Goal: Task Accomplishment & Management: Manage account settings

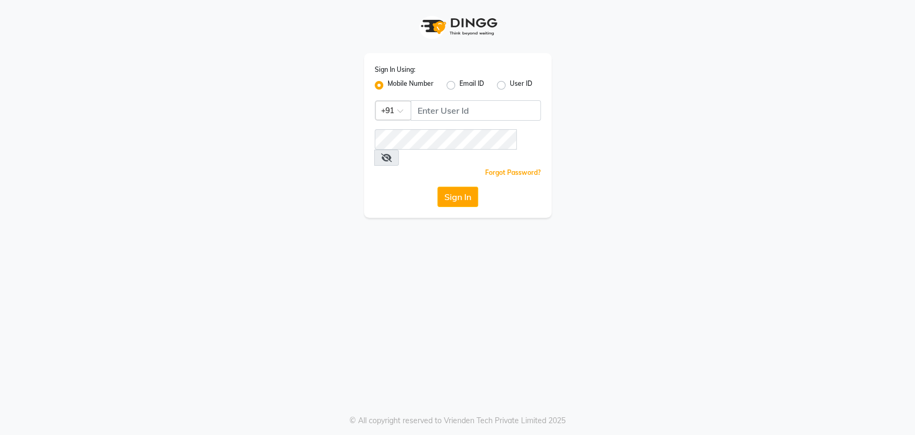
click at [454, 121] on div "Sign In Using: Mobile Number Email ID User ID Country Code × +91 Remember me Fo…" at bounding box center [458, 135] width 188 height 165
click at [452, 113] on input "Username" at bounding box center [476, 110] width 130 height 20
type input "7738605468"
click at [471, 187] on button "Sign In" at bounding box center [457, 197] width 41 height 20
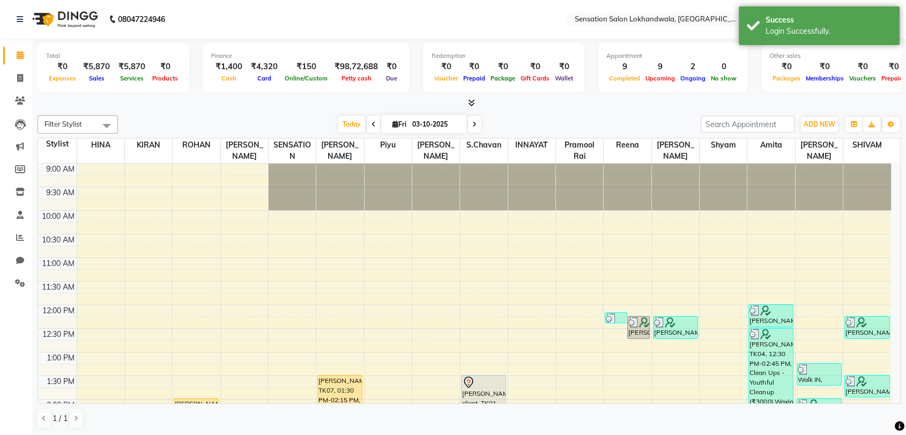
click at [369, 120] on span at bounding box center [373, 124] width 13 height 17
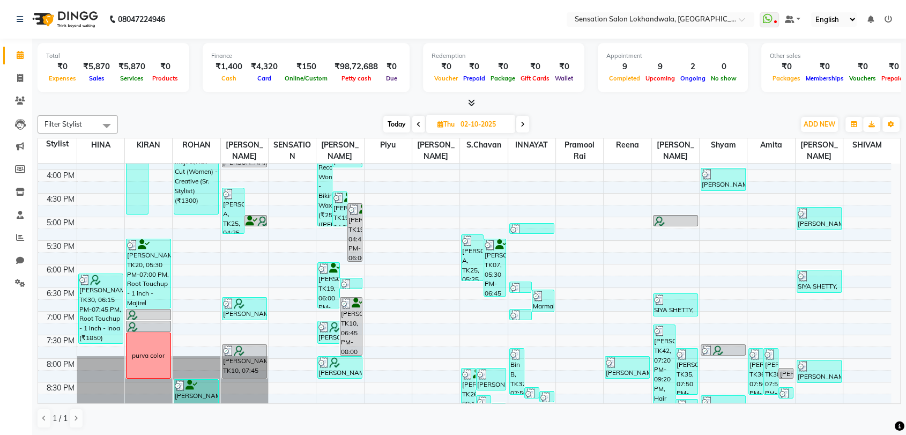
scroll to position [323, 0]
click at [408, 119] on span "Today" at bounding box center [396, 124] width 27 height 17
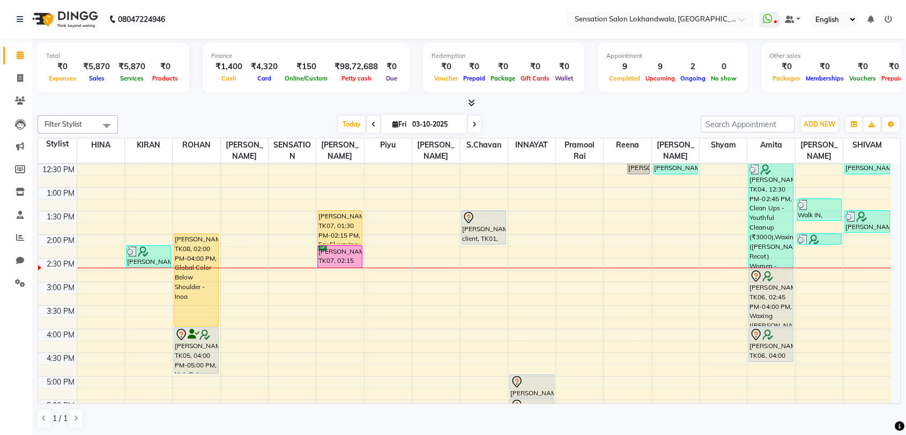
scroll to position [161, 0]
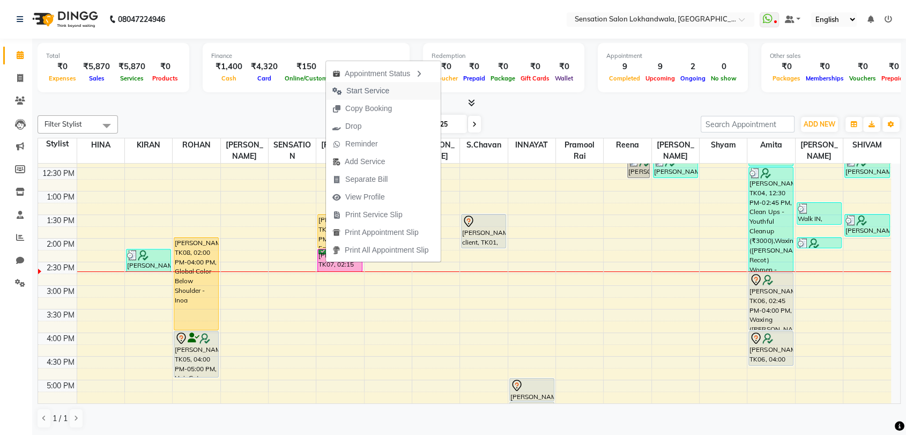
click at [400, 91] on button "Start Service" at bounding box center [383, 91] width 115 height 18
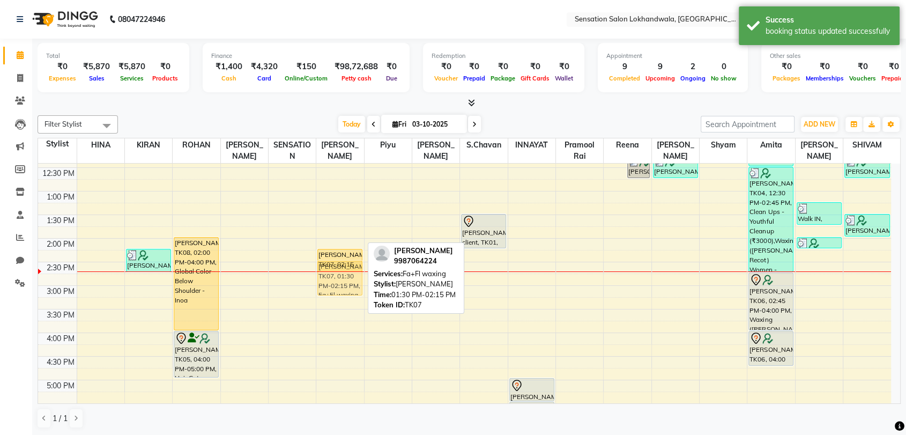
drag, startPoint x: 348, startPoint y: 229, endPoint x: 348, endPoint y: 278, distance: 48.8
click at [348, 278] on div "SANGEETA DESAI, TK07, 01:30 PM-02:15 PM, Fa+Fl waxing SANGEETA DESAI, TK07, 02:…" at bounding box center [339, 356] width 47 height 707
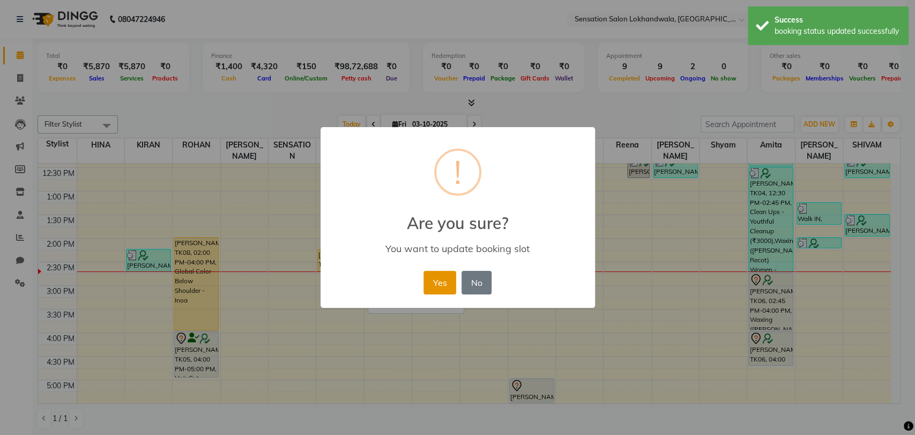
click at [436, 277] on button "Yes" at bounding box center [439, 283] width 33 height 24
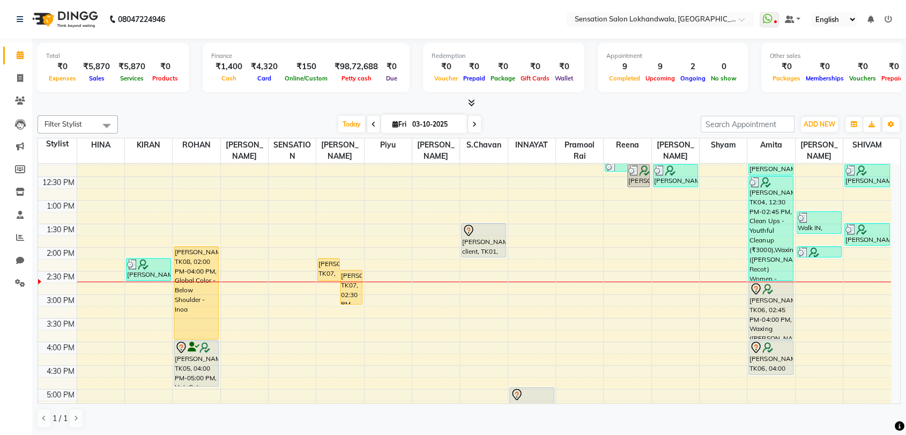
scroll to position [76, 0]
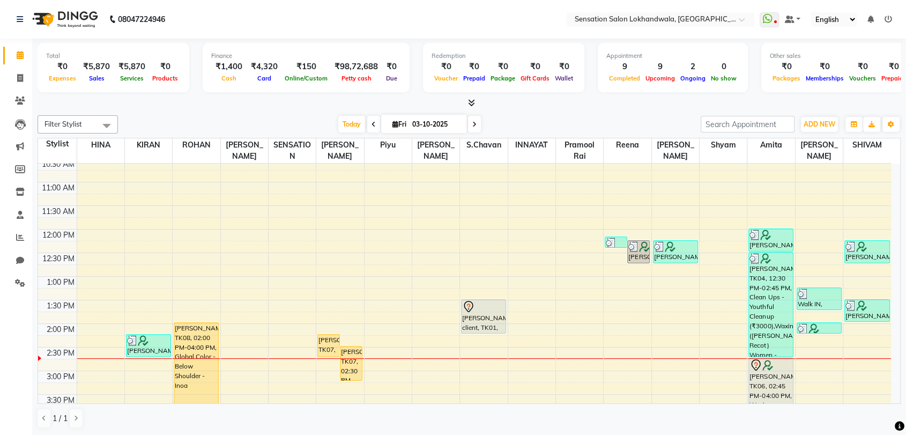
click at [372, 125] on icon at bounding box center [373, 124] width 4 height 6
type input "02-10-2025"
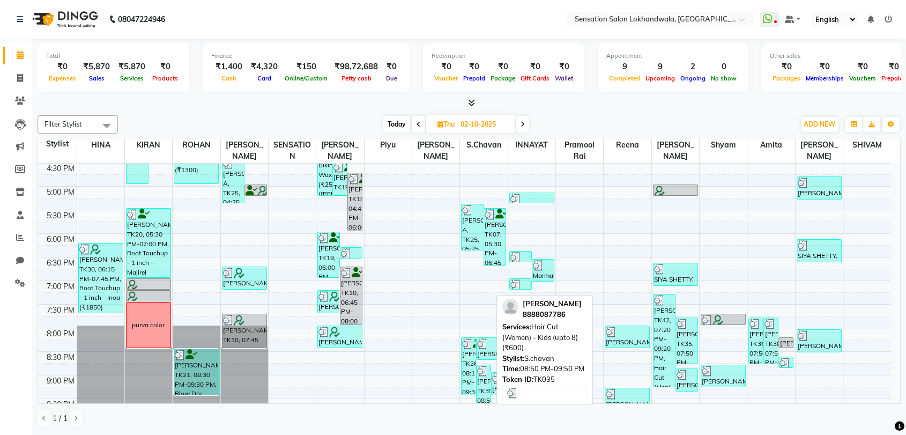
scroll to position [354, 0]
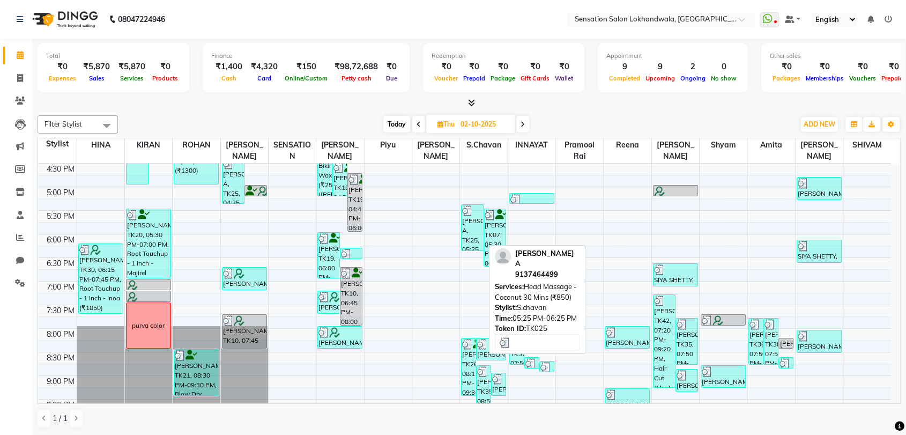
click at [480, 238] on div "Anjalika A, TK25, 05:25 PM-06:25 PM, Head Massage - Coconut 30 Mins (₹850)" at bounding box center [471, 228] width 21 height 46
click at [463, 212] on img at bounding box center [467, 210] width 11 height 11
select select "3"
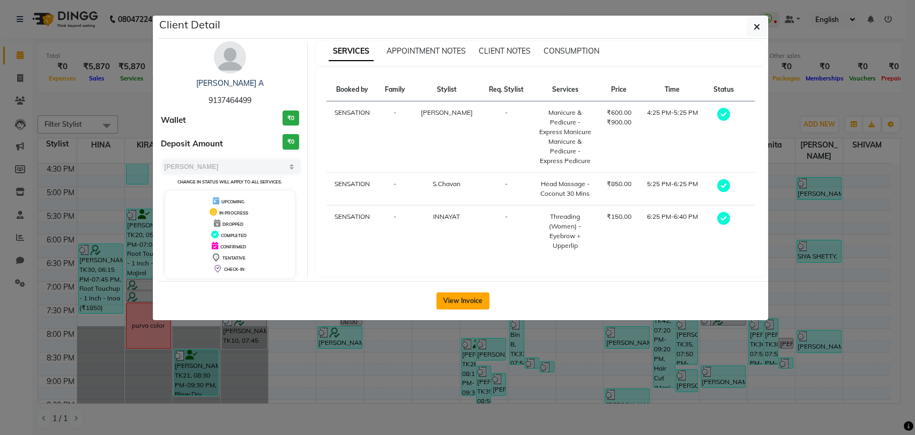
click at [461, 299] on button "View Invoice" at bounding box center [462, 300] width 53 height 17
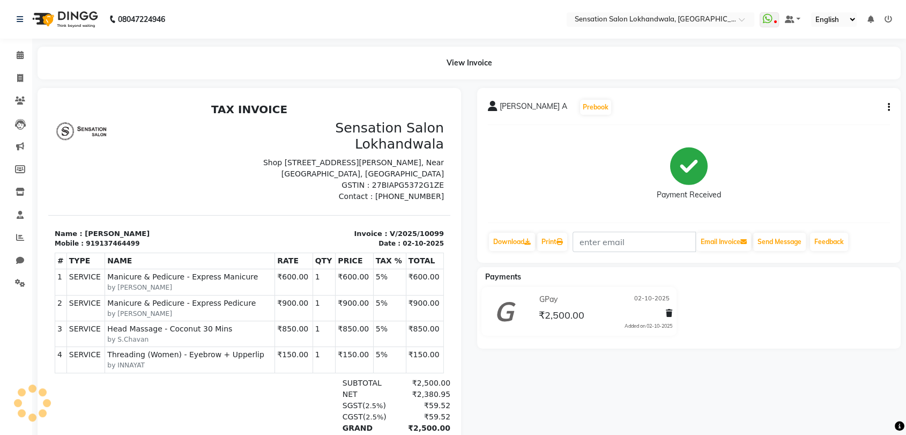
click at [889, 108] on icon "button" at bounding box center [889, 107] width 2 height 1
click at [854, 116] on div "Edit Invoice" at bounding box center [834, 113] width 73 height 13
select select "service"
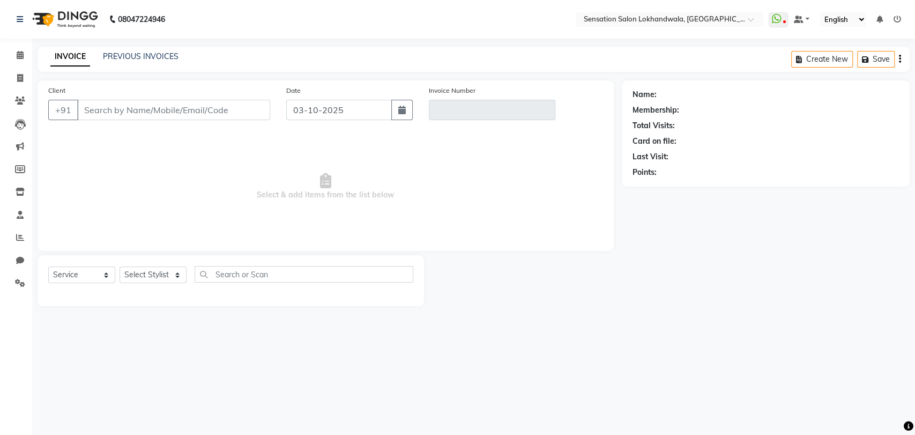
type input "9137464499"
type input "V/2025/10099"
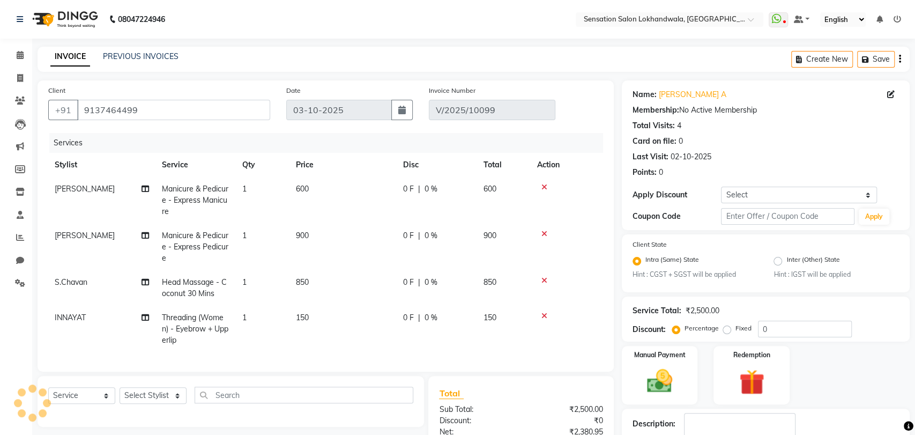
type input "02-10-2025"
select select "select"
click at [86, 232] on td "[PERSON_NAME]" at bounding box center [101, 246] width 107 height 47
select select "7694"
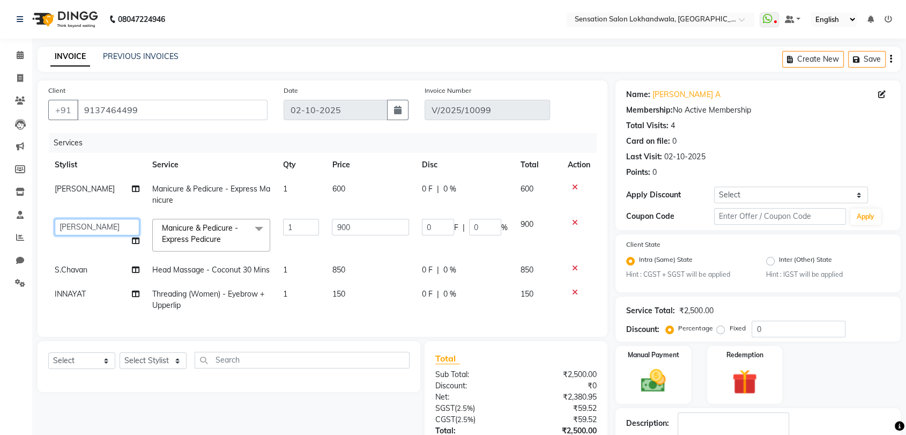
click at [86, 232] on select "Amita Amjad HINA INNAYAT KIRAN LAVESH Piyu Pramool Rai PRIYANKA K Reena ROHAN S…" at bounding box center [97, 227] width 85 height 17
select select "92287"
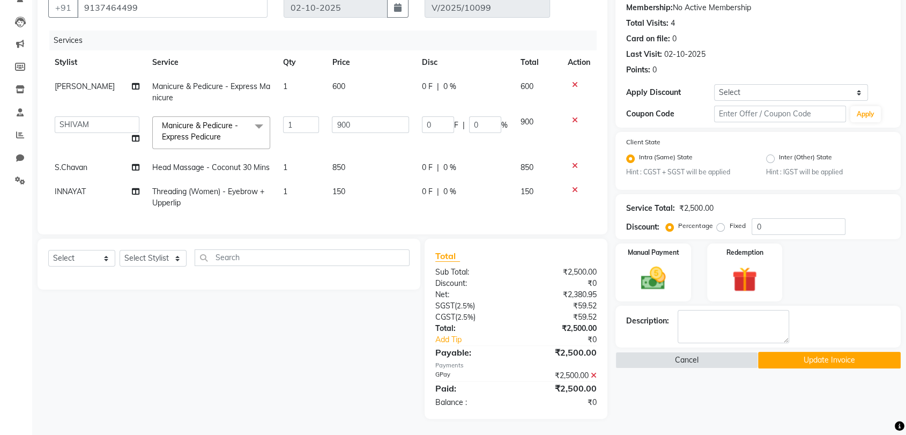
click at [829, 352] on button "Update Invoice" at bounding box center [829, 360] width 143 height 17
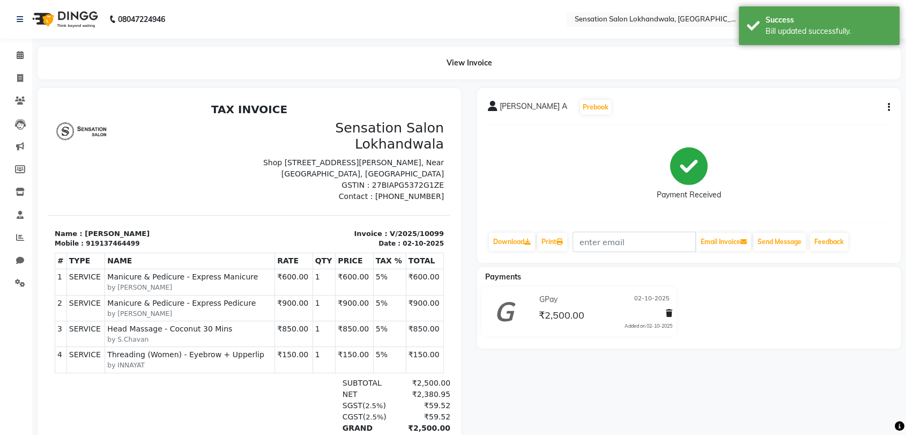
click at [885, 102] on button "button" at bounding box center [886, 107] width 6 height 11
click at [852, 110] on div "Edit Invoice" at bounding box center [834, 113] width 73 height 13
select select "service"
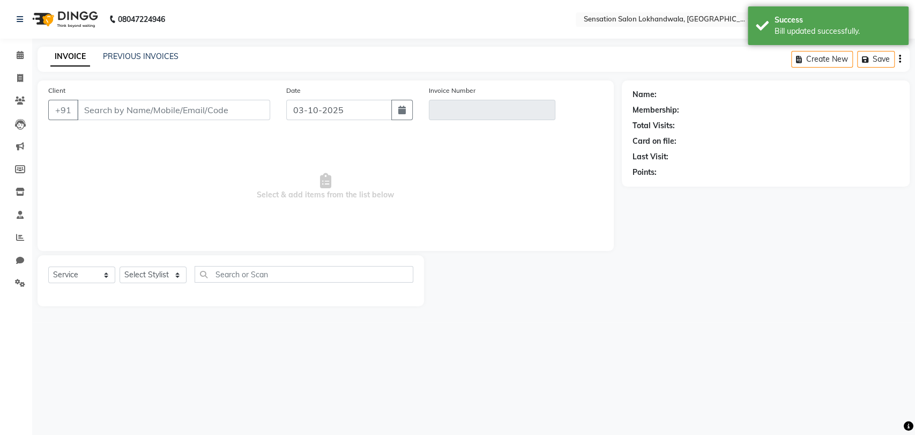
type input "9137464499"
type input "V/2025/10099"
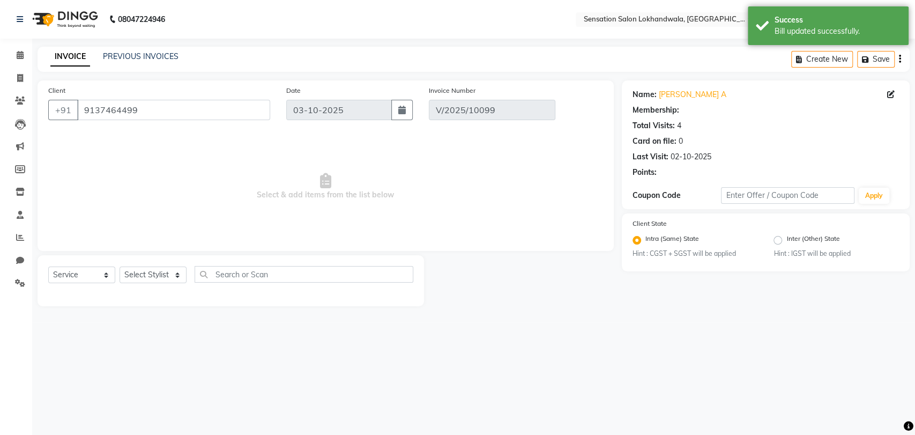
type input "02-10-2025"
select select "select"
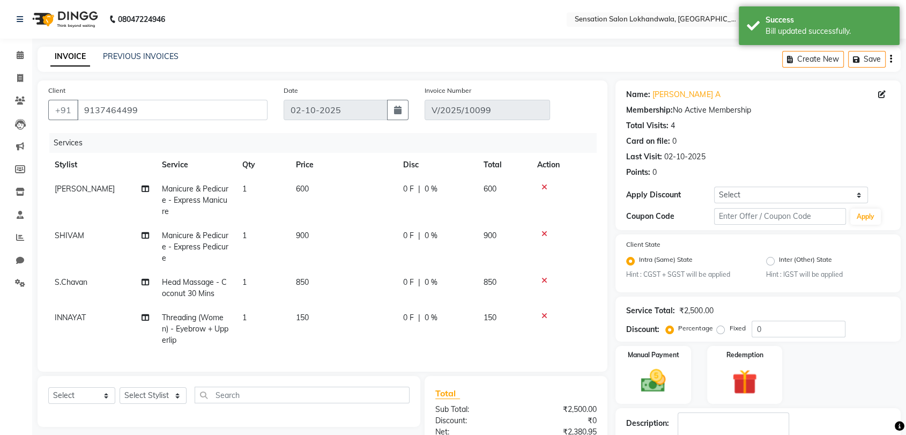
click at [83, 187] on span "[PERSON_NAME]" at bounding box center [85, 189] width 60 height 10
select select "7694"
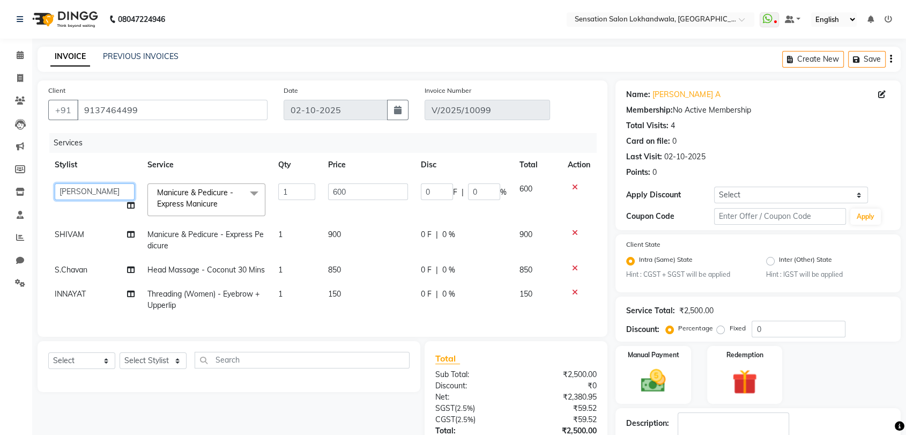
click at [83, 187] on select "Amita Amjad HINA INNAYAT KIRAN LAVESH Piyu Pramool Rai PRIYANKA K Reena ROHAN S…" at bounding box center [95, 191] width 80 height 17
select select "8410"
click at [83, 271] on span "S.Chavan" at bounding box center [71, 270] width 33 height 10
select select "48168"
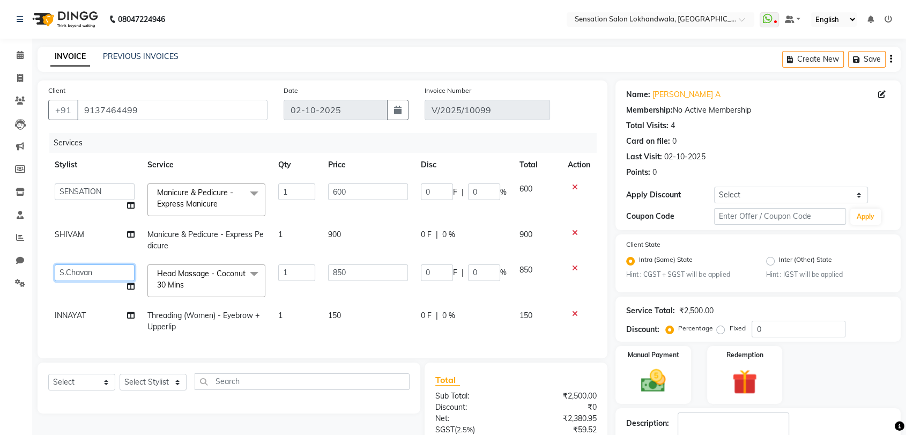
click at [83, 271] on select "Amita Amjad HINA INNAYAT KIRAN LAVESH Piyu Pramool Rai PRIYANKA K Reena ROHAN S…" at bounding box center [95, 272] width 80 height 17
select select "8410"
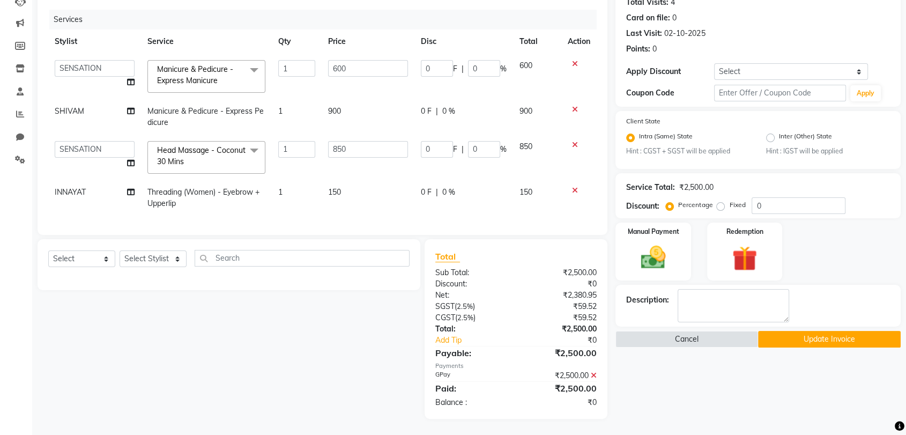
click at [809, 331] on button "Update Invoice" at bounding box center [829, 339] width 143 height 17
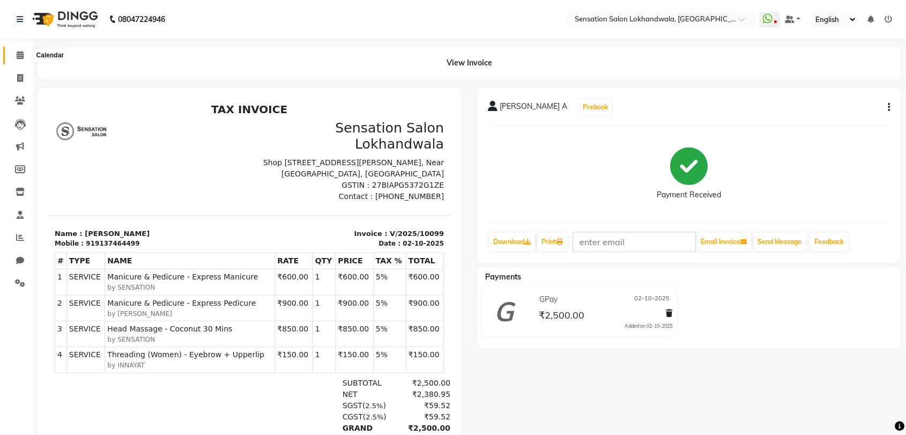
click at [24, 55] on span at bounding box center [20, 55] width 19 height 12
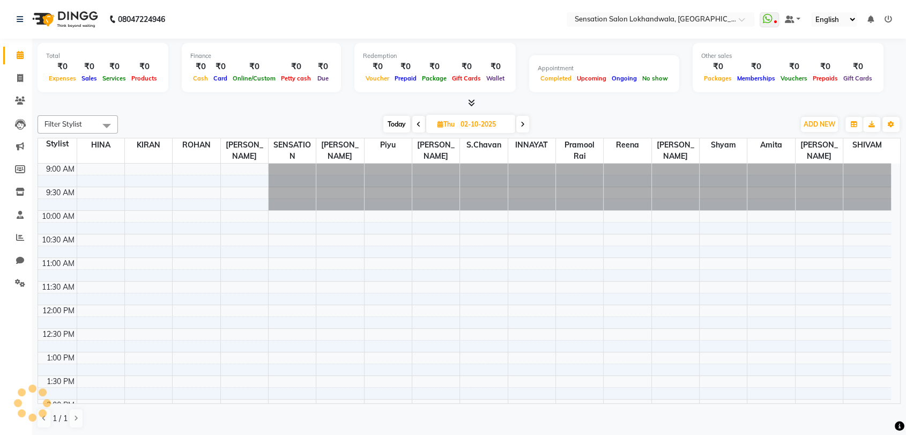
scroll to position [235, 0]
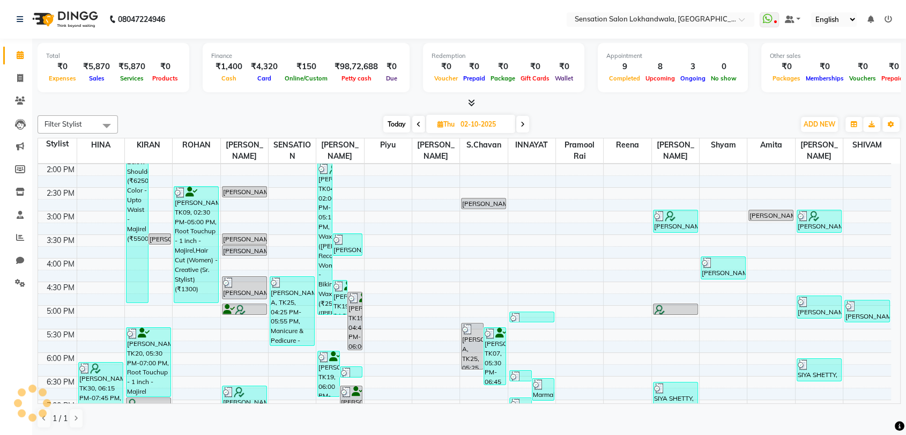
click at [467, 126] on input "02-10-2025" at bounding box center [484, 124] width 54 height 16
select select "10"
select select "2025"
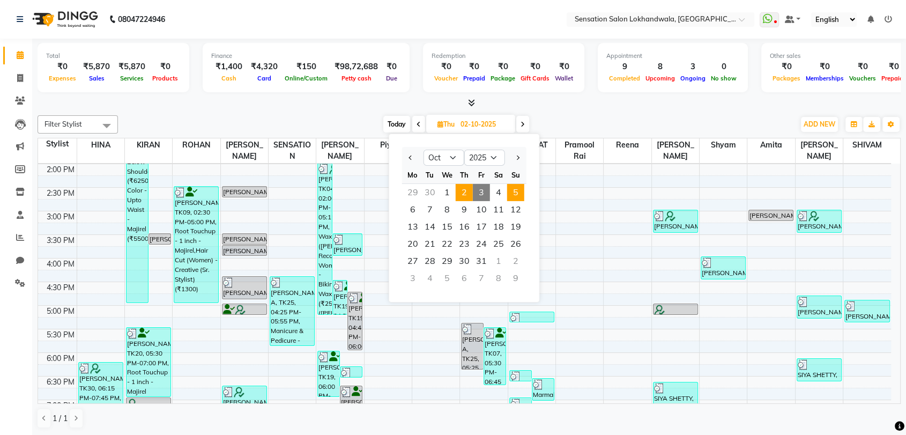
click at [518, 194] on span "5" at bounding box center [515, 192] width 17 height 17
type input "05-10-2025"
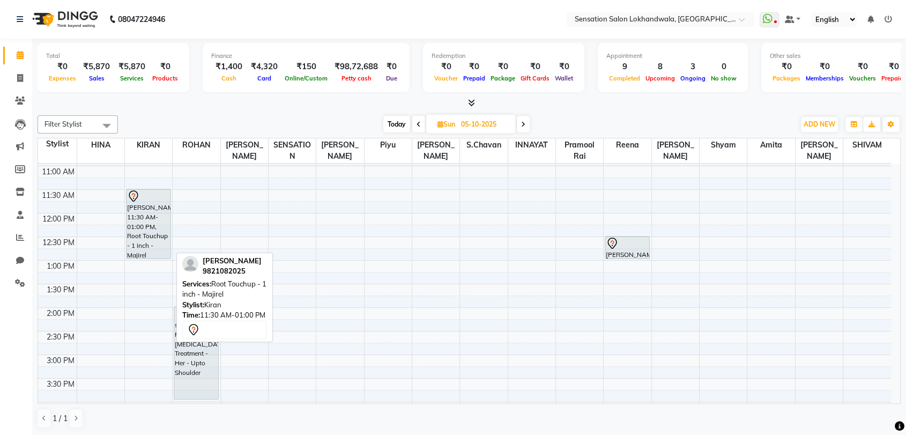
scroll to position [92, 0]
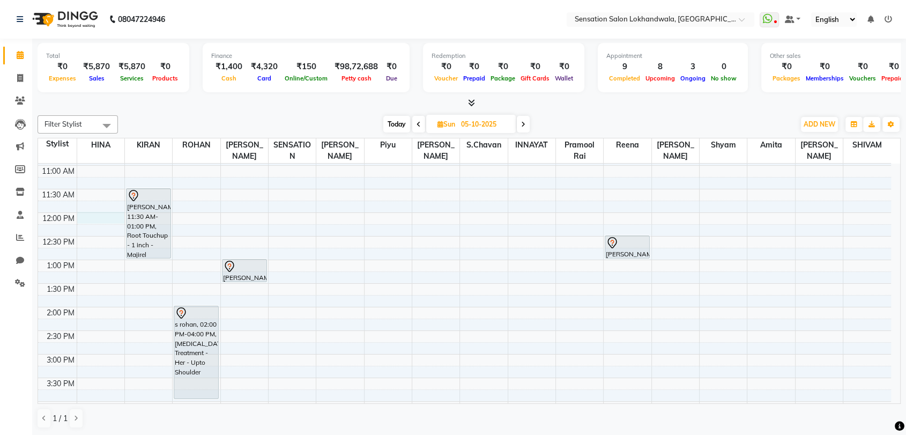
click at [110, 217] on div "9:00 AM 9:30 AM 10:00 AM 10:30 AM 11:00 AM 11:30 AM 12:00 PM 12:30 PM 1:00 PM 1…" at bounding box center [464, 424] width 853 height 707
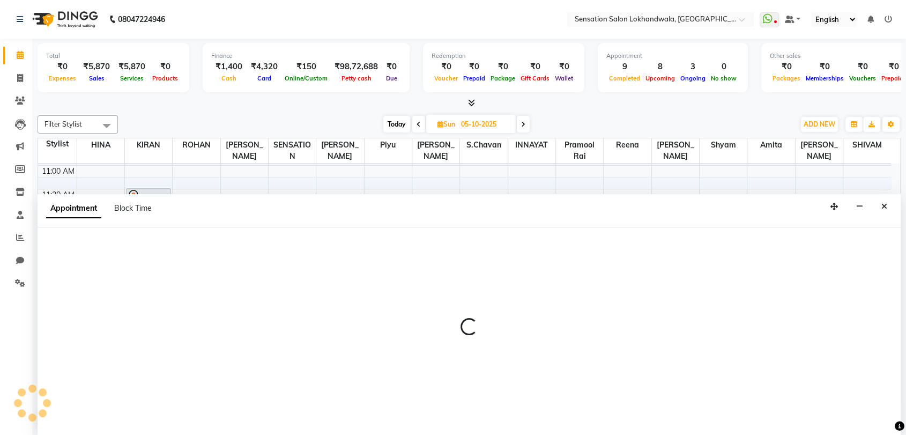
scroll to position [1, 0]
select select "7684"
select select "tentative"
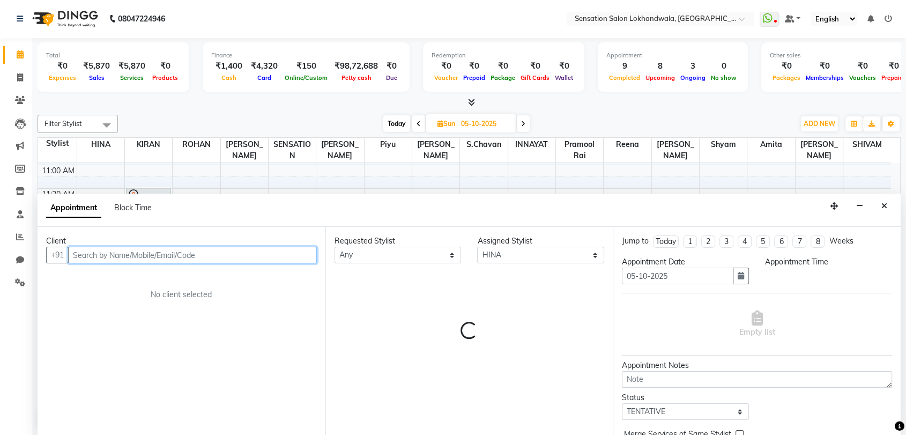
select select "720"
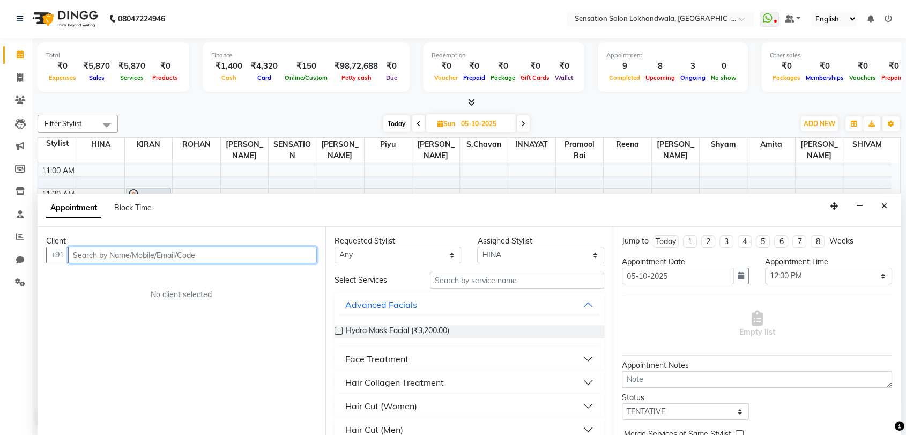
click at [113, 247] on input "text" at bounding box center [192, 255] width 249 height 17
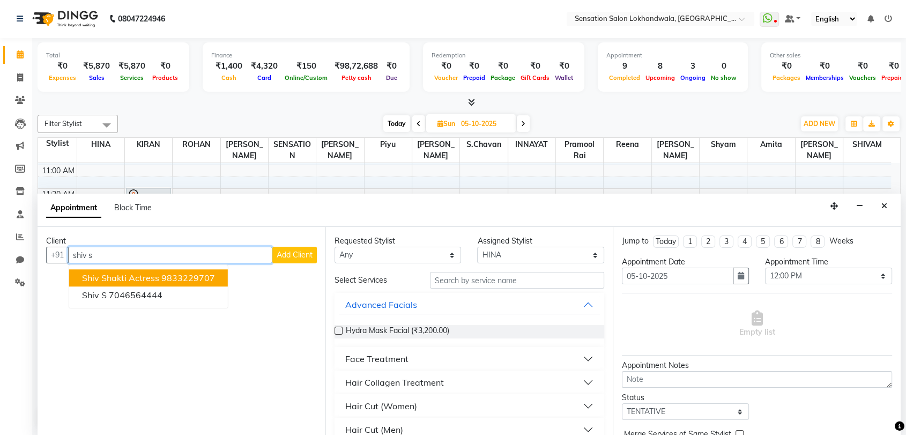
click at [127, 275] on span "Shiv shakti Actress" at bounding box center [120, 278] width 77 height 11
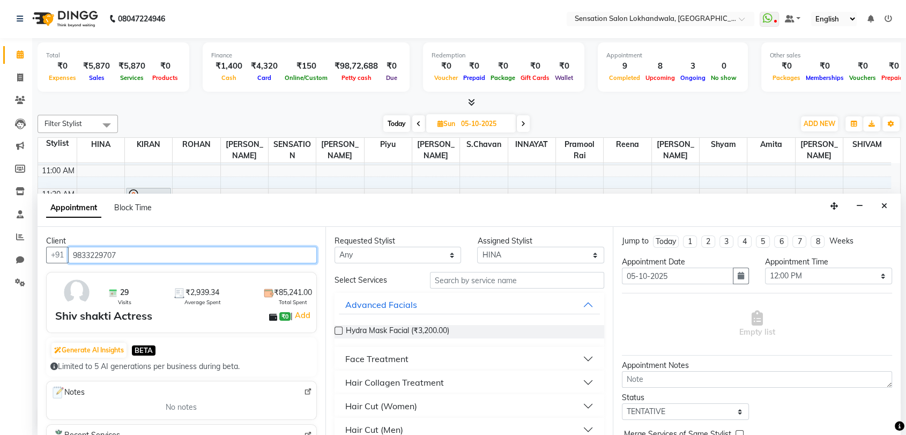
type input "9833229707"
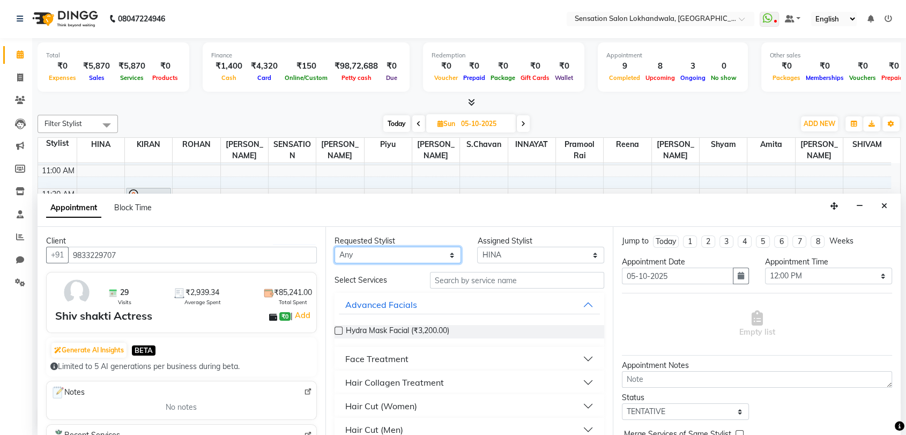
click at [366, 251] on select "Any [PERSON_NAME] INNAYAT [PERSON_NAME] [PERSON_NAME] [PERSON_NAME] [PERSON_NAM…" at bounding box center [397, 255] width 127 height 17
select select "7684"
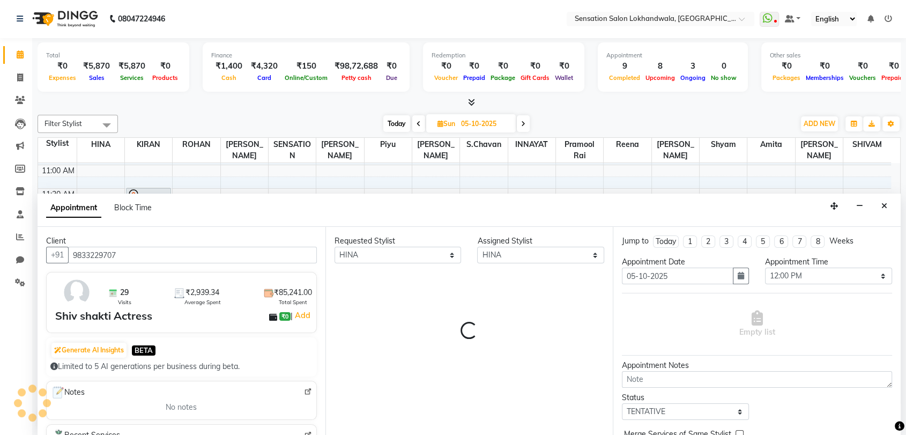
click at [452, 282] on div "Requested Stylist Any Amita Amjad HINA INNAYAT KIRAN LAVESH Piyu Pramool Rai Re…" at bounding box center [469, 331] width 288 height 208
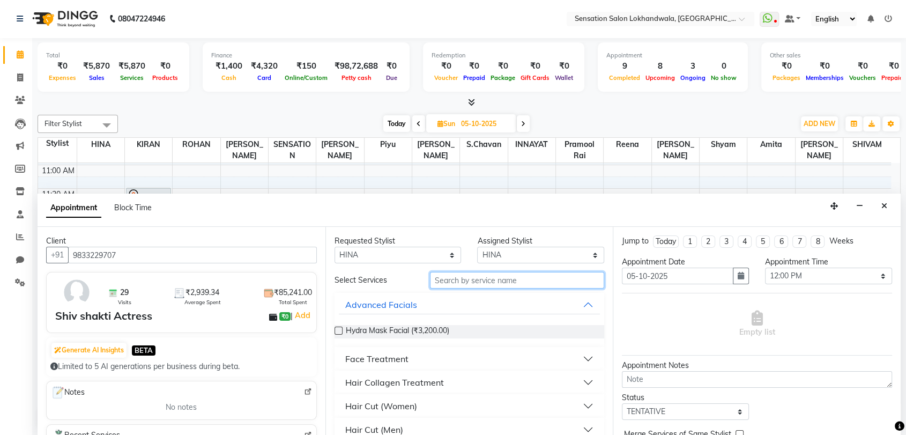
click at [452, 282] on input "text" at bounding box center [517, 280] width 175 height 17
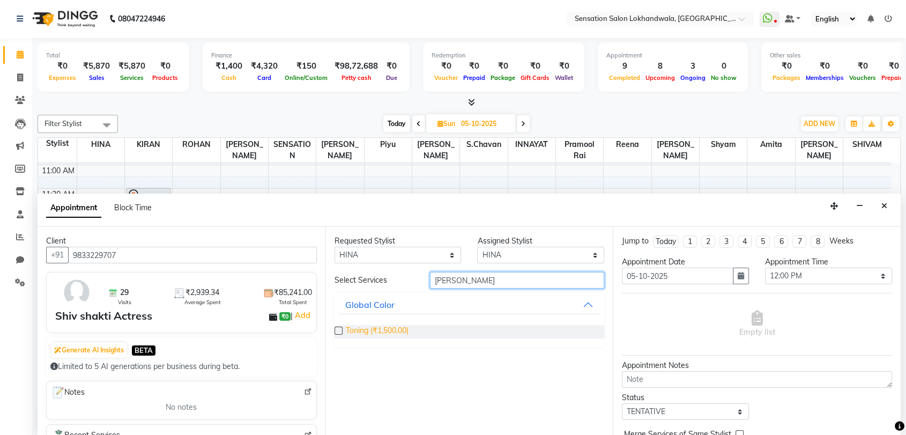
type input "toni"
click at [380, 337] on span "Toning (₹1,500.00)" at bounding box center [377, 331] width 63 height 13
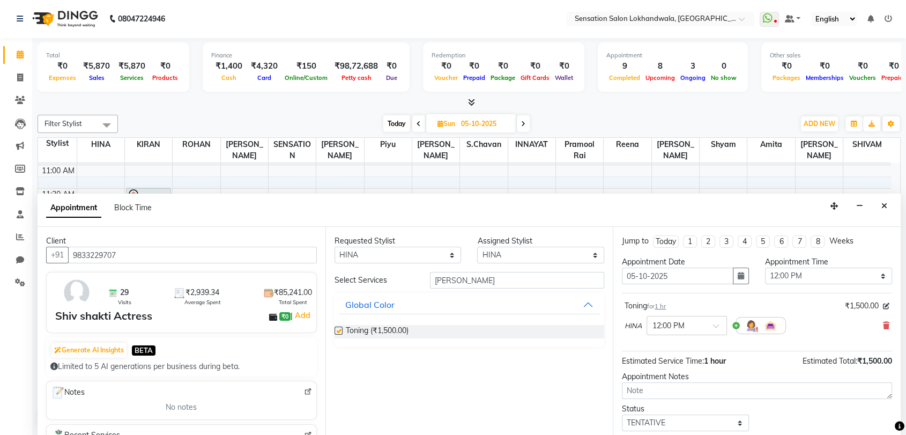
checkbox input "false"
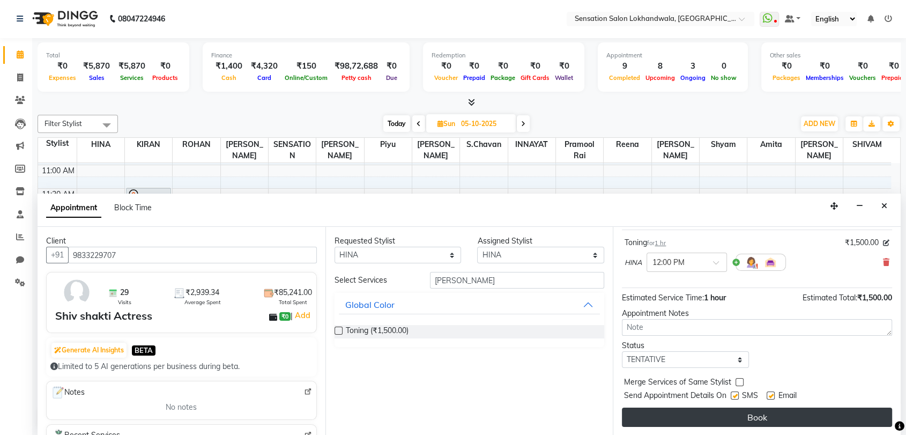
click at [718, 412] on button "Book" at bounding box center [757, 416] width 270 height 19
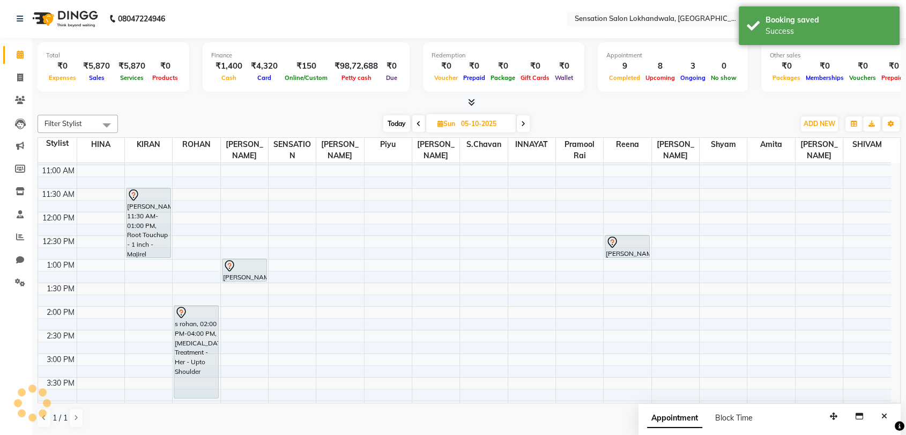
scroll to position [0, 0]
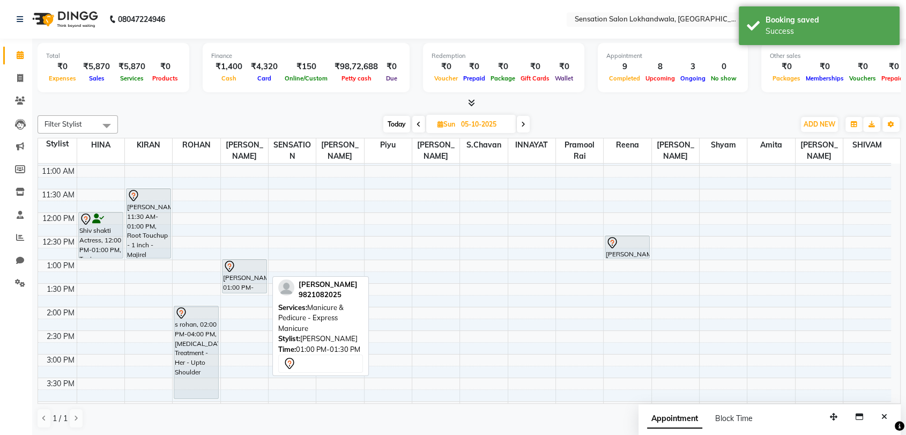
drag, startPoint x: 240, startPoint y: 280, endPoint x: 242, endPoint y: 286, distance: 6.1
click at [242, 286] on div "Sonia R, 01:00 PM-01:30 PM, Manicure & Pedicure - Express Manicure Sonia R, 01:…" at bounding box center [244, 424] width 47 height 707
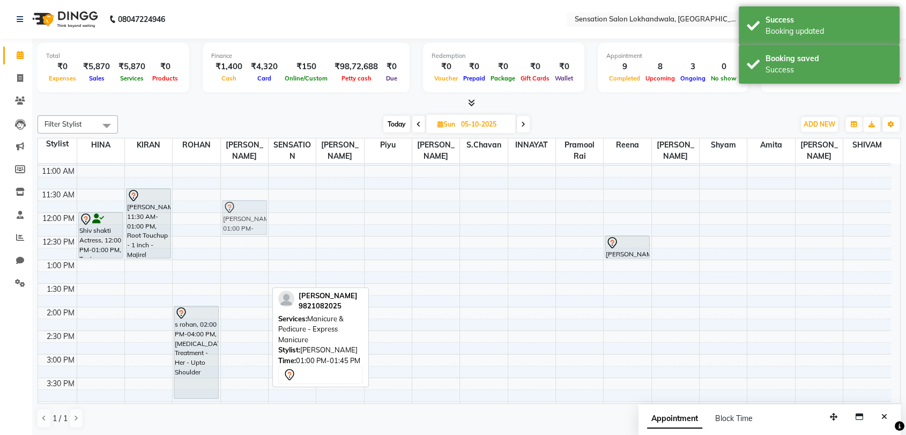
drag, startPoint x: 246, startPoint y: 267, endPoint x: 240, endPoint y: 213, distance: 54.4
click at [240, 213] on div "Sonia R, 01:00 PM-01:45 PM, Manicure & Pedicure - Express Manicure Sonia R, 01:…" at bounding box center [244, 424] width 47 height 707
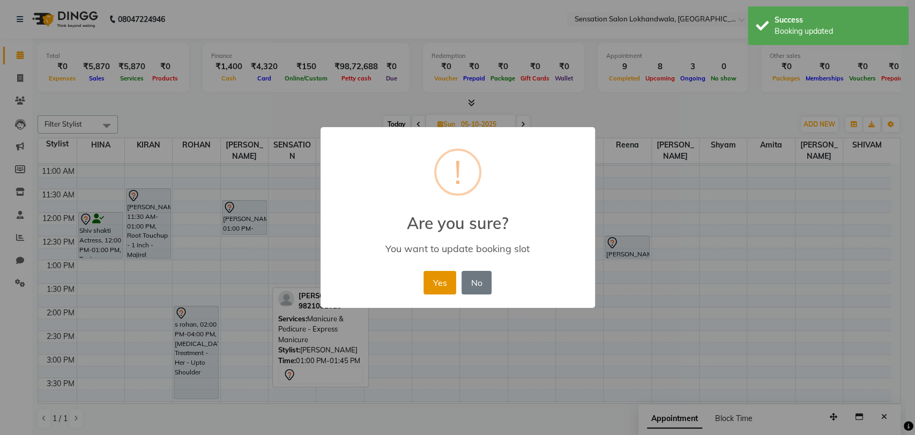
click at [438, 282] on button "Yes" at bounding box center [439, 283] width 33 height 24
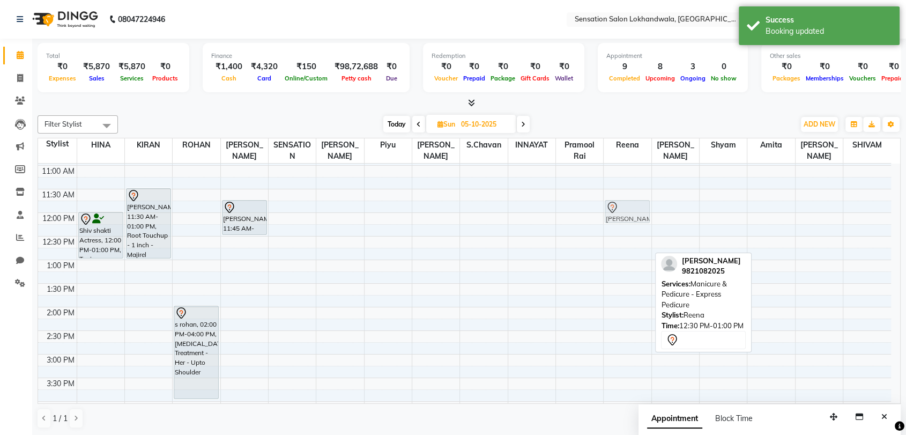
drag, startPoint x: 625, startPoint y: 246, endPoint x: 630, endPoint y: 210, distance: 36.2
click at [630, 210] on div "Sonia R, 12:30 PM-01:00 PM, Manicure & Pedicure - Express Pedicure Sonia R, 12:…" at bounding box center [626, 424] width 47 height 707
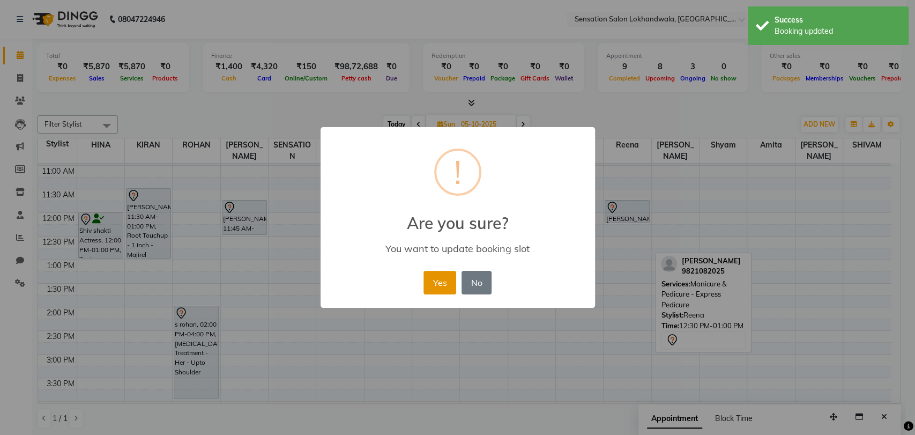
click at [435, 288] on button "Yes" at bounding box center [439, 283] width 33 height 24
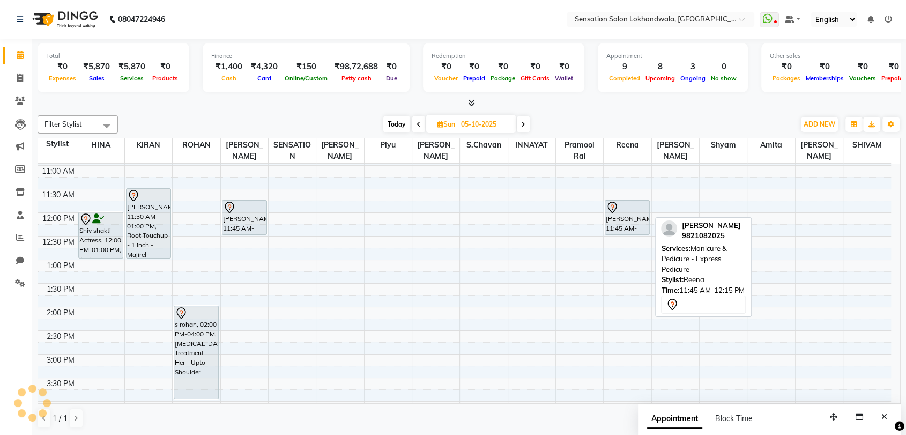
click at [628, 227] on div "Sonia R, 11:45 AM-12:15 PM, Manicure & Pedicure - Express Pedicure Sonia R, 11:…" at bounding box center [626, 424] width 47 height 707
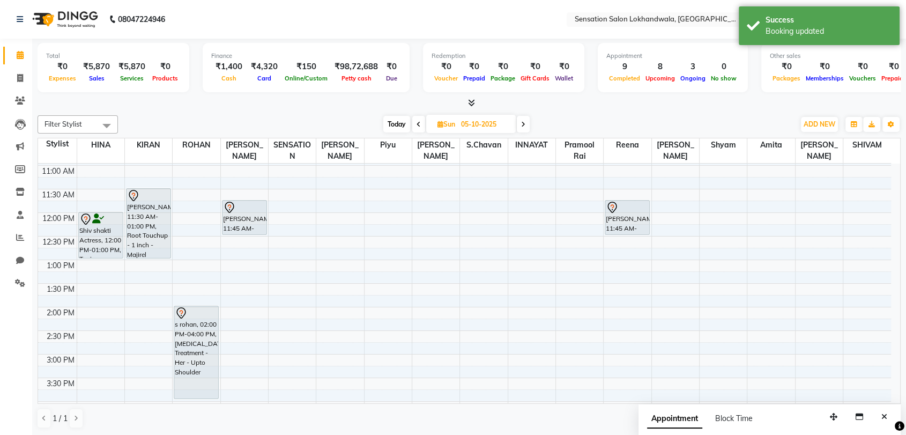
click at [391, 120] on span "Today" at bounding box center [396, 124] width 27 height 17
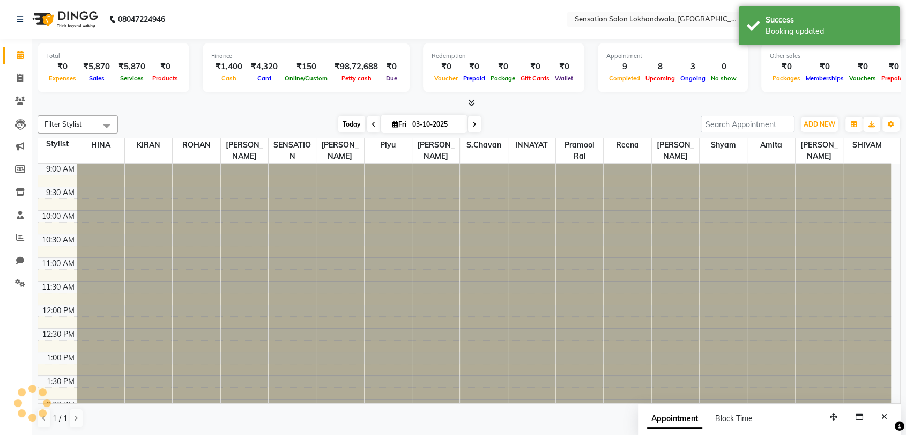
scroll to position [235, 0]
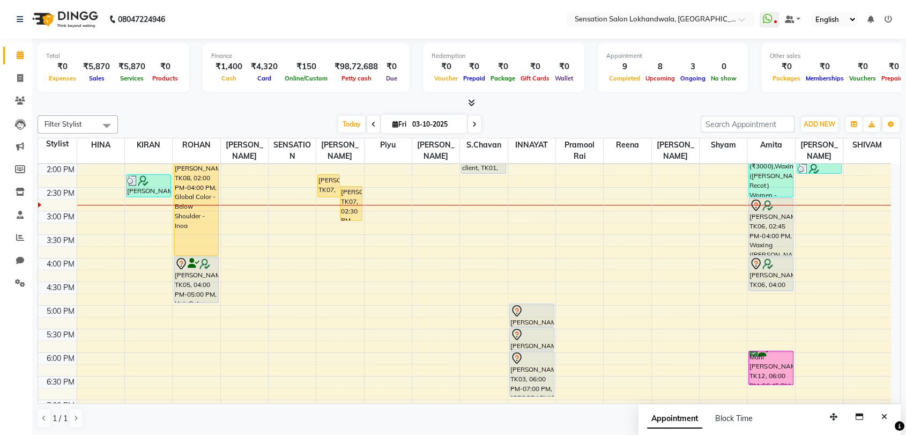
click at [479, 129] on div "Today Fri 03-10-2025" at bounding box center [409, 124] width 145 height 16
click at [476, 126] on span at bounding box center [474, 124] width 13 height 17
type input "04-10-2025"
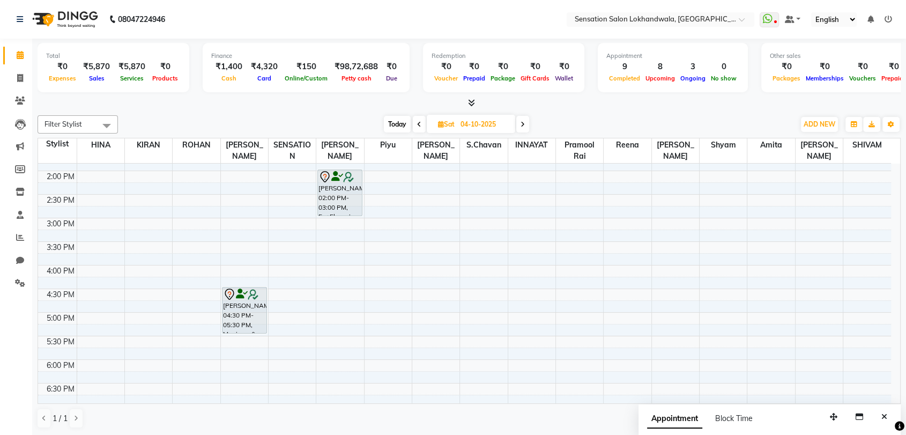
scroll to position [230, 0]
click at [828, 126] on span "ADD NEW" at bounding box center [819, 124] width 32 height 8
click at [819, 144] on button "Add Appointment" at bounding box center [794, 145] width 85 height 14
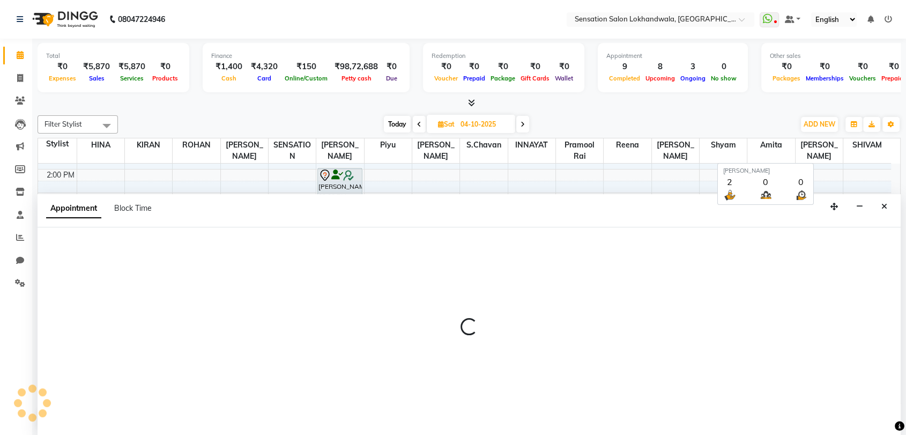
scroll to position [1, 0]
select select "600"
select select "tentative"
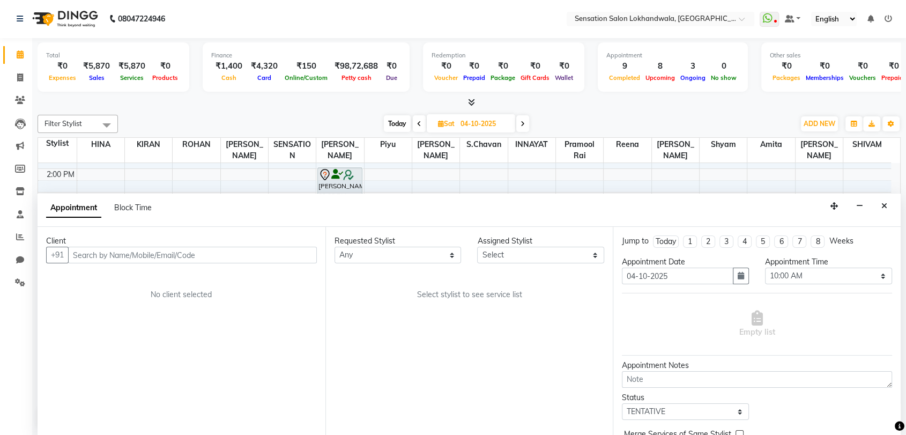
click at [186, 254] on input "text" at bounding box center [192, 255] width 249 height 17
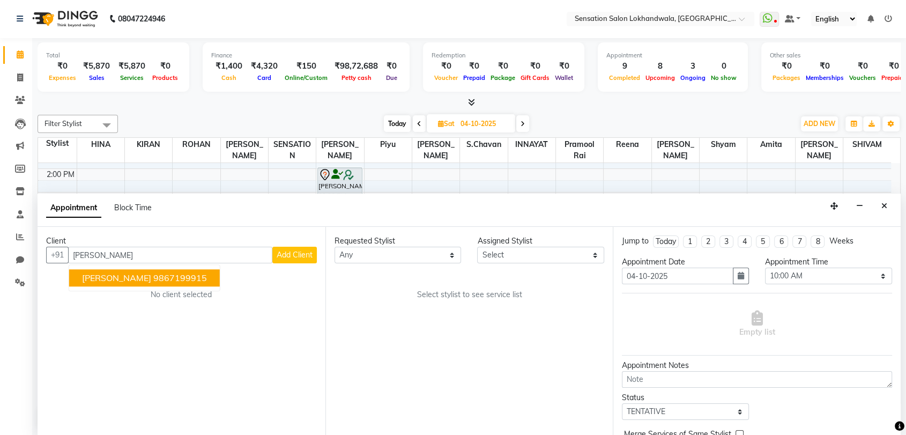
click at [153, 279] on ngb-highlight "9867199915" at bounding box center [180, 278] width 54 height 11
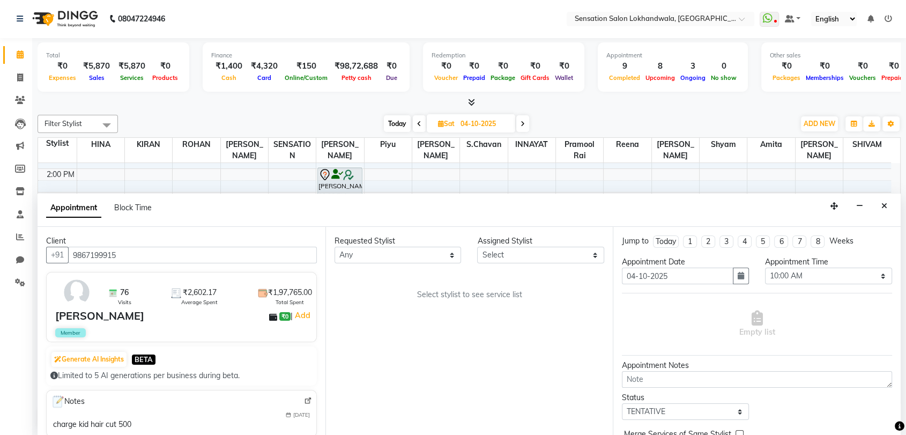
type input "9867199915"
click at [366, 259] on select "Any [PERSON_NAME] INNAYAT [PERSON_NAME] [PERSON_NAME] [PERSON_NAME] [PERSON_NAM…" at bounding box center [397, 255] width 127 height 17
select select "80297"
click at [334, 247] on select "Any [PERSON_NAME] INNAYAT [PERSON_NAME] [PERSON_NAME] [PERSON_NAME] [PERSON_NAM…" at bounding box center [397, 255] width 127 height 17
select select "80297"
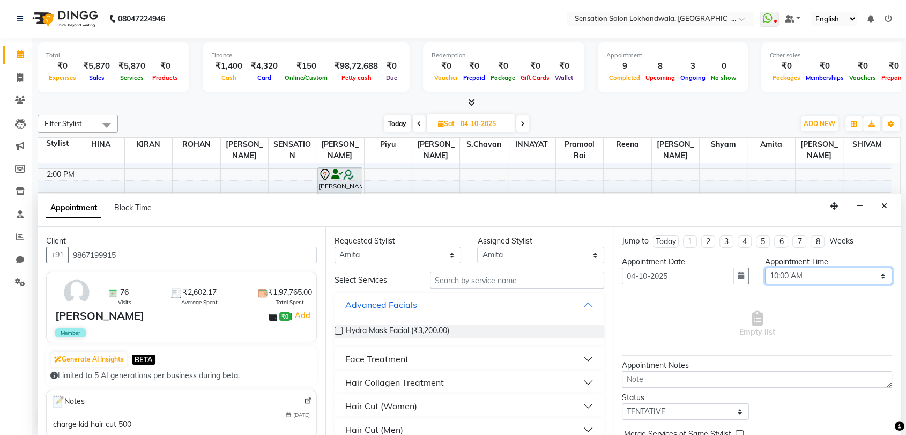
click at [855, 268] on select "Select 10:00 AM 10:15 AM 10:30 AM 10:45 AM 11:00 AM 11:15 AM 11:30 AM 11:45 AM …" at bounding box center [828, 275] width 127 height 17
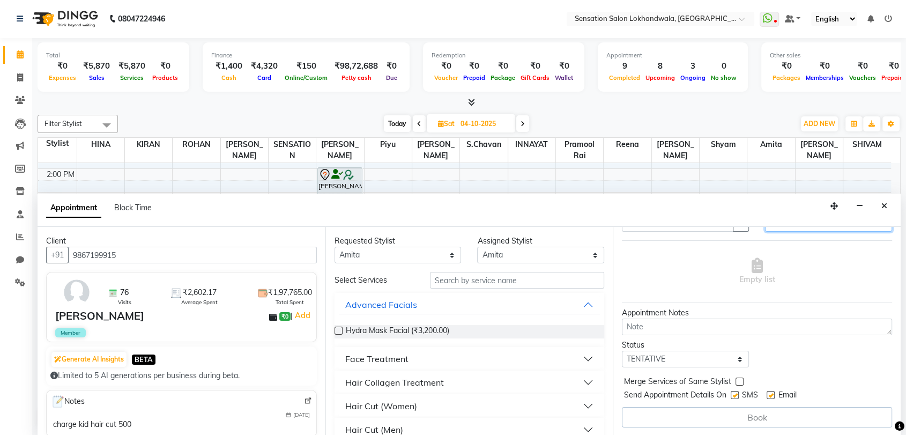
scroll to position [0, 0]
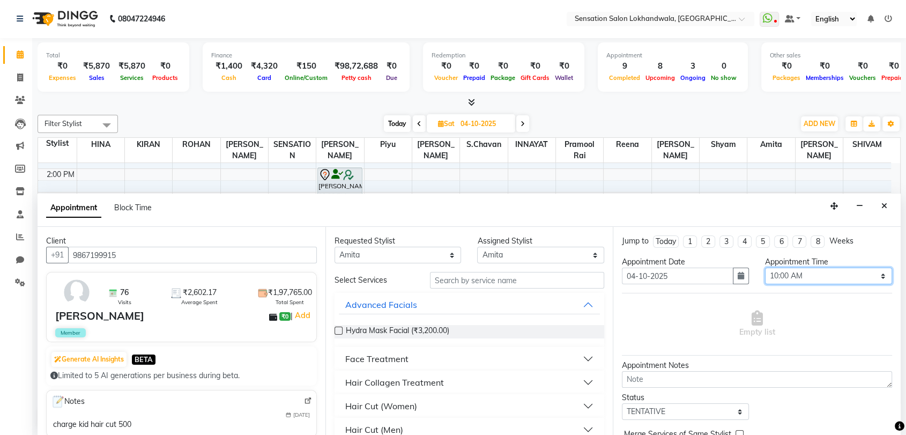
click at [855, 272] on select "Select 10:00 AM 10:15 AM 10:30 AM 10:45 AM 11:00 AM 11:15 AM 11:30 AM 11:45 AM …" at bounding box center [828, 275] width 127 height 17
select select "1050"
click at [765, 267] on select "Select 10:00 AM 10:15 AM 10:30 AM 10:45 AM 11:00 AM 11:15 AM 11:30 AM 11:45 AM …" at bounding box center [828, 275] width 127 height 17
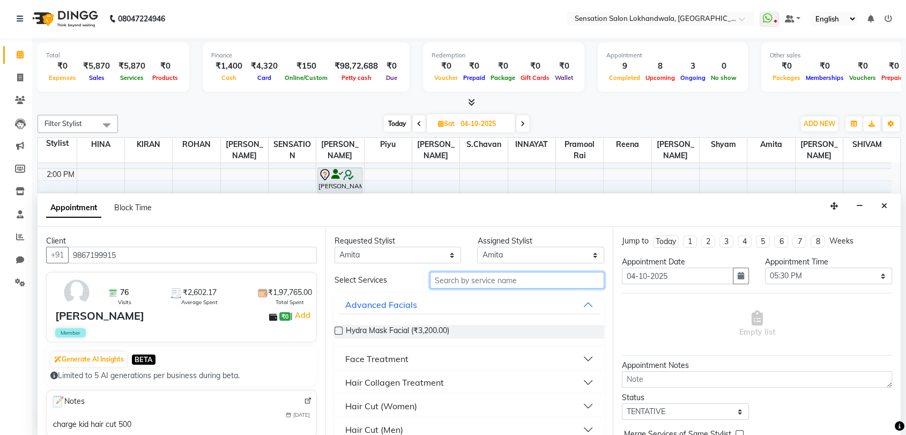
click at [530, 280] on input "text" at bounding box center [517, 280] width 175 height 17
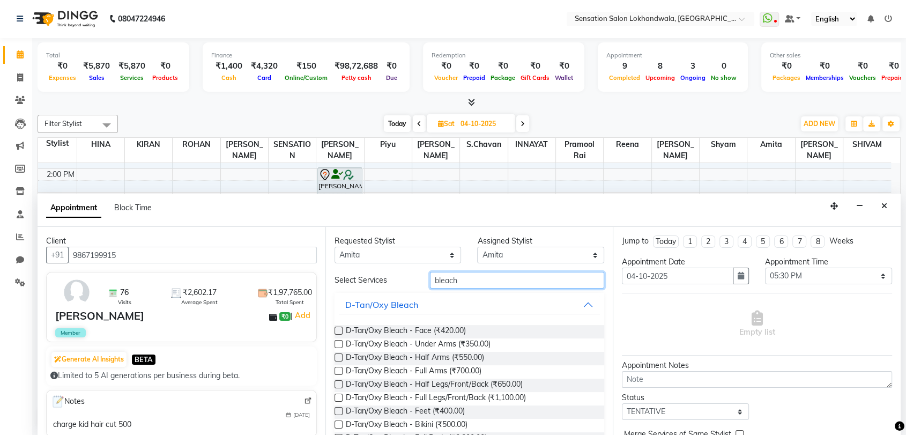
type input "bleach"
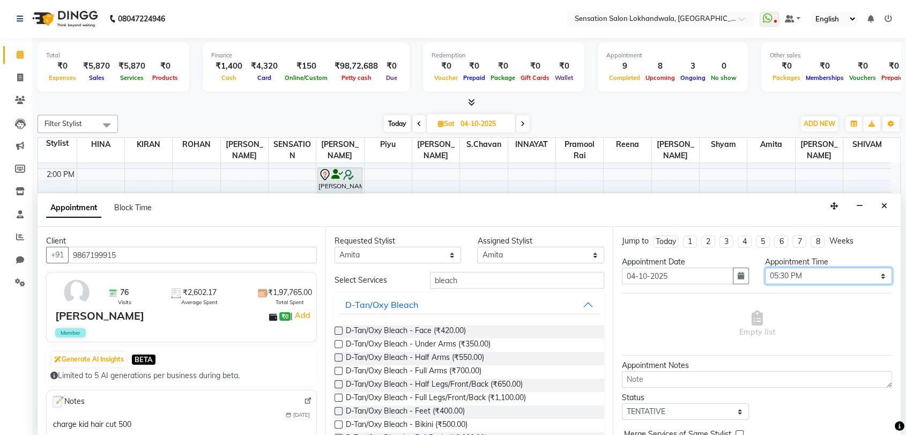
click at [795, 283] on select "Select 10:00 AM 10:15 AM 10:30 AM 10:45 AM 11:00 AM 11:15 AM 11:30 AM 11:45 AM …" at bounding box center [828, 275] width 127 height 17
select select "900"
click at [765, 267] on select "Select 10:00 AM 10:15 AM 10:30 AM 10:45 AM 11:00 AM 11:15 AM 11:30 AM 11:45 AM …" at bounding box center [828, 275] width 127 height 17
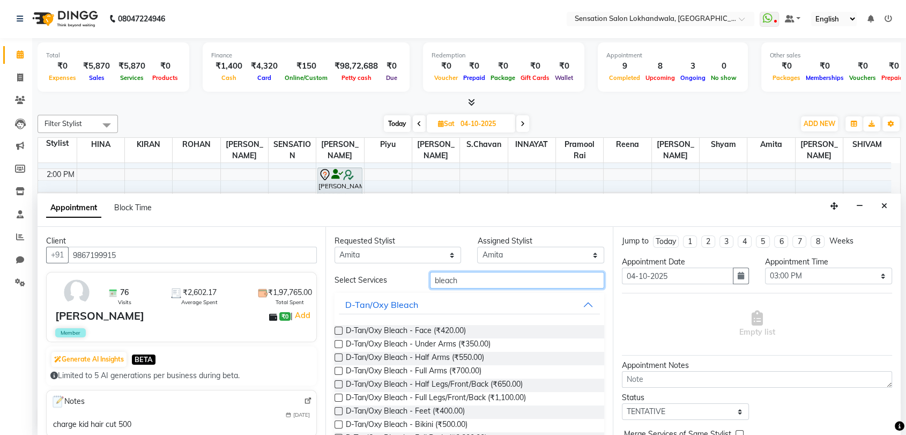
click at [454, 278] on input "bleach" at bounding box center [517, 280] width 175 height 17
click at [454, 327] on span "D-Tan/Oxy Bleach - Face (₹420.00)" at bounding box center [406, 331] width 120 height 13
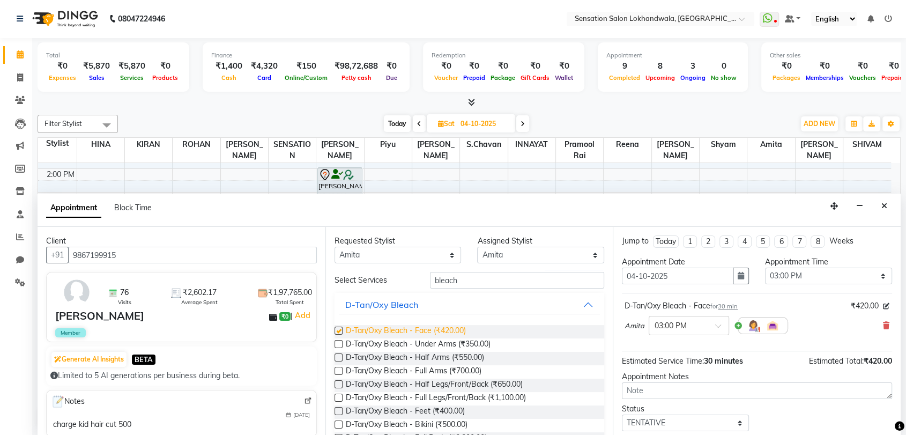
checkbox input "false"
click at [427, 257] on select "Any [PERSON_NAME] INNAYAT [PERSON_NAME] [PERSON_NAME] [PERSON_NAME] [PERSON_NAM…" at bounding box center [397, 255] width 127 height 17
click at [334, 247] on select "Any [PERSON_NAME] INNAYAT [PERSON_NAME] [PERSON_NAME] [PERSON_NAME] [PERSON_NAM…" at bounding box center [397, 255] width 127 height 17
click at [469, 270] on div "Requested Stylist Any Amita Amjad HINA INNAYAT KIRAN LAVESH Piyu Pramool Rai Re…" at bounding box center [469, 331] width 288 height 208
drag, startPoint x: 469, startPoint y: 270, endPoint x: 463, endPoint y: 283, distance: 14.4
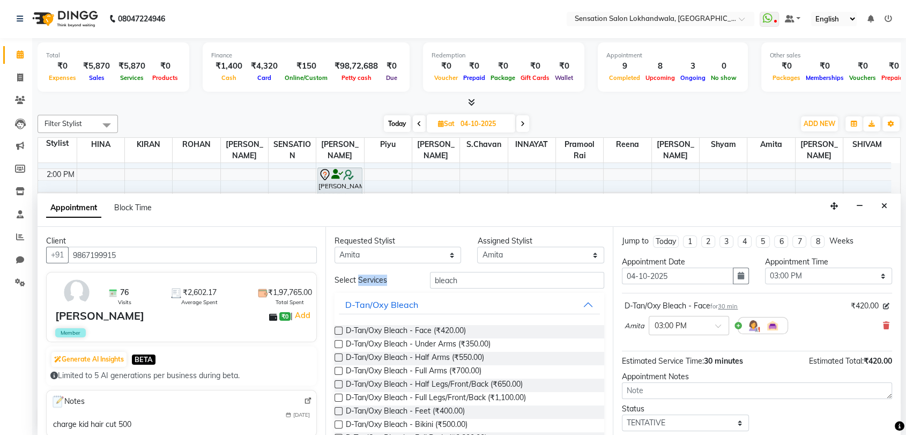
click at [463, 283] on div "Requested Stylist Any Amita Amjad HINA INNAYAT KIRAN LAVESH Piyu Pramool Rai Re…" at bounding box center [469, 331] width 288 height 208
click at [463, 283] on input "bleach" at bounding box center [517, 280] width 175 height 17
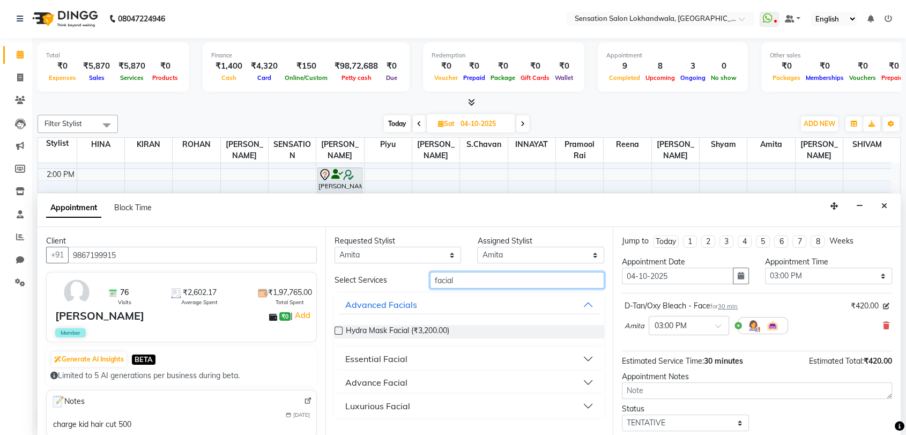
type input "facial"
click at [413, 357] on button "Essential Facial" at bounding box center [470, 358] width 262 height 19
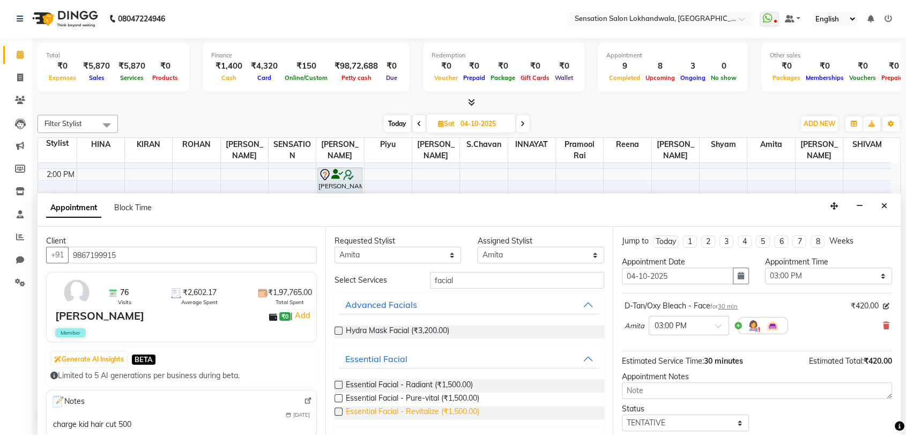
click at [428, 410] on span "Essential Facial - Revitalize (₹1,500.00)" at bounding box center [412, 412] width 133 height 13
checkbox input "false"
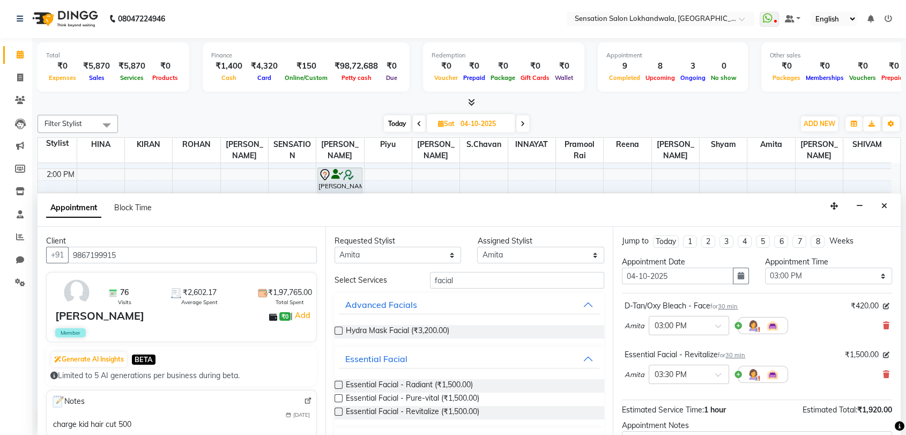
scroll to position [111, 0]
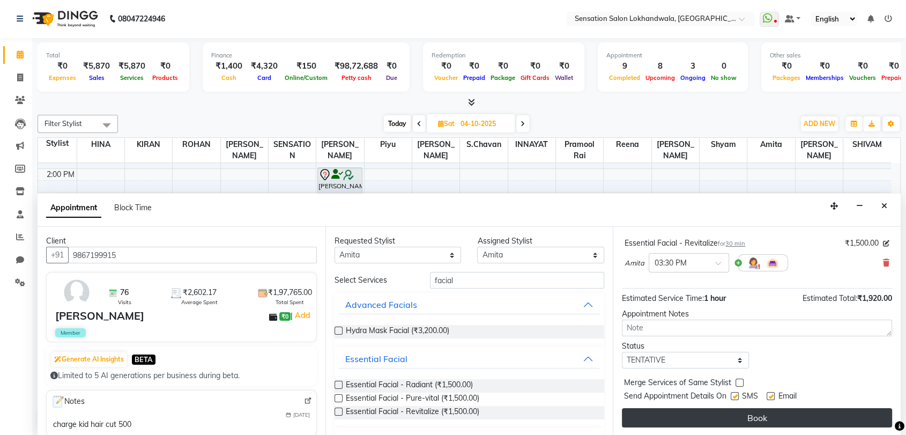
click at [720, 411] on button "Book" at bounding box center [757, 417] width 270 height 19
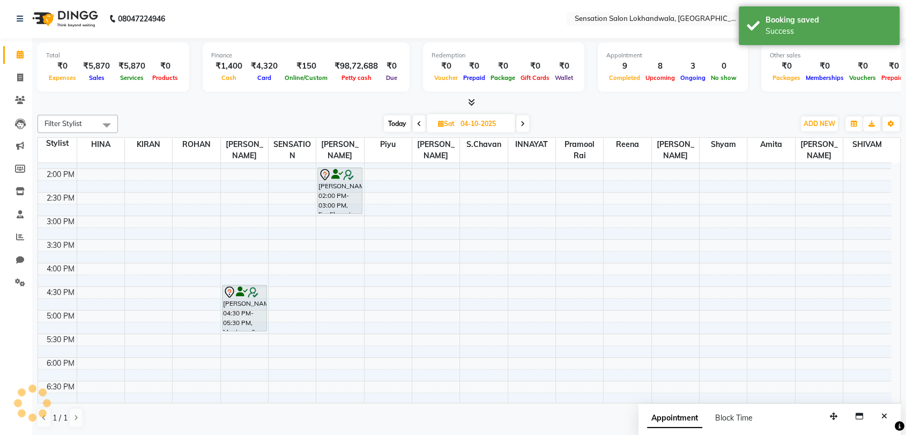
scroll to position [0, 0]
click at [438, 123] on icon at bounding box center [441, 124] width 6 height 7
select select "10"
select select "2025"
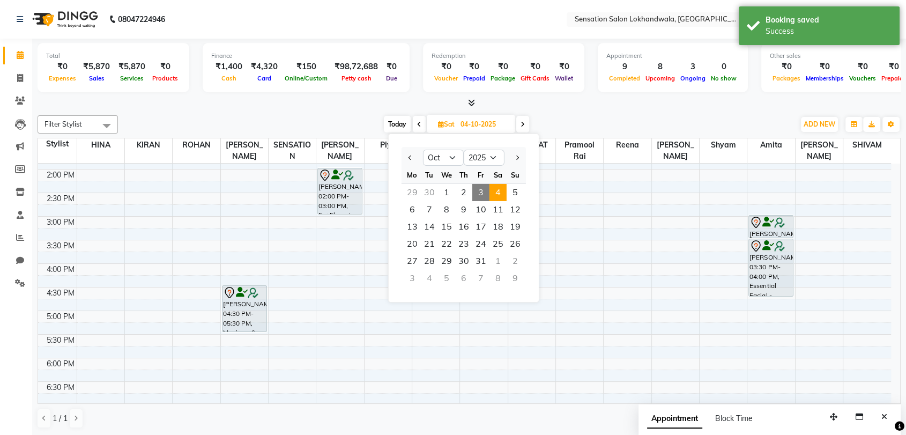
drag, startPoint x: 771, startPoint y: 260, endPoint x: 772, endPoint y: 288, distance: 27.9
click at [772, 288] on div "Sakshi Bajaj, 03:00 PM-03:30 PM, D-Tan/Oxy Bleach - Face Sakshi Bajaj, 03:30 PM…" at bounding box center [770, 287] width 47 height 707
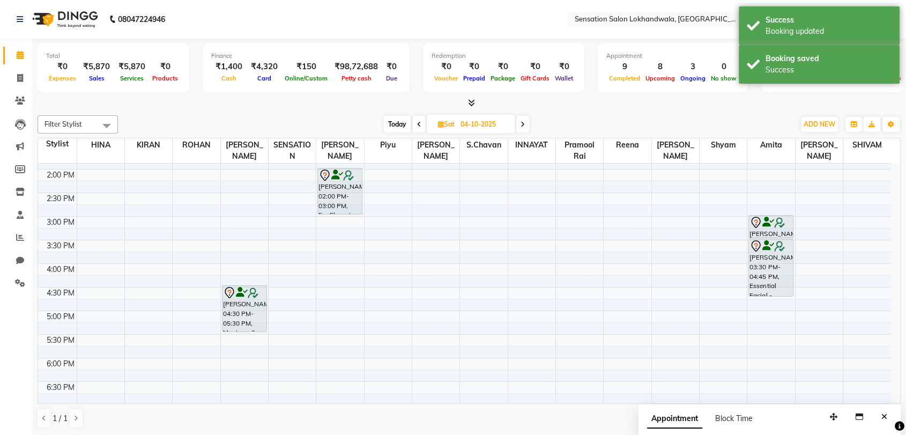
click at [463, 117] on input "04-10-2025" at bounding box center [484, 124] width 54 height 16
select select "10"
select select "2025"
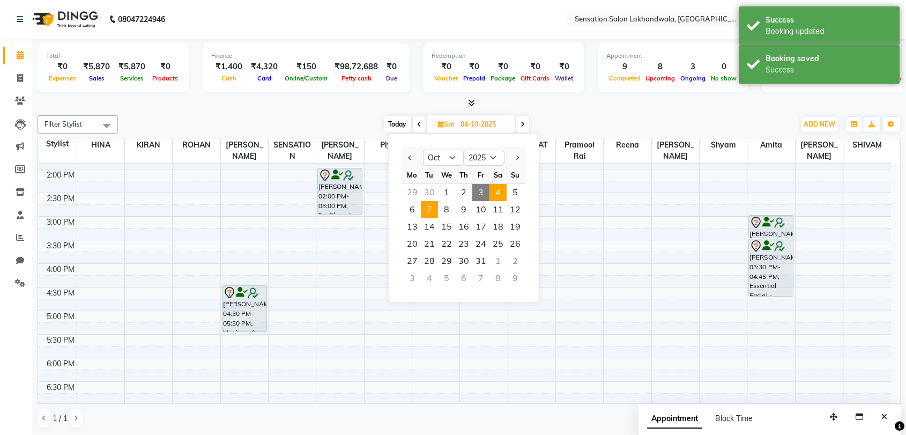
click at [433, 205] on span "7" at bounding box center [429, 209] width 17 height 17
type input "07-10-2025"
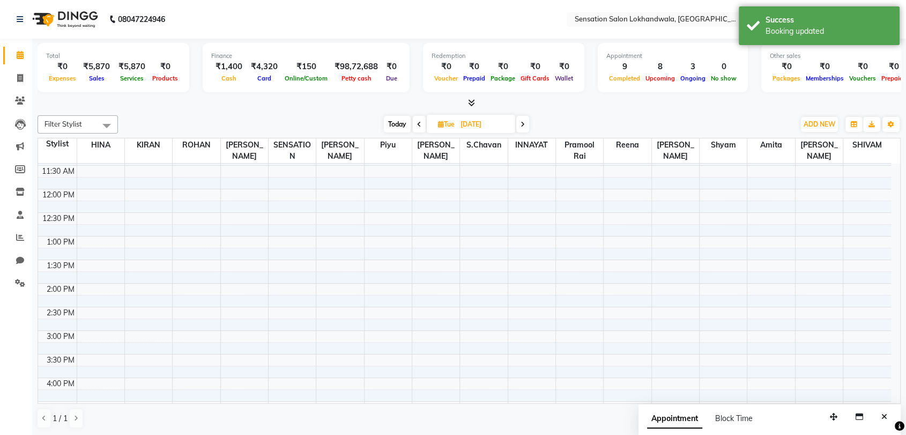
scroll to position [116, 0]
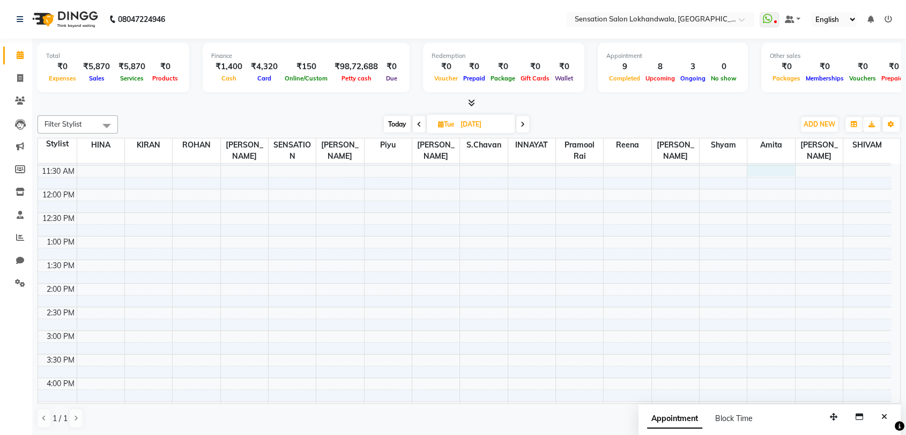
click at [775, 169] on div "9:00 AM 9:30 AM 10:00 AM 10:30 AM 11:00 AM 11:30 AM 12:00 PM 12:30 PM 1:00 PM 1…" at bounding box center [464, 401] width 853 height 707
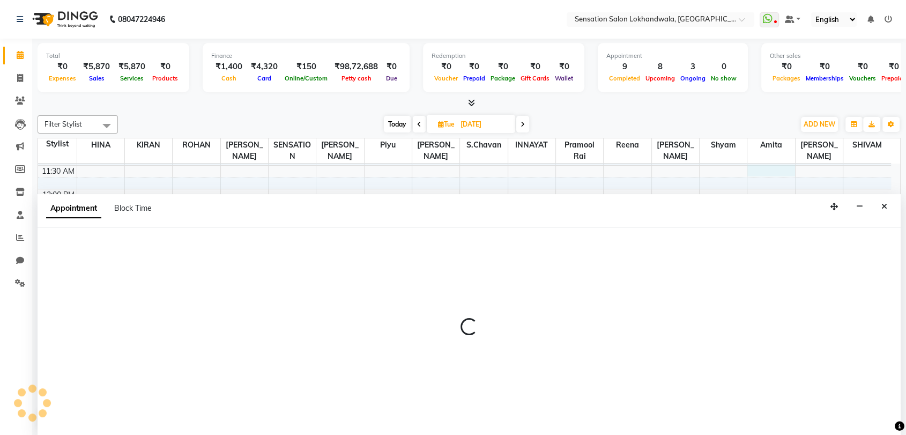
scroll to position [1, 0]
select select "80297"
select select "690"
select select "tentative"
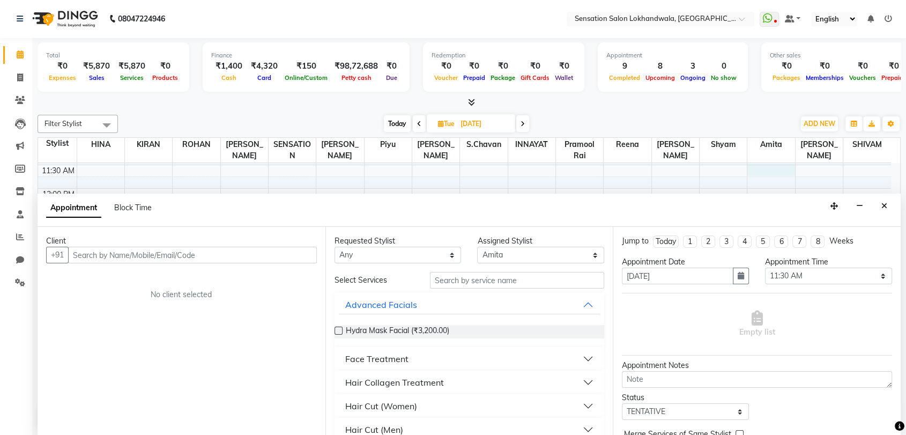
click at [159, 258] on input "text" at bounding box center [192, 255] width 249 height 17
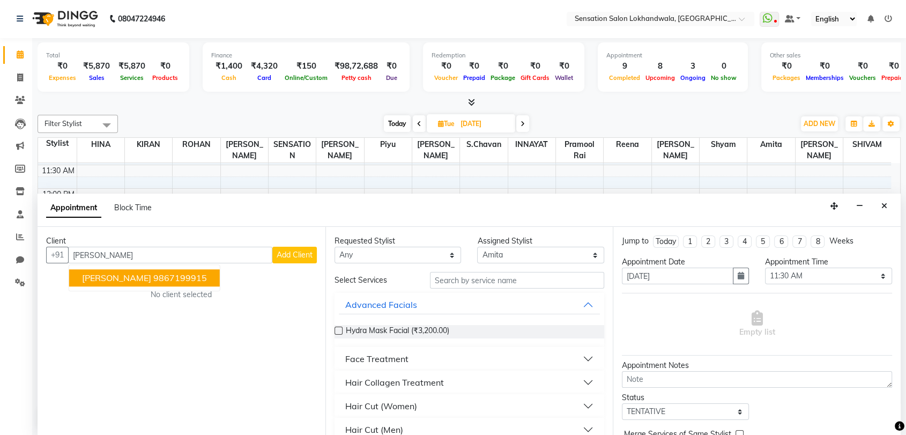
click at [160, 285] on button "Sakshi Bajaj 9867199915" at bounding box center [144, 278] width 151 height 17
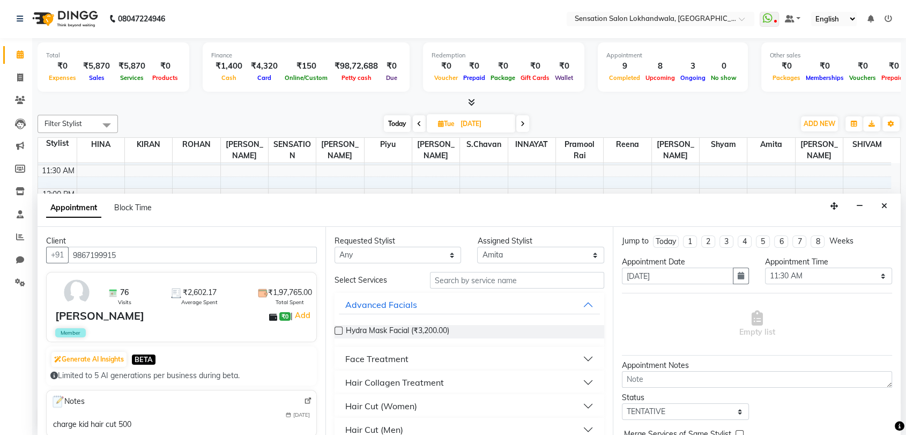
type input "9867199915"
click at [423, 263] on div "Requested Stylist Any [PERSON_NAME] HINA INNAYAT KIRAN LAVESH Piyu Pramool Rai …" at bounding box center [469, 331] width 288 height 208
click at [426, 254] on select "Any [PERSON_NAME] INNAYAT [PERSON_NAME] [PERSON_NAME] [PERSON_NAME] [PERSON_NAM…" at bounding box center [397, 255] width 127 height 17
select select "80297"
click at [334, 247] on select "Any [PERSON_NAME] INNAYAT [PERSON_NAME] [PERSON_NAME] [PERSON_NAME] [PERSON_NAM…" at bounding box center [397, 255] width 127 height 17
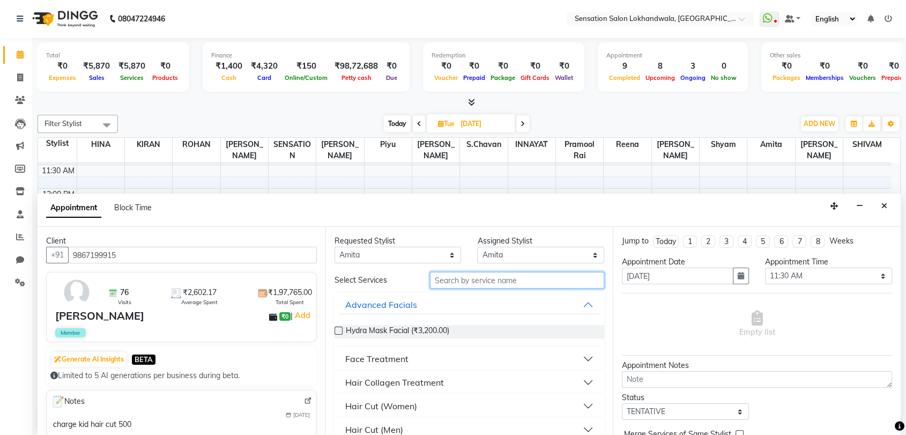
click at [448, 274] on input "text" at bounding box center [517, 280] width 175 height 17
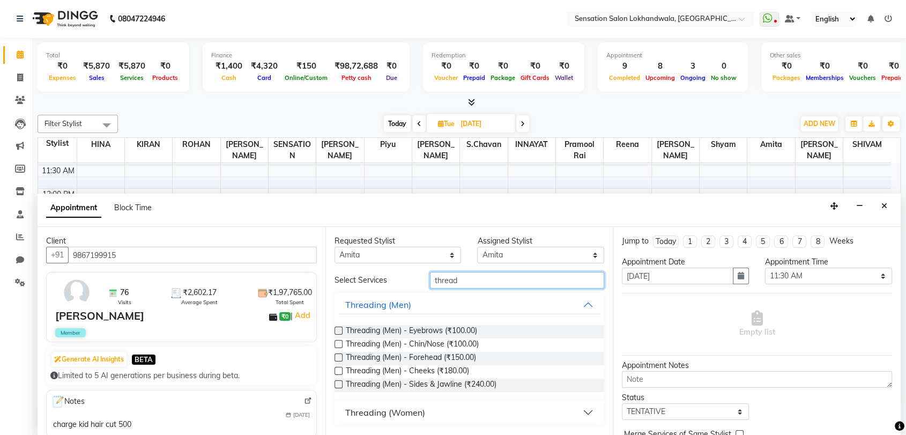
type input "thread"
click at [432, 413] on button "Threading (Women)" at bounding box center [470, 411] width 262 height 19
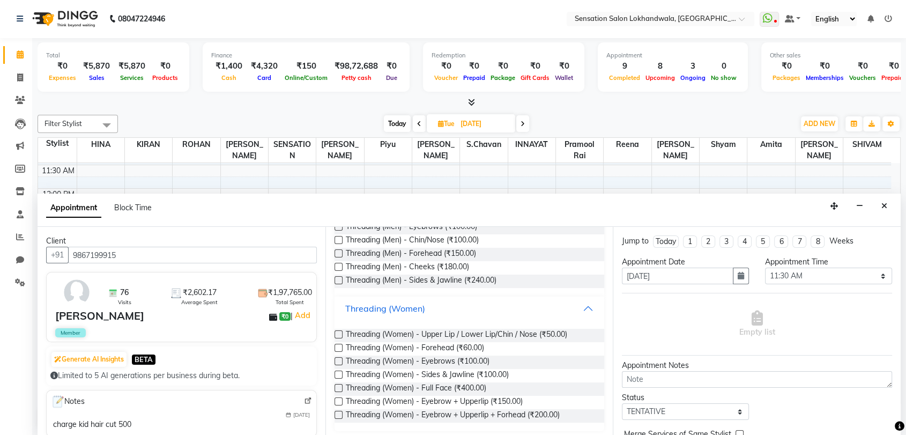
scroll to position [105, 0]
click at [435, 400] on span "Threading (Women) - Eyebrow + Upperlip (₹150.00)" at bounding box center [434, 401] width 177 height 13
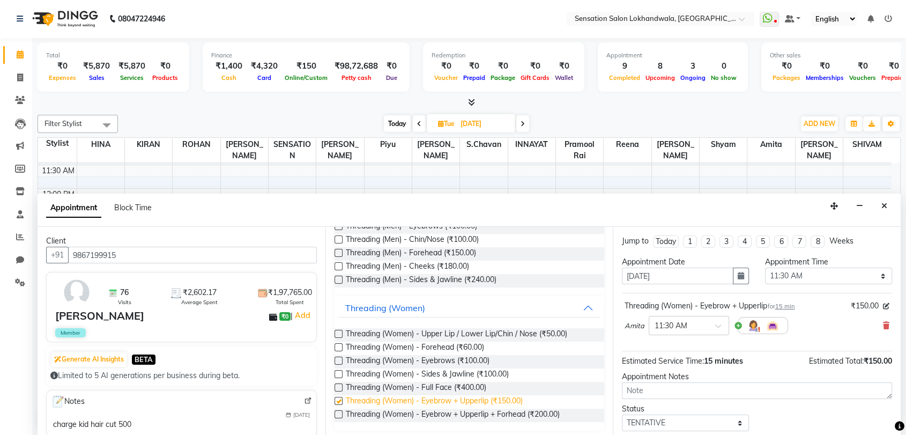
checkbox input "false"
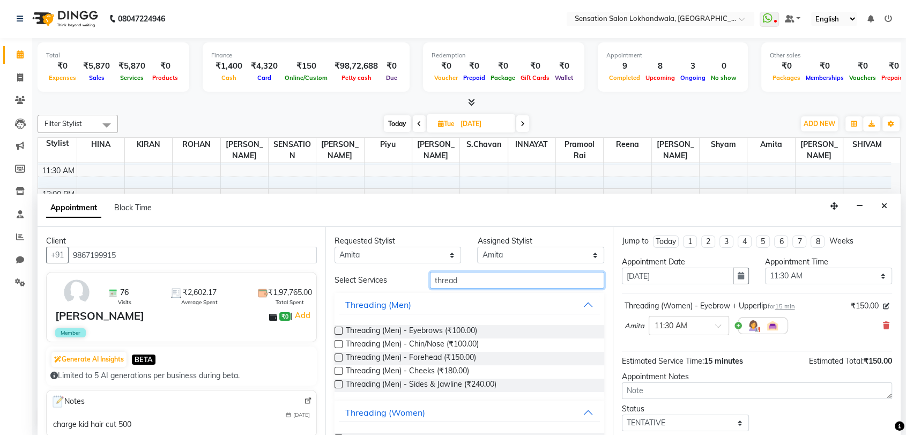
click at [465, 280] on input "thread" at bounding box center [517, 280] width 175 height 17
click at [465, 280] on input "f" at bounding box center [517, 280] width 175 height 17
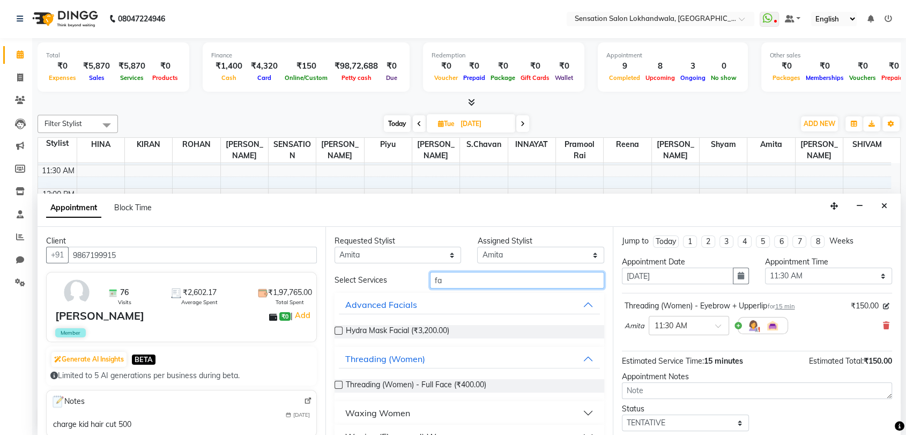
type input "fa"
click at [427, 409] on button "Waxing Women" at bounding box center [470, 412] width 262 height 19
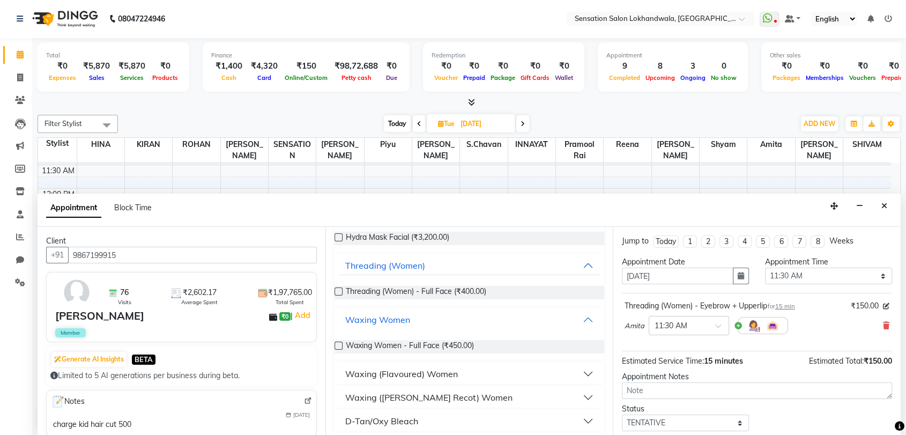
scroll to position [93, 0]
click at [431, 375] on div "Waxing (Flavoured) Women" at bounding box center [401, 374] width 113 height 13
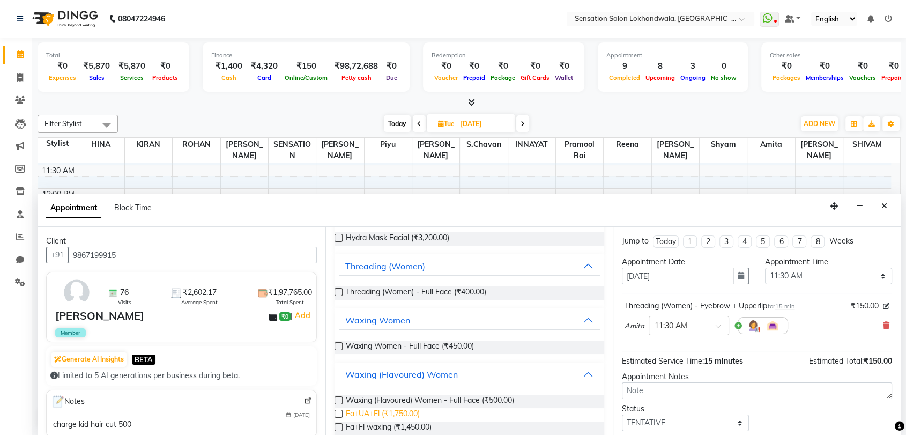
click at [419, 416] on span "Fa+UA+Fl (₹1,750.00)" at bounding box center [383, 414] width 74 height 13
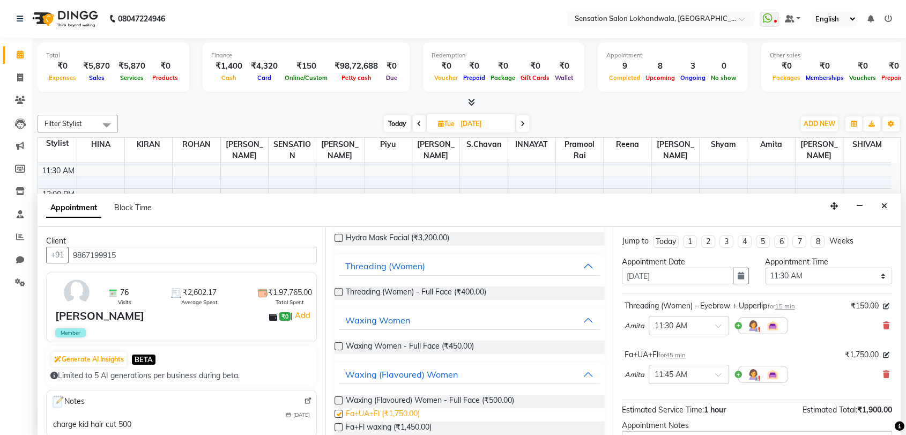
checkbox input "false"
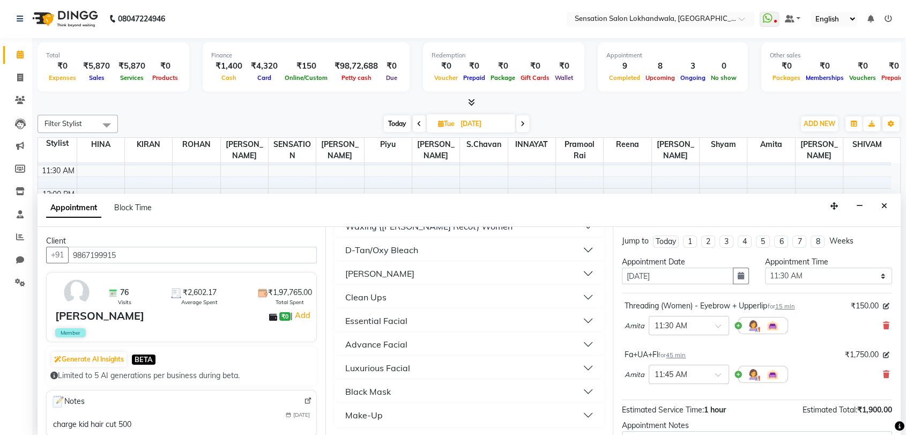
scroll to position [0, 0]
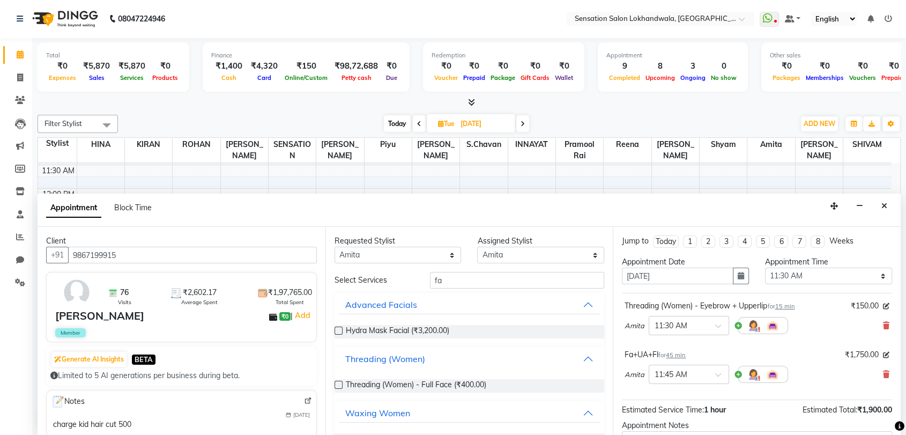
click at [553, 363] on button "Threading (Women)" at bounding box center [470, 358] width 262 height 19
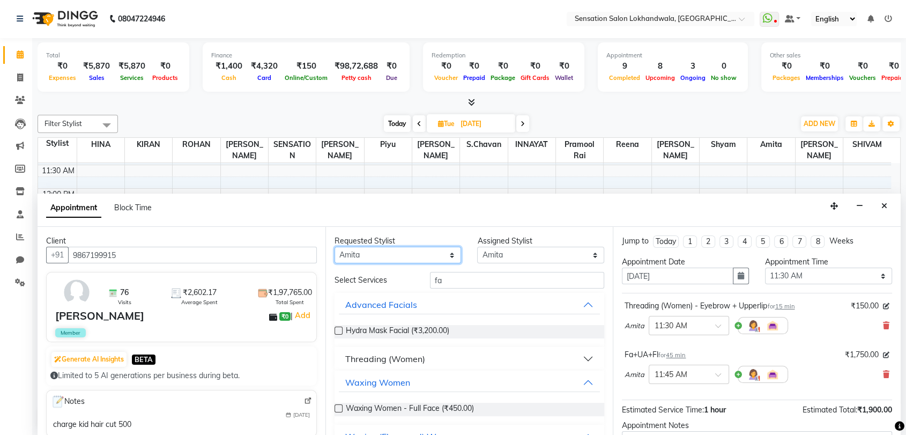
click at [438, 258] on select "Any [PERSON_NAME] INNAYAT [PERSON_NAME] [PERSON_NAME] [PERSON_NAME] [PERSON_NAM…" at bounding box center [397, 255] width 127 height 17
select select "7686"
click at [464, 278] on input "fa" at bounding box center [517, 280] width 175 height 17
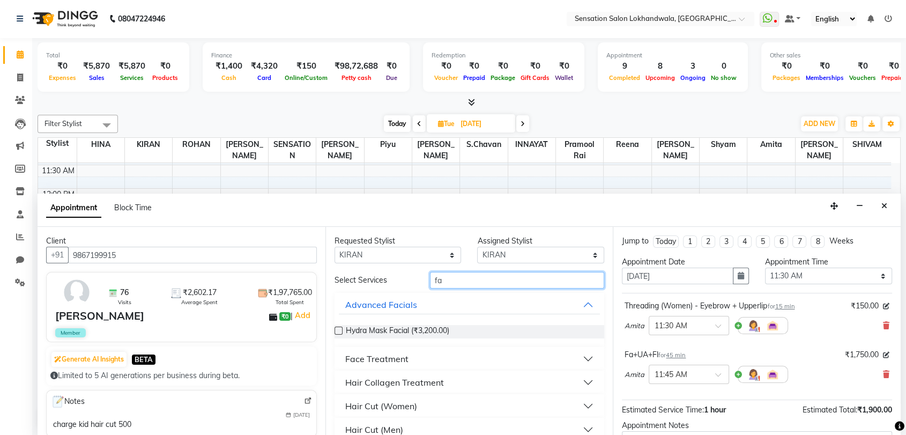
click at [464, 278] on input "fa" at bounding box center [517, 280] width 175 height 17
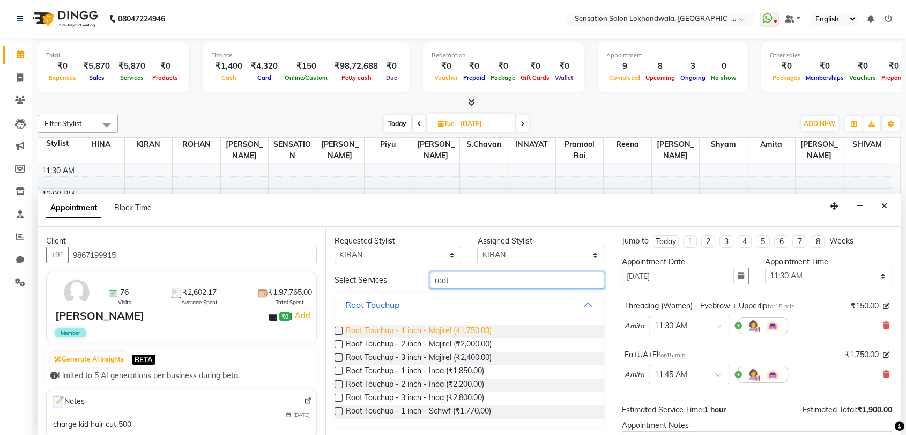
type input "root"
click at [450, 325] on span "Root Touchup - 1 inch - Majirel (₹1,750.00)" at bounding box center [419, 331] width 146 height 13
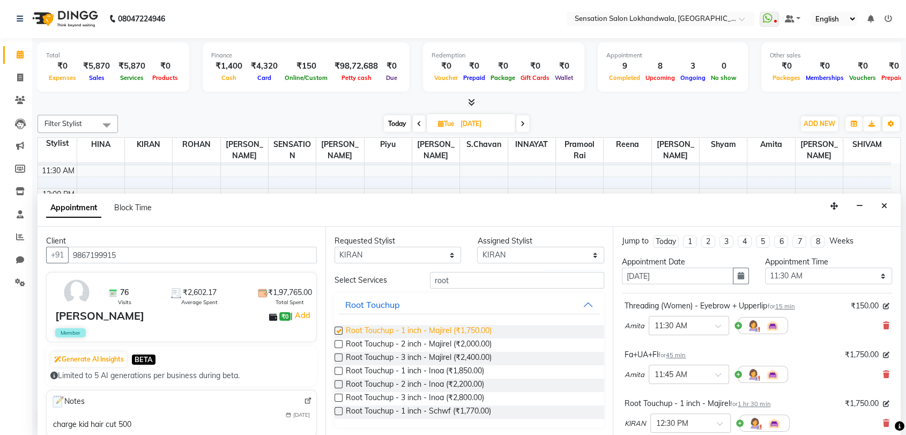
checkbox input "false"
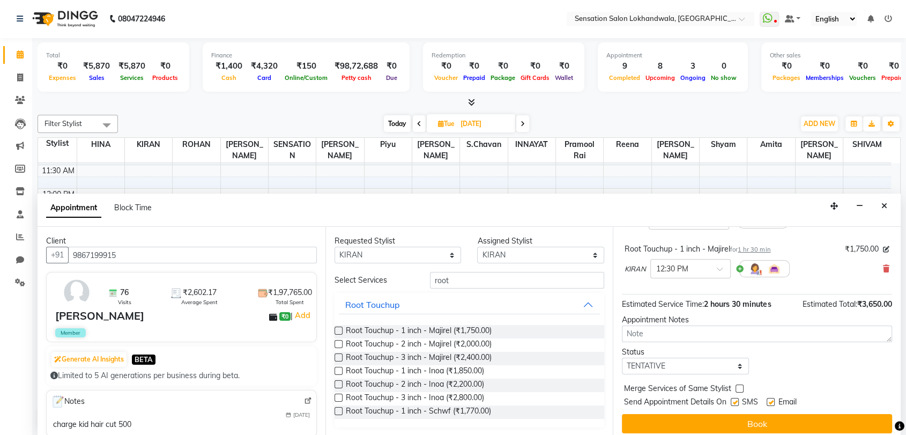
scroll to position [161, 0]
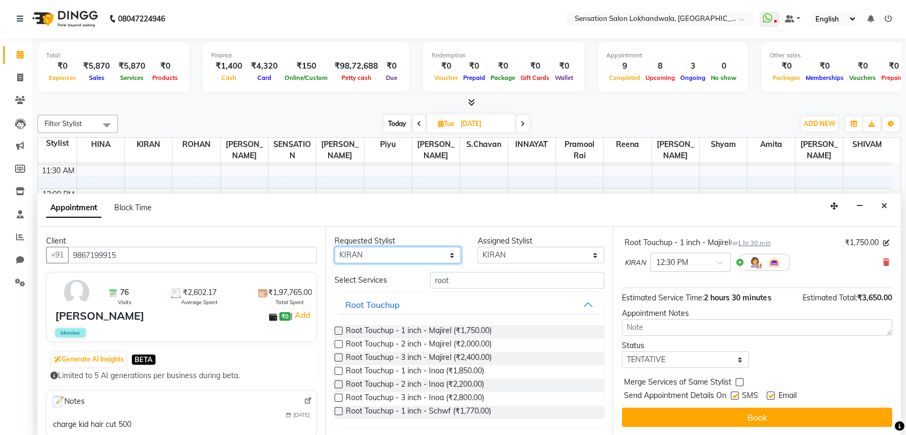
click at [432, 254] on select "Any [PERSON_NAME] INNAYAT [PERSON_NAME] [PERSON_NAME] [PERSON_NAME] [PERSON_NAM…" at bounding box center [397, 255] width 127 height 17
click at [448, 280] on input "root" at bounding box center [517, 280] width 175 height 17
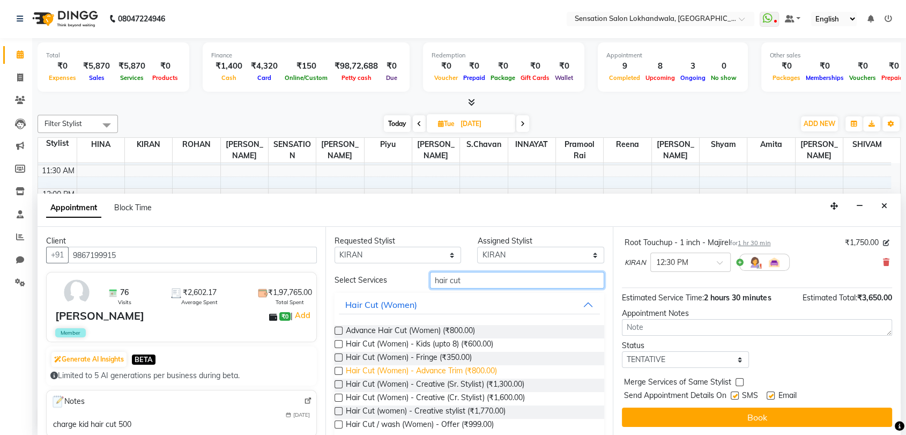
type input "hair cut"
click at [438, 376] on span "Hair Cut (Women) - Advance Trim (₹800.00)" at bounding box center [421, 371] width 151 height 13
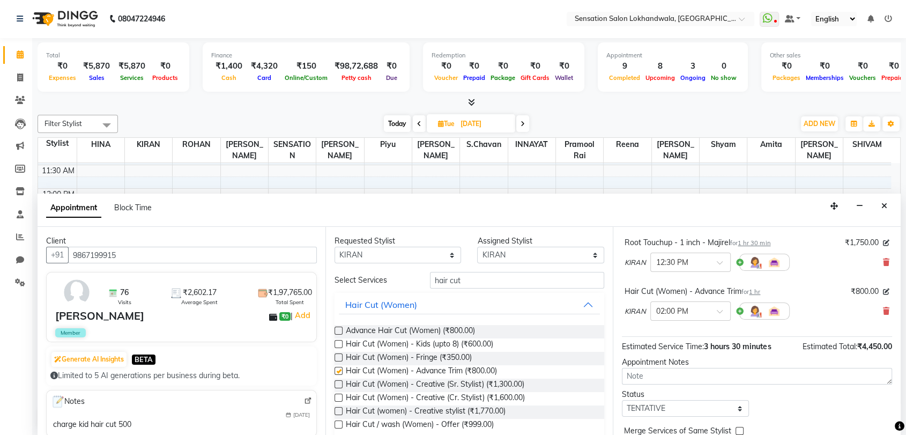
checkbox input "false"
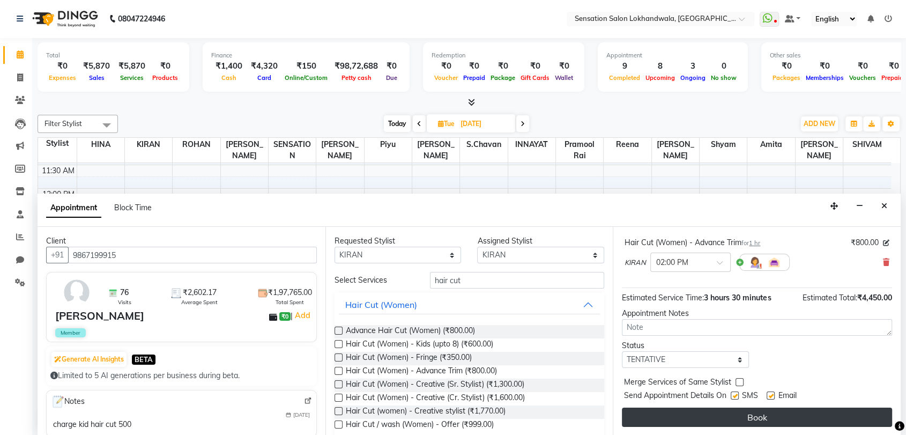
scroll to position [209, 0]
click at [678, 413] on button "Book" at bounding box center [757, 417] width 270 height 19
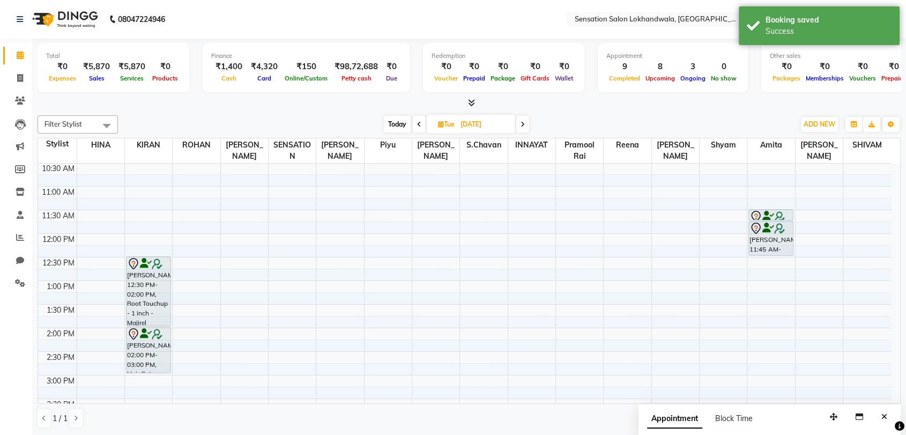
scroll to position [68, 0]
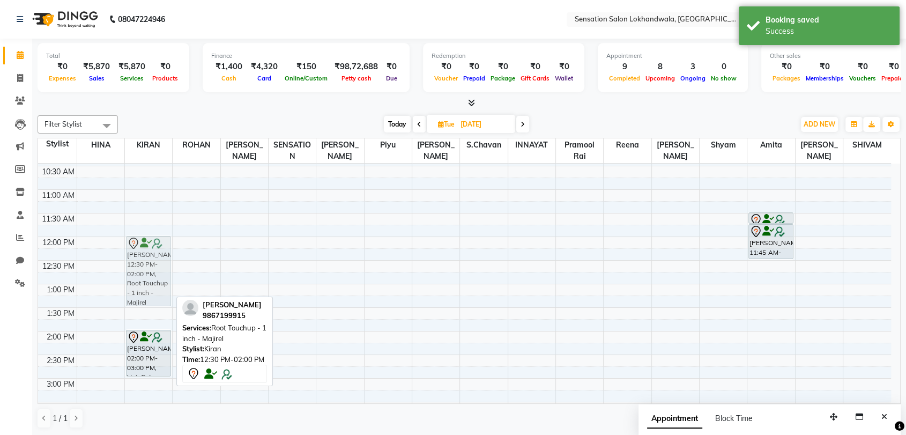
drag, startPoint x: 152, startPoint y: 289, endPoint x: 150, endPoint y: 265, distance: 23.6
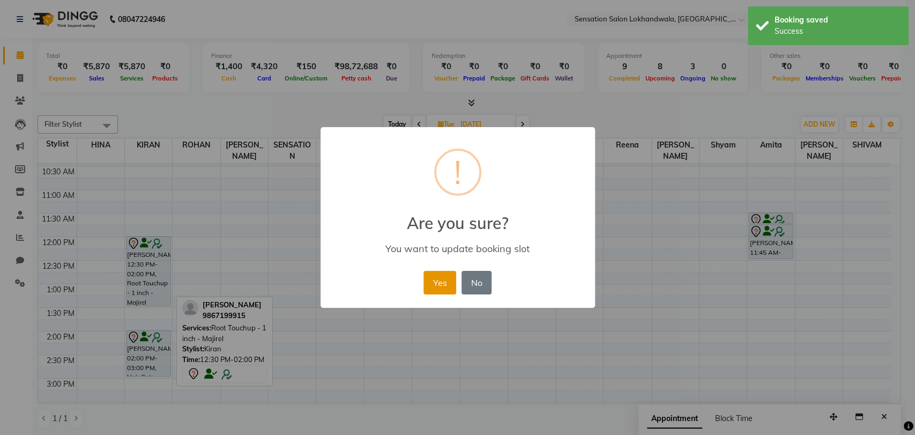
click at [442, 281] on button "Yes" at bounding box center [439, 283] width 33 height 24
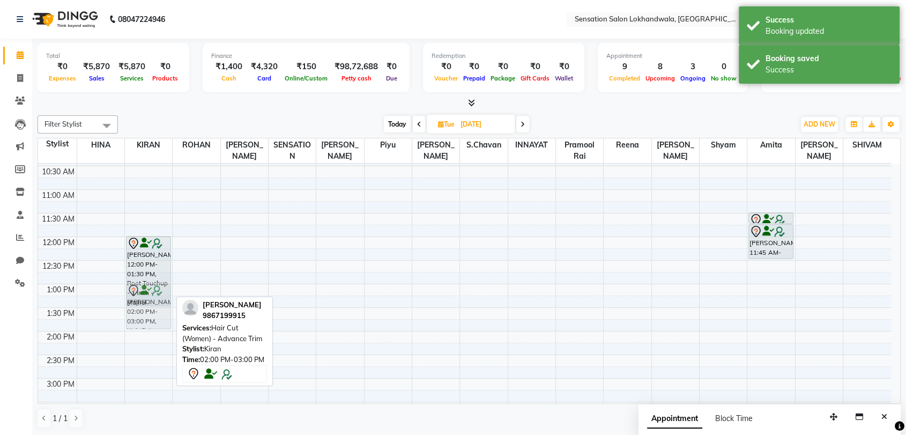
drag, startPoint x: 155, startPoint y: 359, endPoint x: 160, endPoint y: 309, distance: 50.1
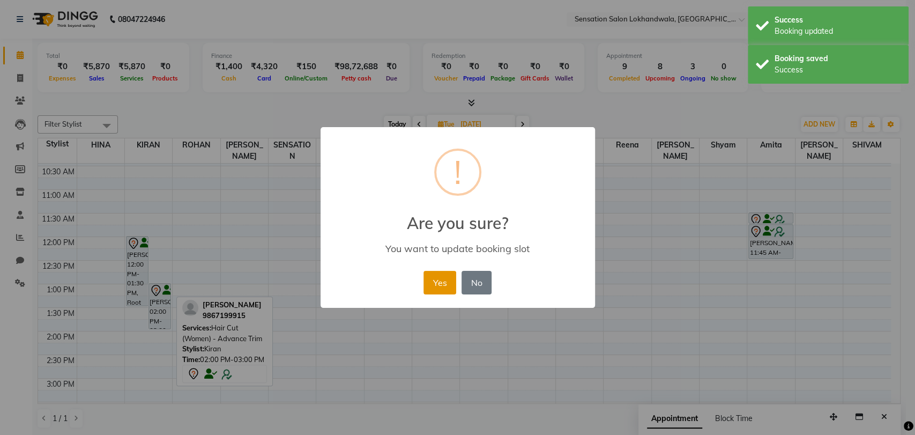
click at [441, 288] on button "Yes" at bounding box center [439, 283] width 33 height 24
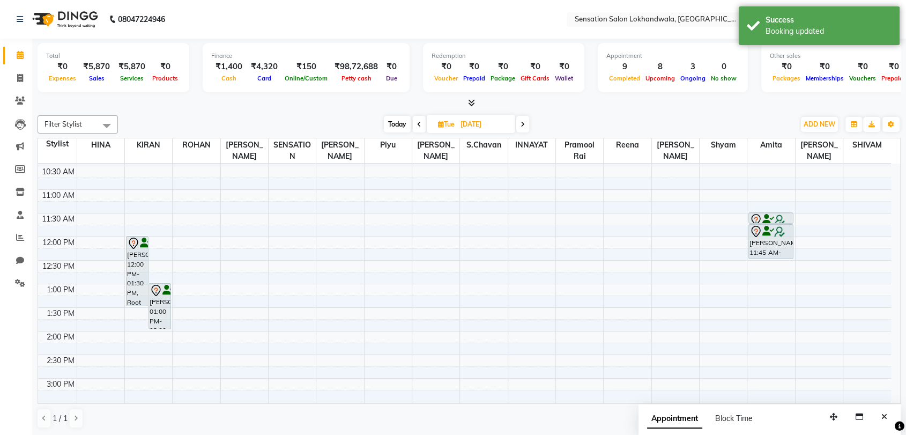
click at [398, 124] on span "Today" at bounding box center [397, 124] width 27 height 17
type input "03-10-2025"
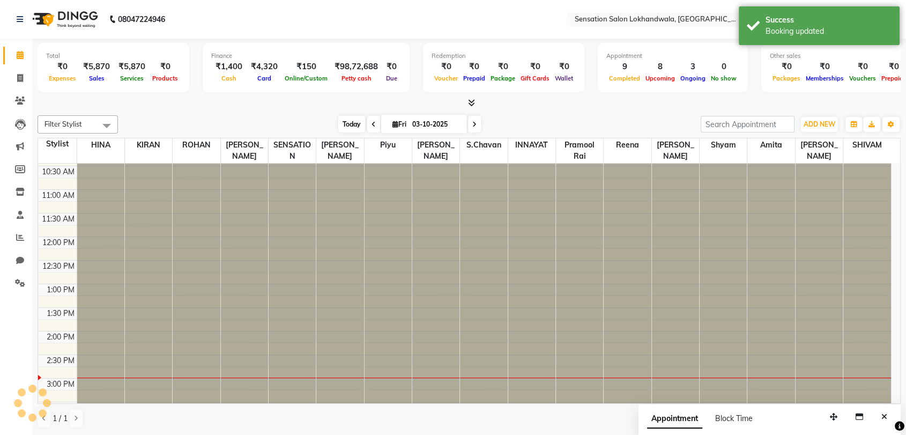
scroll to position [282, 0]
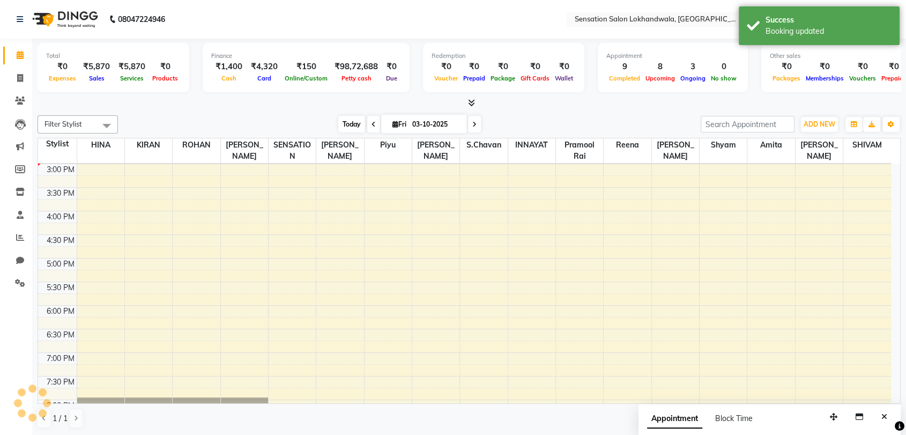
click at [398, 124] on span "Fri" at bounding box center [399, 124] width 19 height 8
select select "10"
select select "2025"
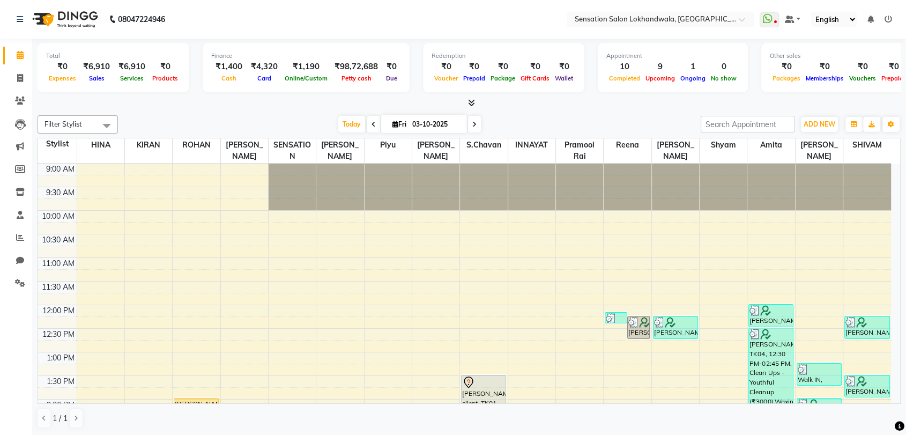
click at [398, 118] on span "Fri 03-10-2025" at bounding box center [424, 124] width 86 height 18
click at [474, 124] on icon at bounding box center [474, 124] width 4 height 6
type input "04-10-2025"
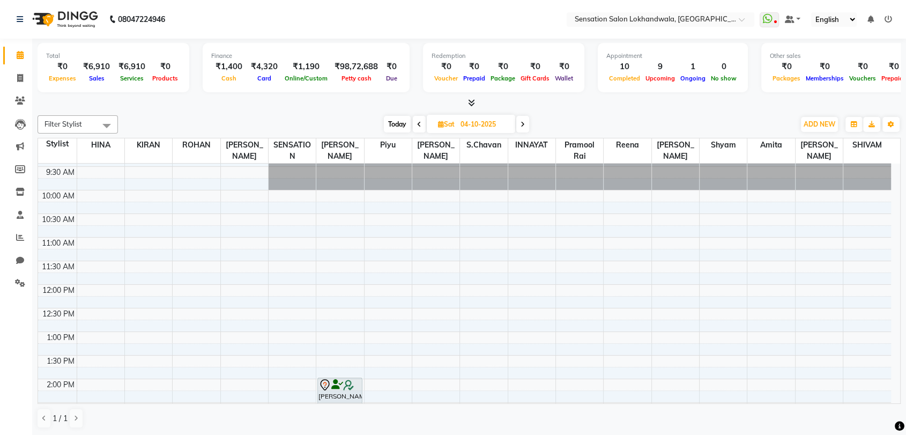
scroll to position [20, 0]
click at [822, 117] on button "ADD NEW Toggle Dropdown" at bounding box center [819, 124] width 37 height 15
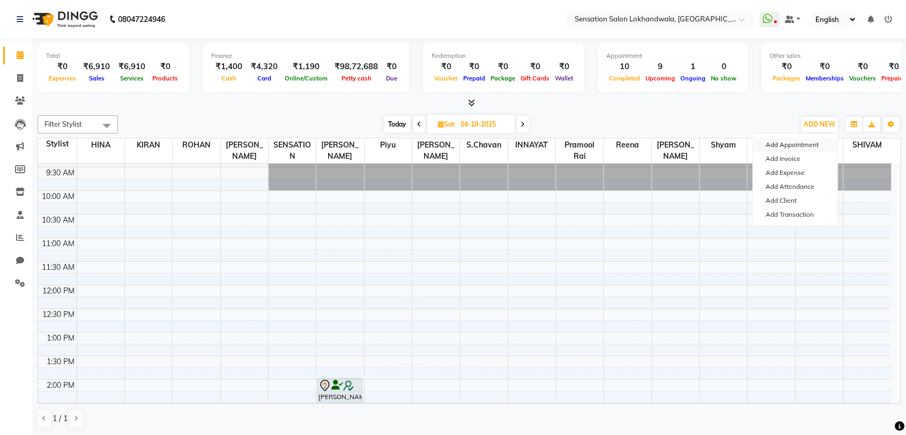
click at [810, 145] on button "Add Appointment" at bounding box center [794, 145] width 85 height 14
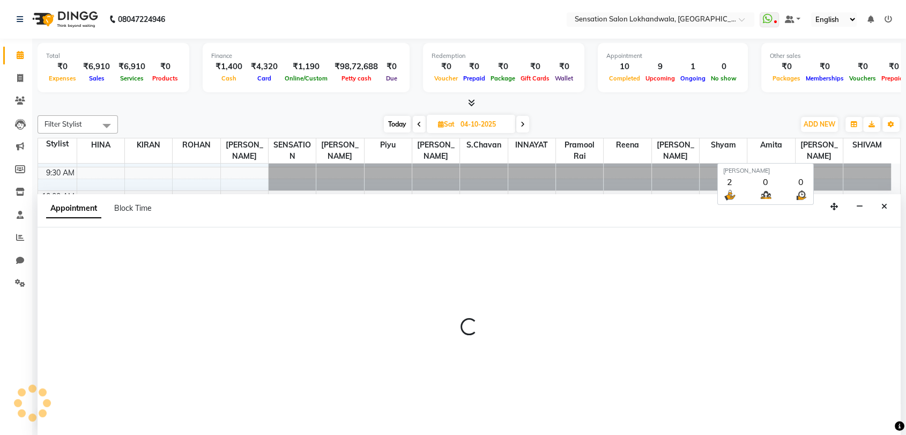
scroll to position [1, 0]
select select "600"
select select "tentative"
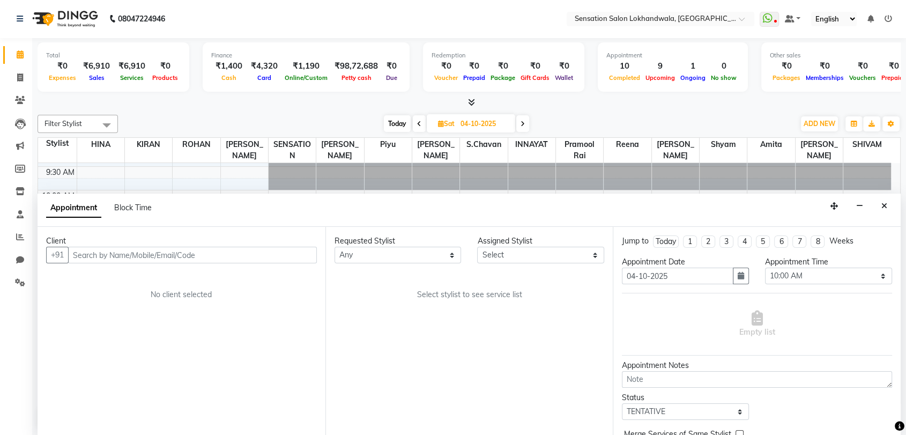
click at [214, 248] on input "text" at bounding box center [192, 255] width 249 height 17
click at [885, 202] on icon "Close" at bounding box center [884, 206] width 6 height 8
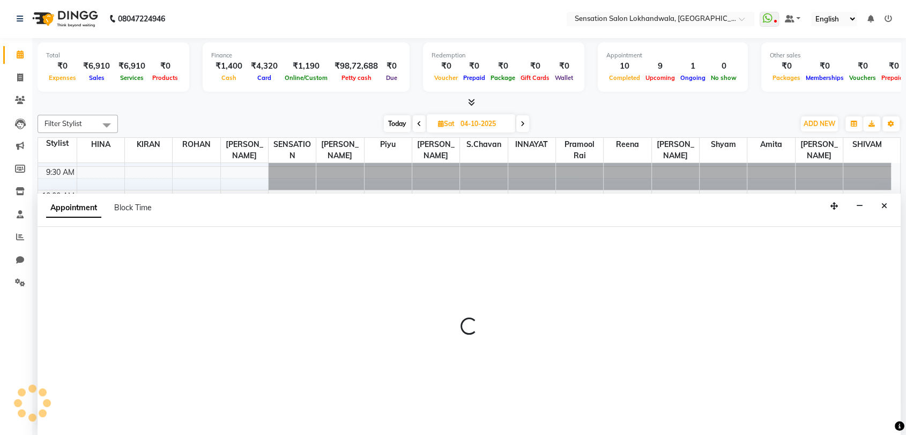
select select "9612"
select select "tentative"
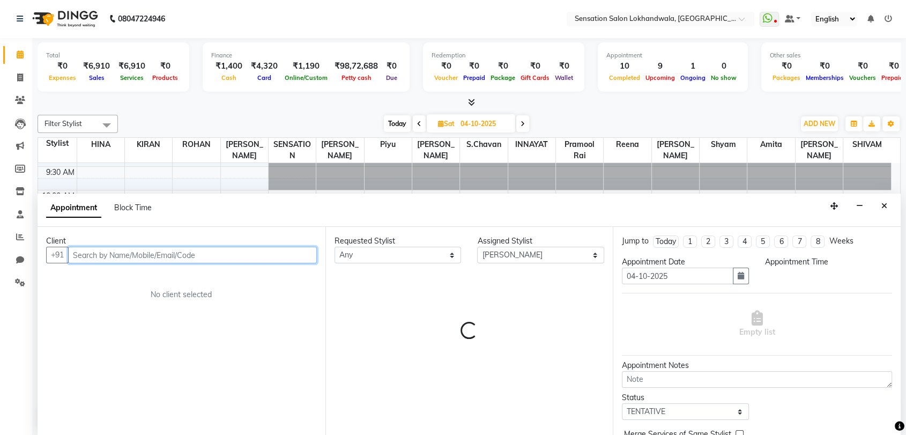
select select "705"
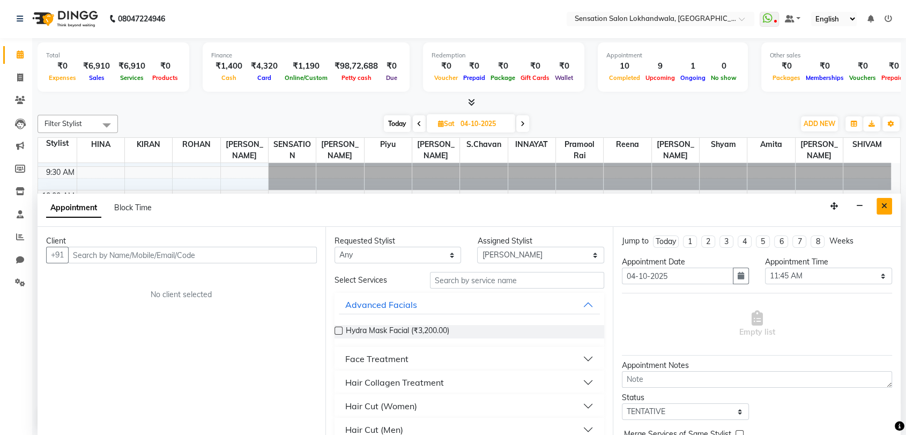
click at [886, 211] on button "Close" at bounding box center [884, 206] width 16 height 17
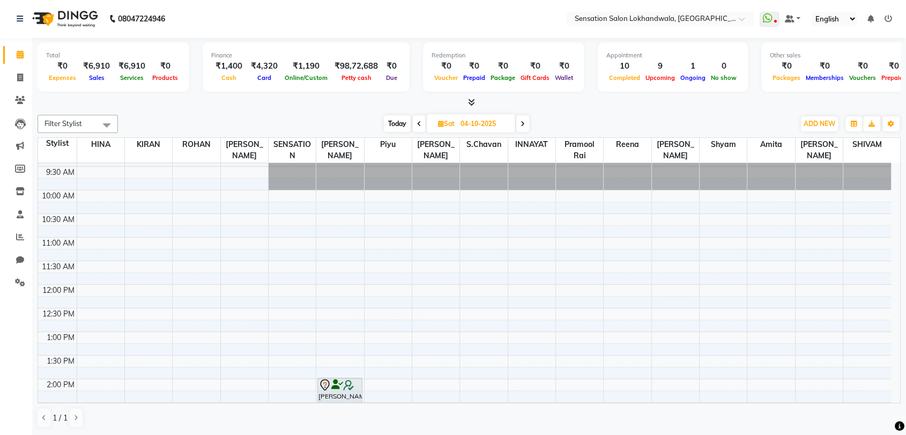
click at [397, 118] on span "Today" at bounding box center [397, 123] width 27 height 17
type input "03-10-2025"
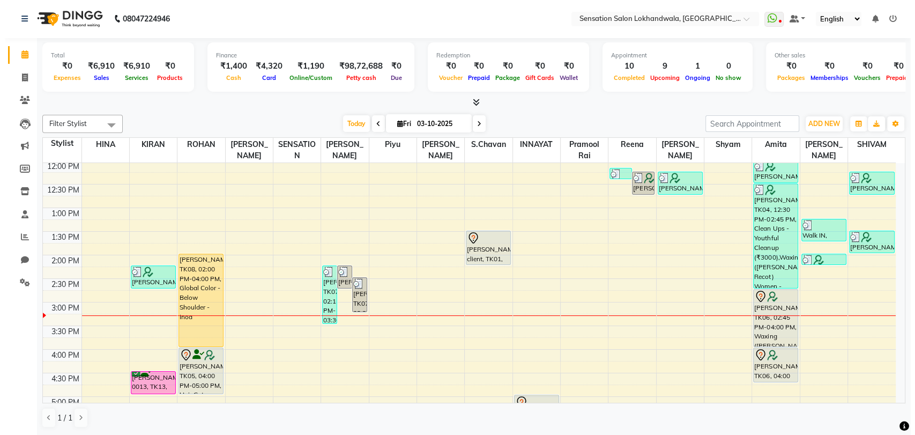
scroll to position [161, 0]
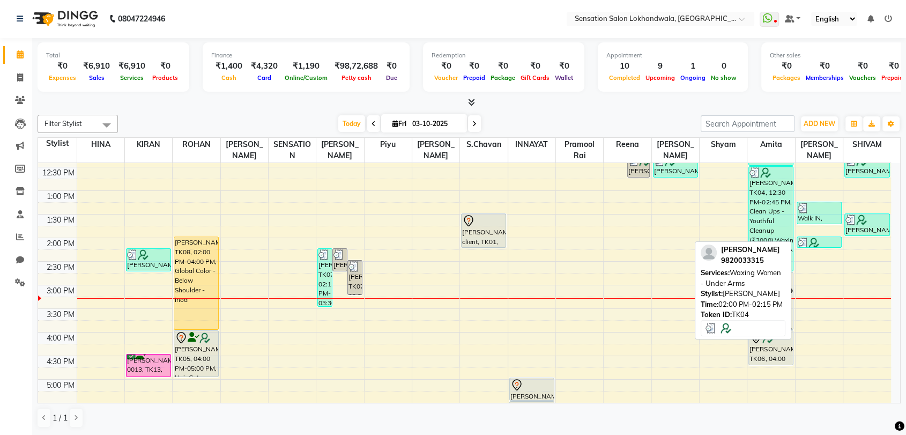
click at [814, 241] on img at bounding box center [813, 242] width 11 height 11
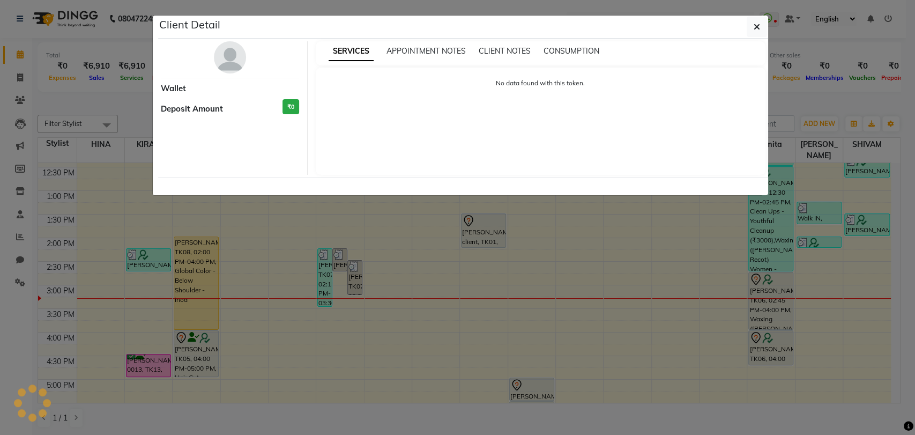
select select "3"
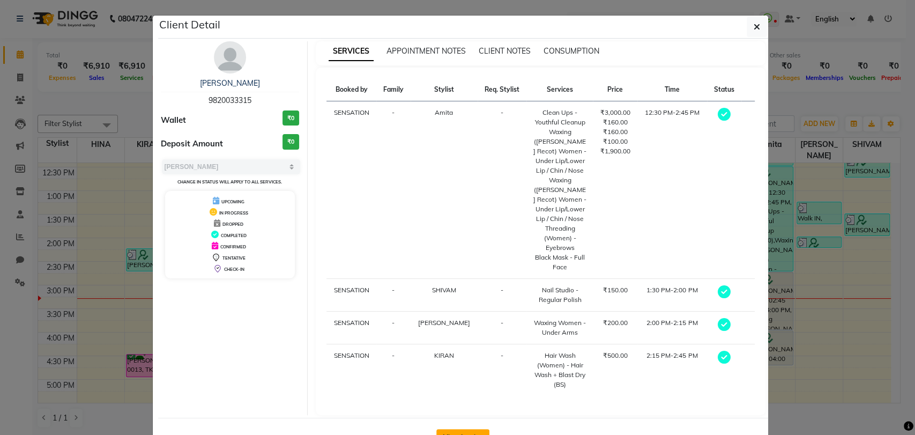
click at [464, 429] on button "View Invoice" at bounding box center [462, 437] width 53 height 17
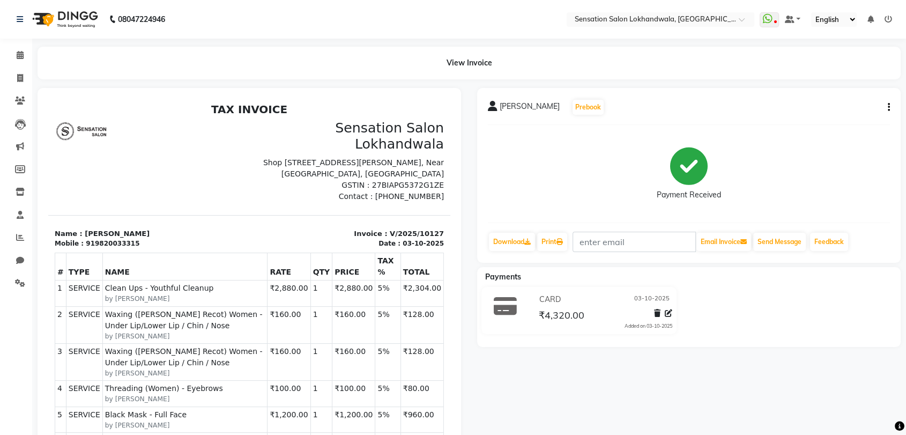
click at [888, 100] on div "Priyanka Tandon Prebook" at bounding box center [689, 107] width 402 height 17
click at [888, 107] on icon "button" at bounding box center [889, 107] width 2 height 1
click at [856, 116] on div "Edit Invoice" at bounding box center [834, 113] width 73 height 13
select select "service"
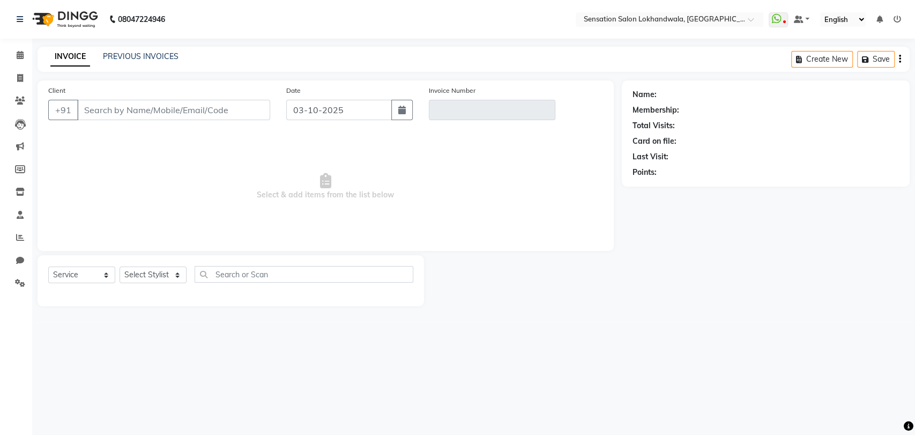
type input "9820033315"
type input "V/2025/10127"
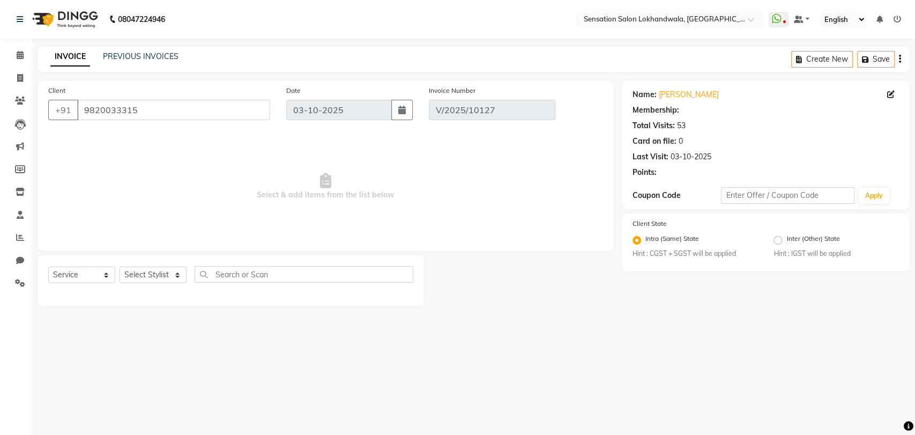
select select "1: Object"
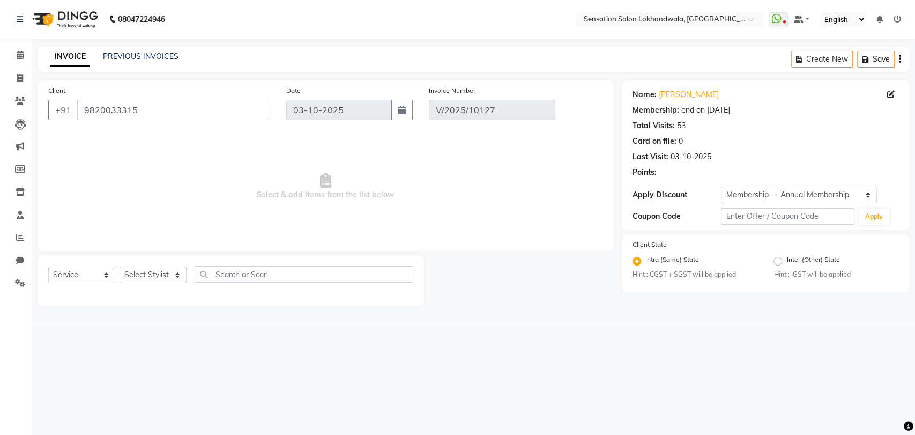
select select "select"
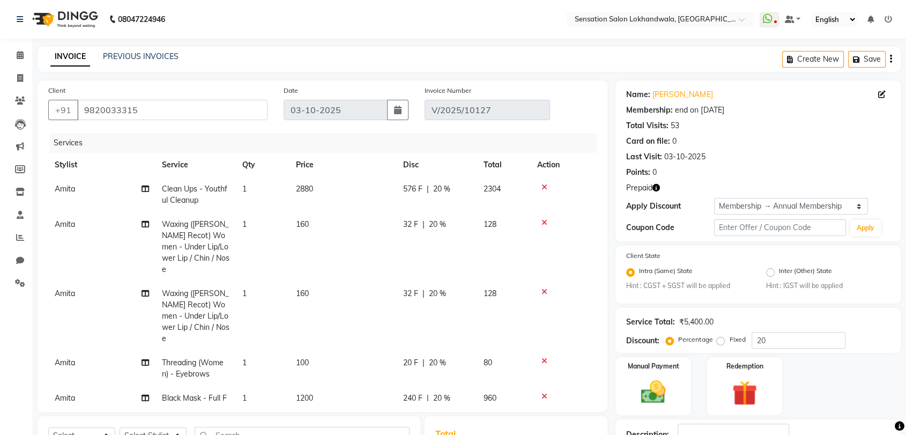
click at [455, 203] on td "576 F | 20 %" at bounding box center [437, 194] width 80 height 35
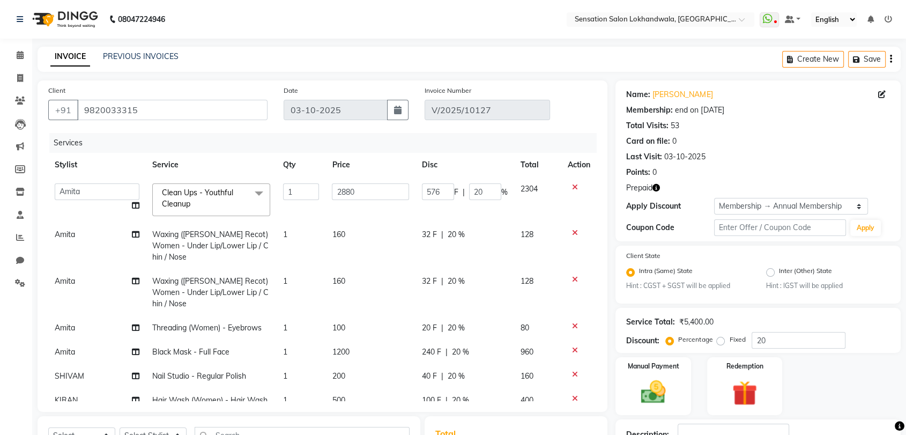
click at [455, 203] on td "576 F | 20 %" at bounding box center [464, 200] width 99 height 46
click at [474, 197] on input "20" at bounding box center [485, 191] width 32 height 17
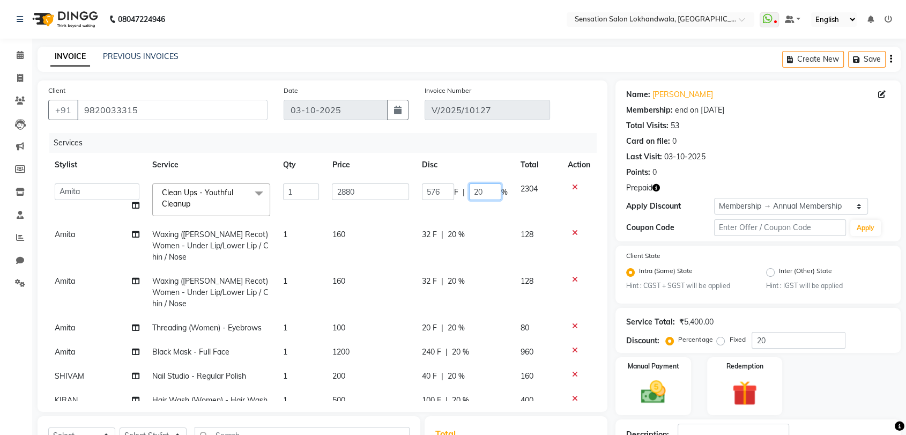
type input "0"
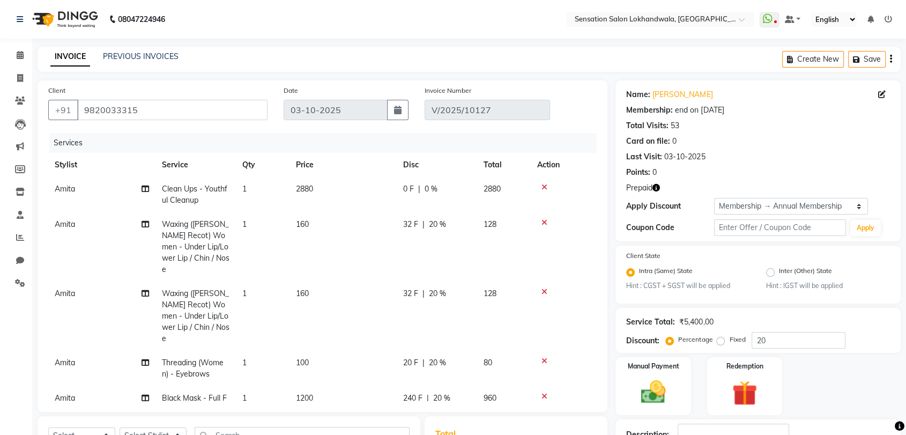
click at [480, 233] on tr "Amita Waxing (Perron Recot) Women - Under Lip/Lower Lip / Chin / Nose 1 160 32 …" at bounding box center [322, 246] width 548 height 69
drag, startPoint x: 480, startPoint y: 233, endPoint x: 463, endPoint y: 218, distance: 22.8
click at [463, 218] on tr "Amita Waxing (Perron Recot) Women - Under Lip/Lower Lip / Chin / Nose 1 160 32 …" at bounding box center [322, 246] width 548 height 69
click at [463, 218] on td "32 F | 20 %" at bounding box center [437, 246] width 80 height 69
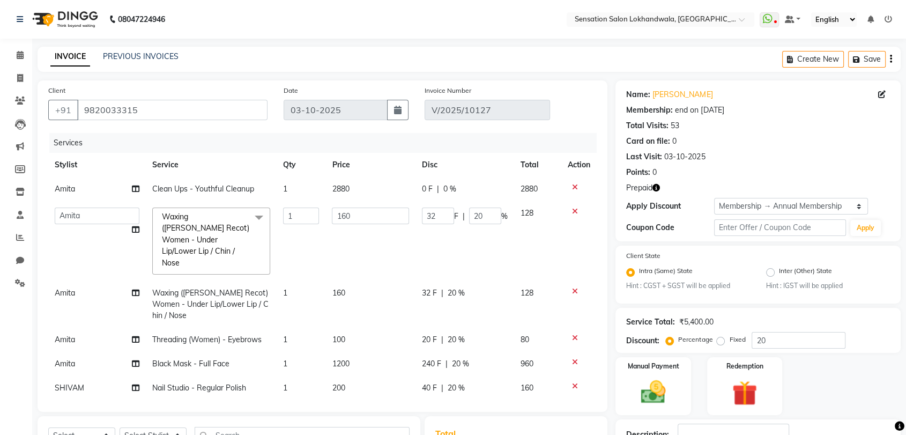
click at [469, 218] on input "20" at bounding box center [485, 215] width 32 height 17
type input "0"
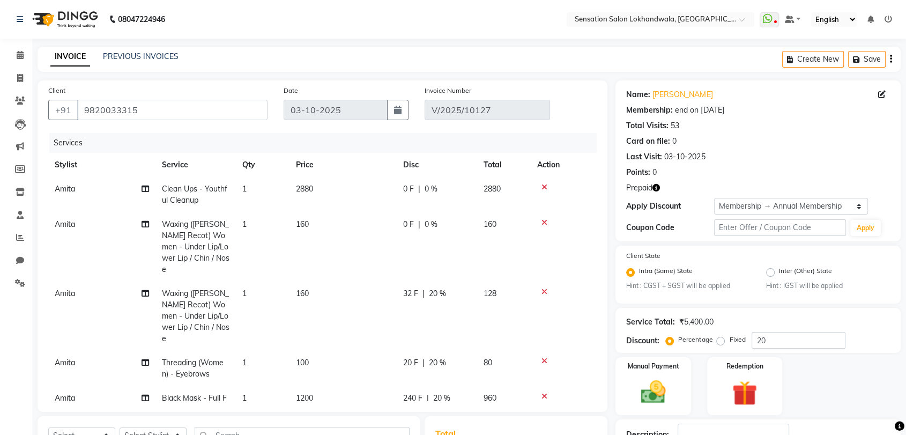
click at [479, 254] on tr "Amita Waxing (Perron Recot) Women - Under Lip/Lower Lip / Chin / Nose 1 160 0 F…" at bounding box center [322, 246] width 548 height 69
click at [444, 290] on td "32 F | 20 %" at bounding box center [437, 315] width 80 height 69
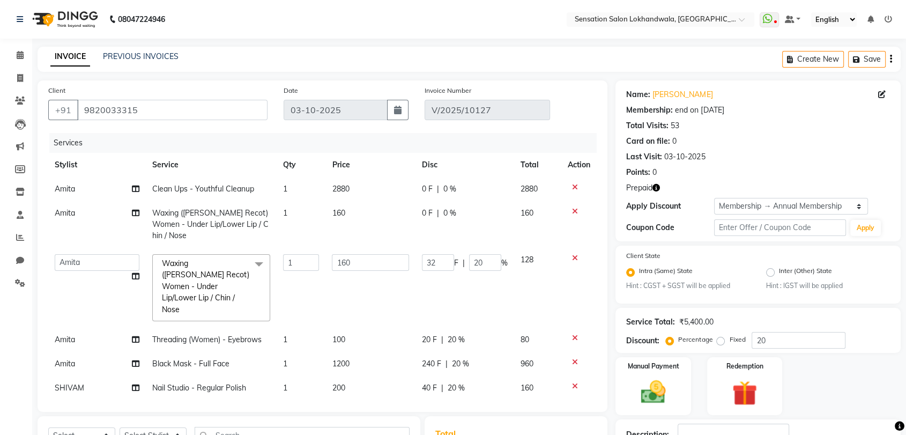
click at [444, 290] on td "32 F | 20 %" at bounding box center [464, 288] width 99 height 80
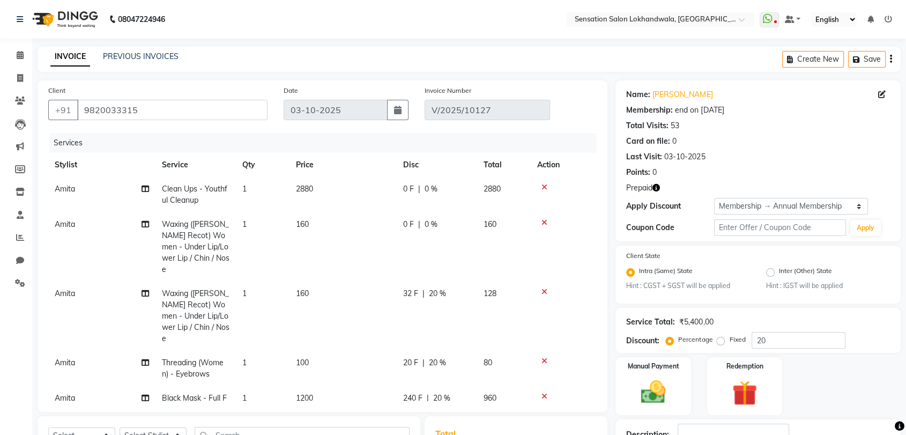
click at [472, 258] on td "0 F | 0 %" at bounding box center [437, 246] width 80 height 69
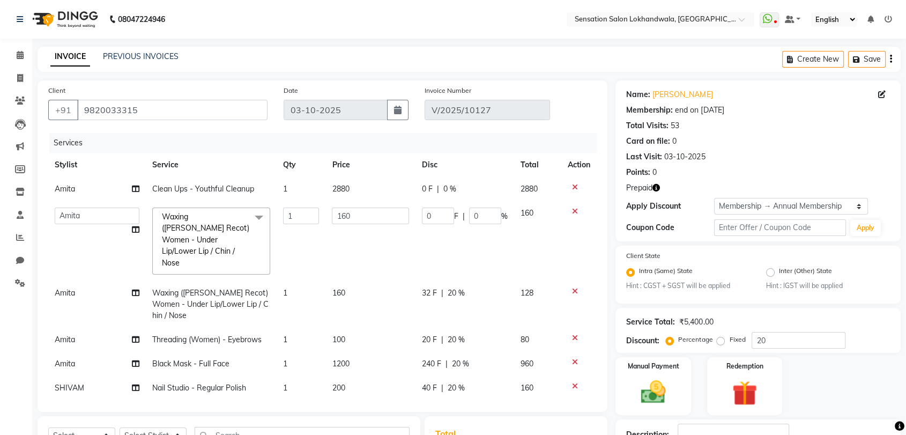
click at [472, 258] on td "0 F | 0 %" at bounding box center [464, 241] width 99 height 80
drag, startPoint x: 459, startPoint y: 290, endPoint x: 478, endPoint y: 272, distance: 25.8
click at [478, 281] on td "32 F | 20 %" at bounding box center [464, 304] width 99 height 47
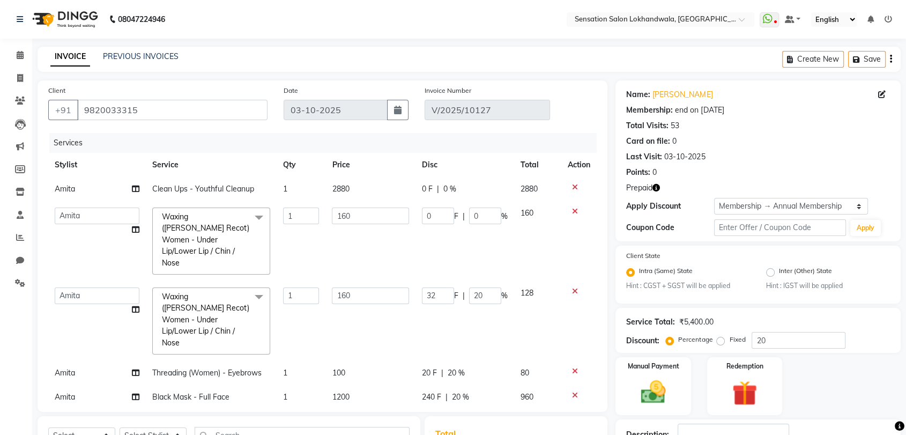
click at [478, 281] on td "32 F | 20 %" at bounding box center [464, 321] width 99 height 80
click at [473, 287] on input "20" at bounding box center [485, 295] width 32 height 17
type input "0"
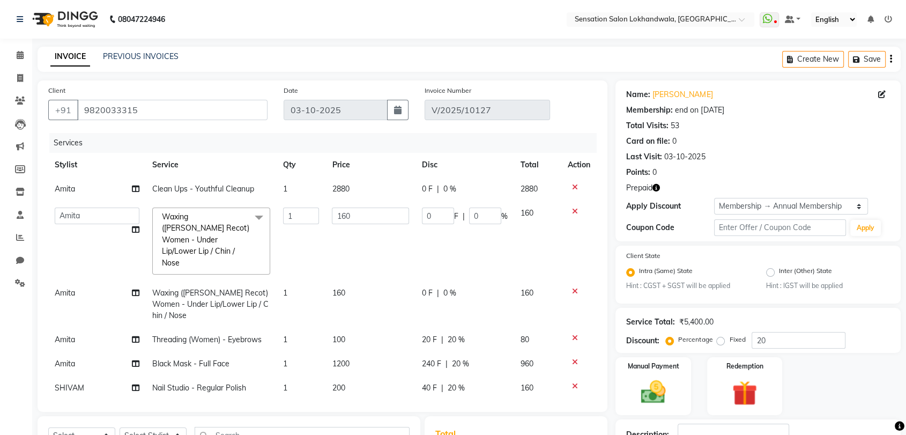
click at [475, 315] on tbody "Amita Clean Ups - Youthful Cleanup 1 2880 0 F | 0 % 2880 Amita Amjad HINA INNAY…" at bounding box center [322, 318] width 548 height 282
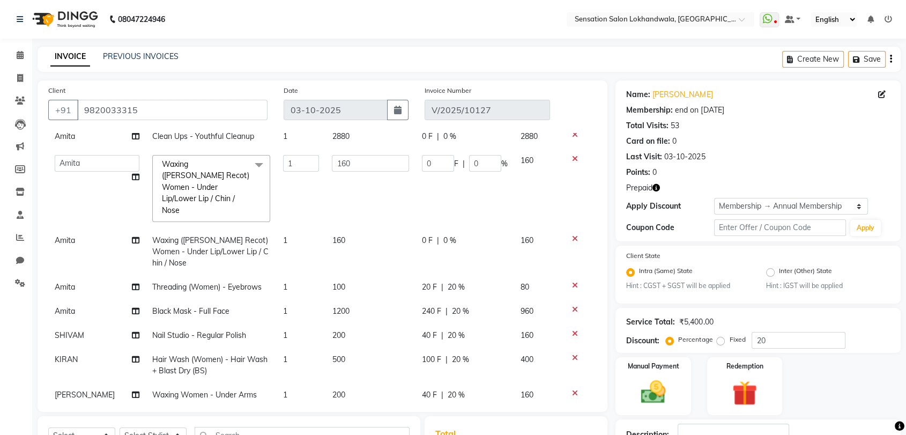
click at [475, 275] on td "20 F | 20 %" at bounding box center [464, 287] width 99 height 24
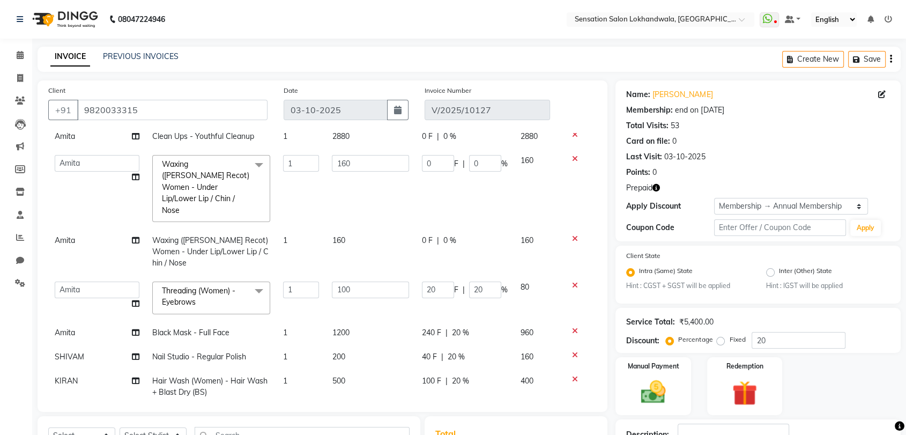
click at [475, 281] on input "20" at bounding box center [485, 289] width 32 height 17
type input "0"
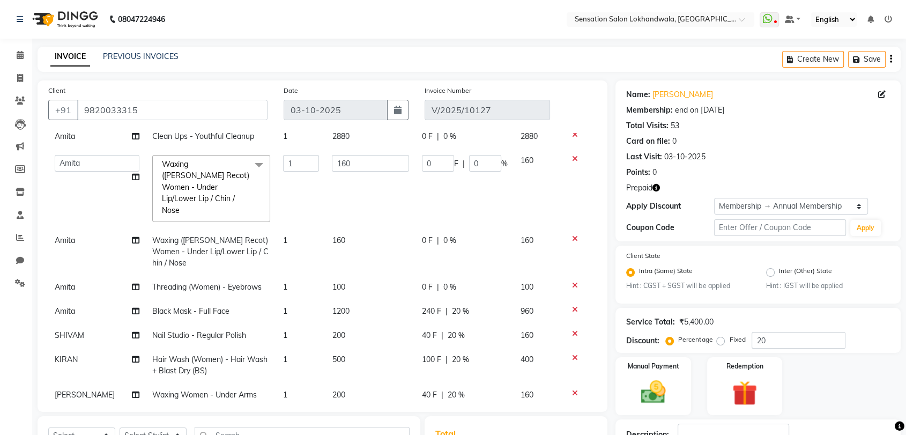
click at [478, 285] on tbody "Amita Clean Ups - Youthful Cleanup 1 2880 0 F | 0 % 2880 Amita Amjad HINA INNAY…" at bounding box center [322, 265] width 548 height 282
click at [474, 305] on div "240 F | 20 %" at bounding box center [465, 310] width 86 height 11
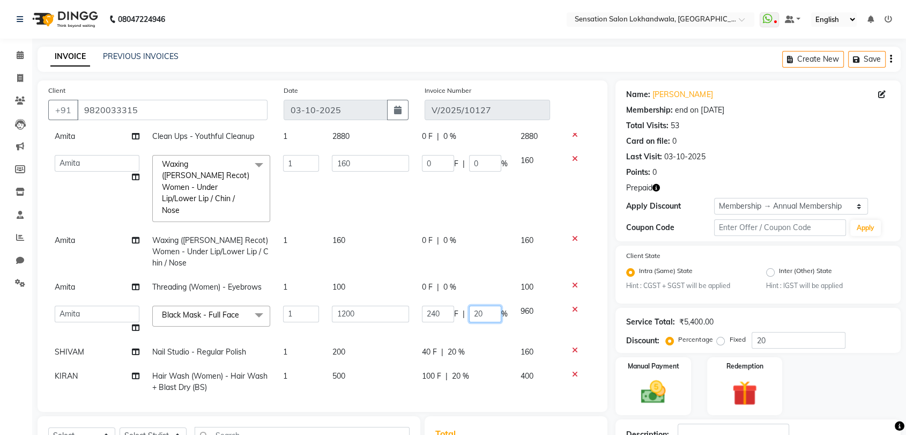
click at [474, 305] on input "20" at bounding box center [485, 313] width 32 height 17
type input "2"
type input "0"
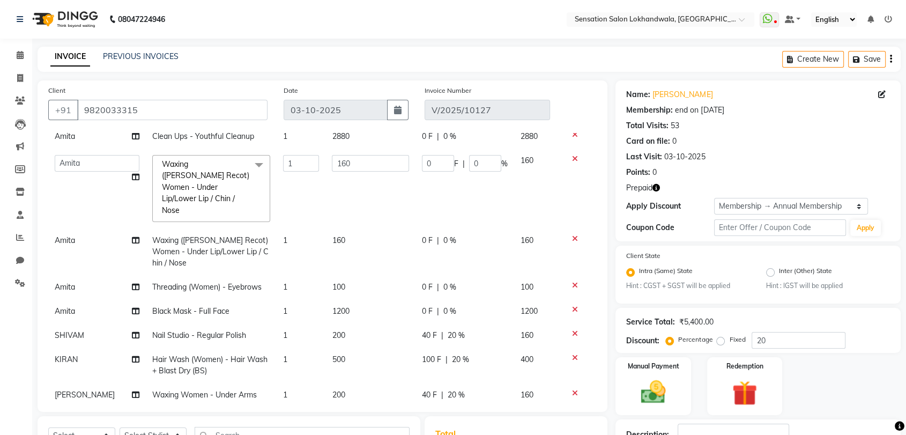
click at [475, 314] on tbody "Amita Clean Ups - Youthful Cleanup 1 2880 0 F | 0 % 2880 Amita Amjad HINA INNAY…" at bounding box center [322, 265] width 548 height 282
click at [475, 330] on div "40 F | 20 %" at bounding box center [465, 335] width 86 height 11
select select "92287"
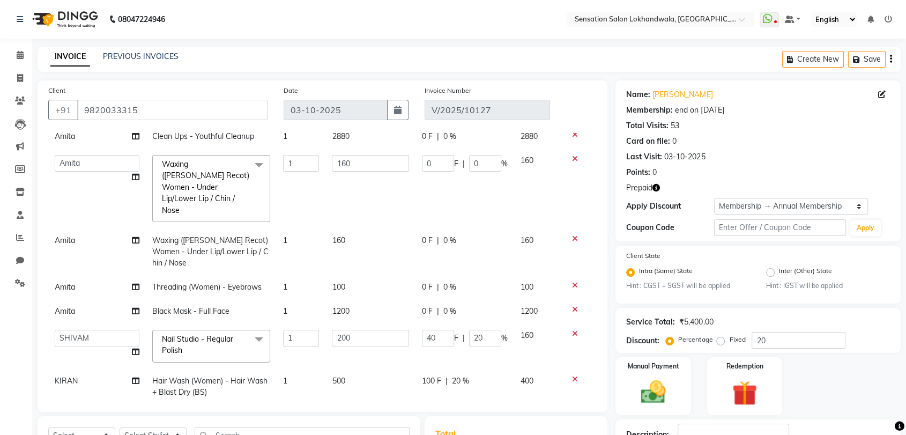
click at [475, 330] on input "20" at bounding box center [485, 338] width 32 height 17
type input "0"
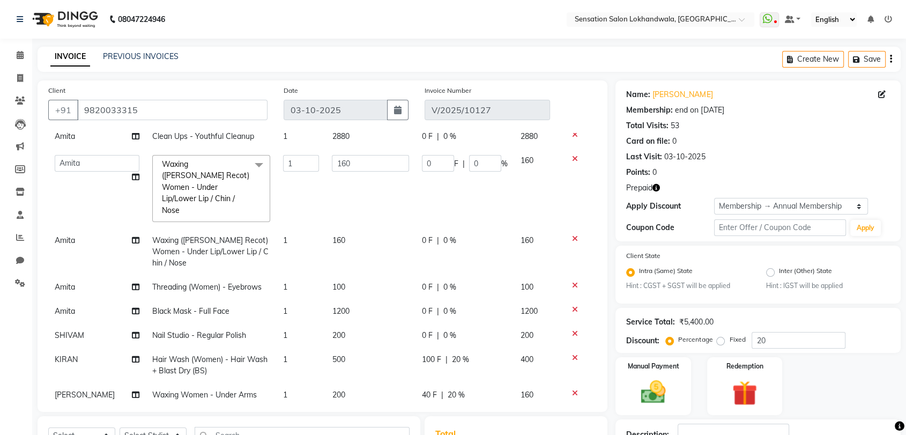
click at [475, 343] on tbody "Amita Clean Ups - Youthful Cleanup 1 2880 0 F | 0 % 2880 Amita Amjad HINA INNAY…" at bounding box center [322, 265] width 548 height 282
click at [475, 354] on div "100 F | 20 %" at bounding box center [465, 359] width 86 height 11
select select "7686"
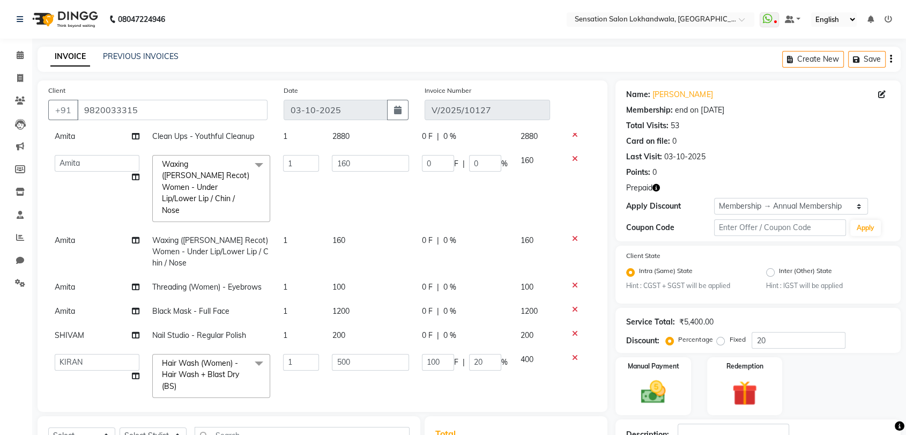
click at [475, 354] on input "20" at bounding box center [485, 362] width 32 height 17
type input "0"
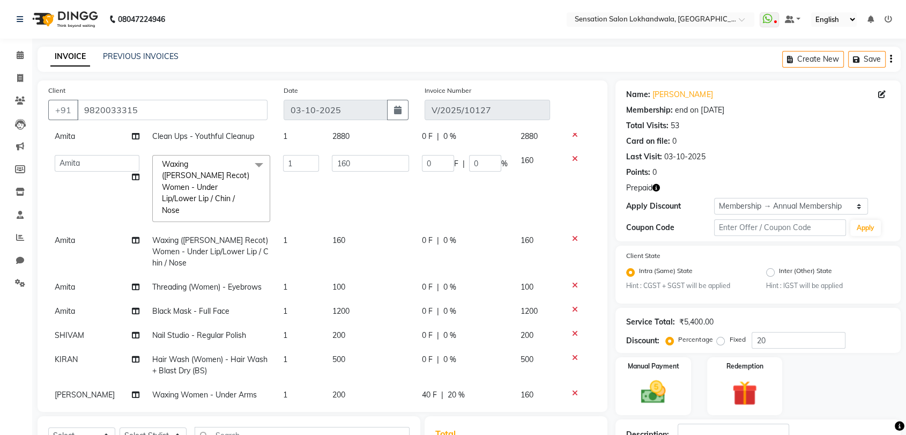
click at [476, 354] on td "0 F | 0 %" at bounding box center [464, 364] width 99 height 35
select select "7686"
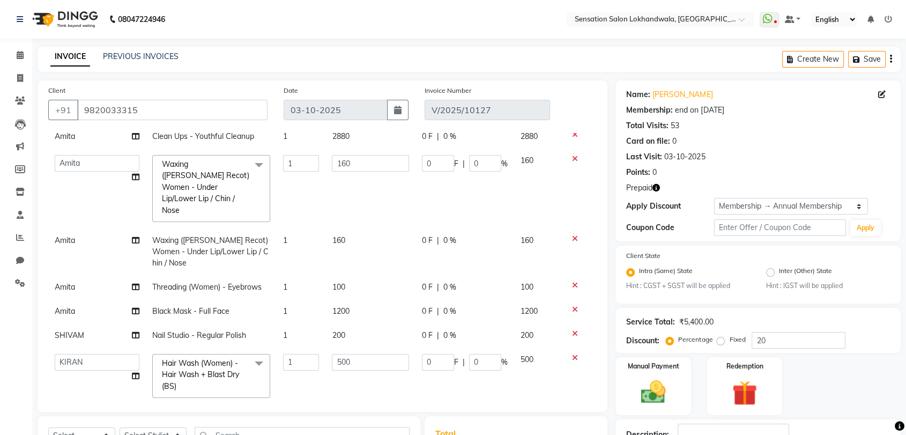
scroll to position [74, 0]
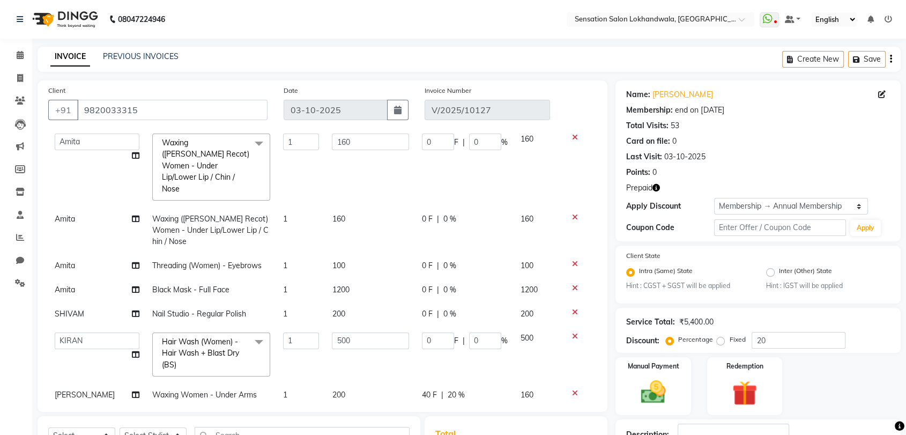
click at [476, 389] on div "40 F | 20 %" at bounding box center [465, 394] width 86 height 11
select select "83651"
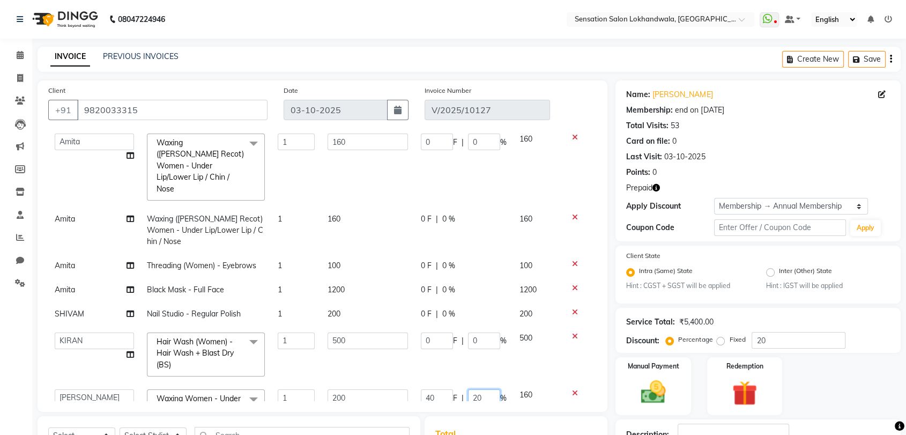
click at [476, 389] on input "20" at bounding box center [484, 397] width 32 height 17
type input "0"
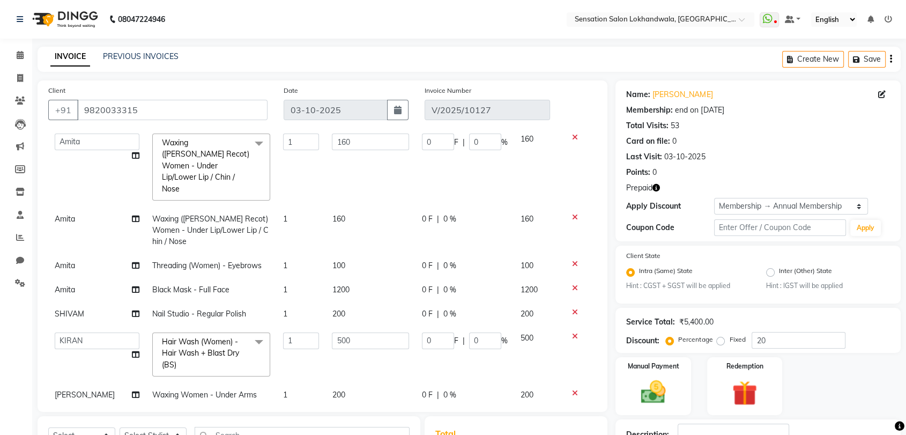
click at [483, 341] on td "0 F | 0 %" at bounding box center [464, 354] width 99 height 57
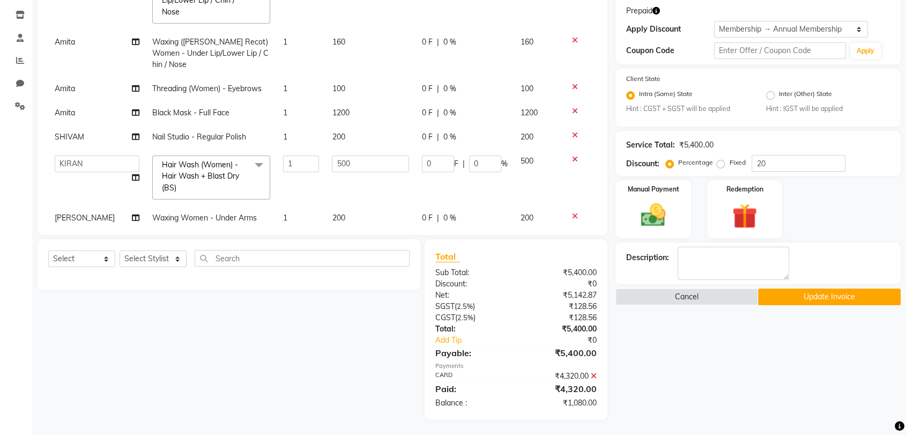
click at [594, 377] on icon at bounding box center [594, 376] width 6 height 8
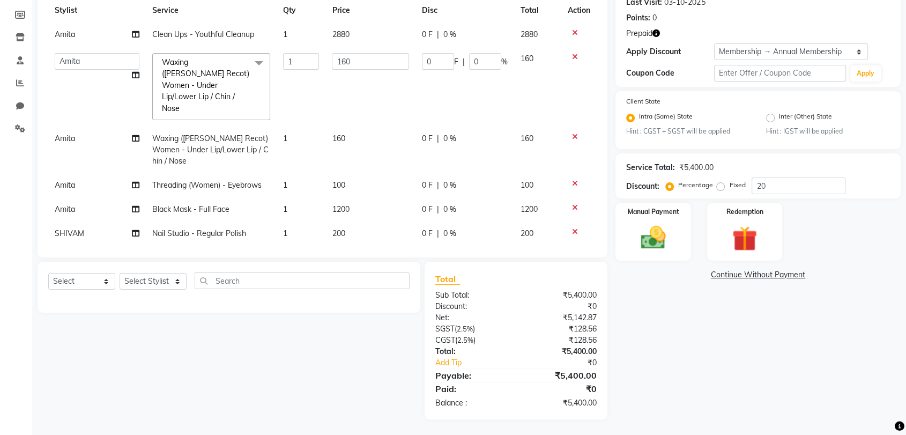
scroll to position [74, 0]
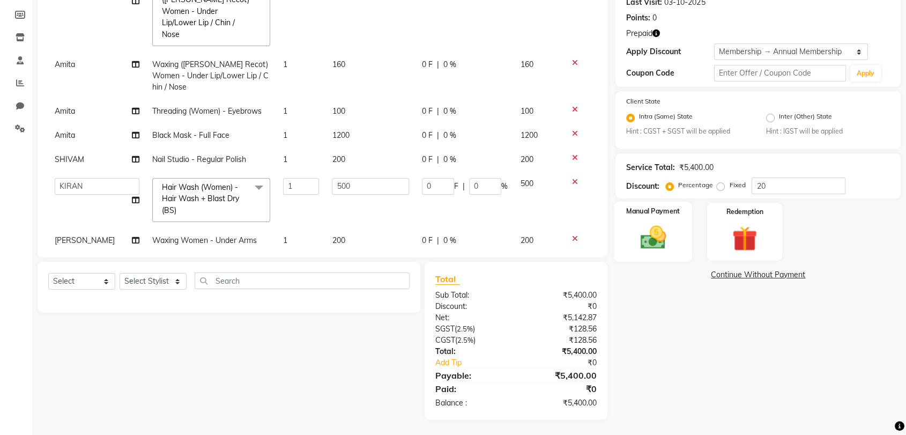
click at [652, 242] on img at bounding box center [653, 238] width 42 height 30
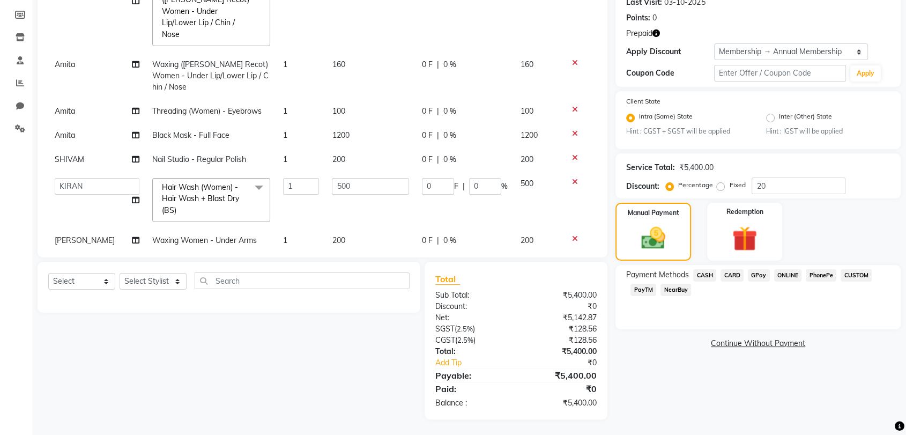
click at [744, 275] on div "GPay" at bounding box center [756, 276] width 26 height 14
click at [73, 235] on span "[PERSON_NAME]" at bounding box center [85, 240] width 60 height 10
select select "83651"
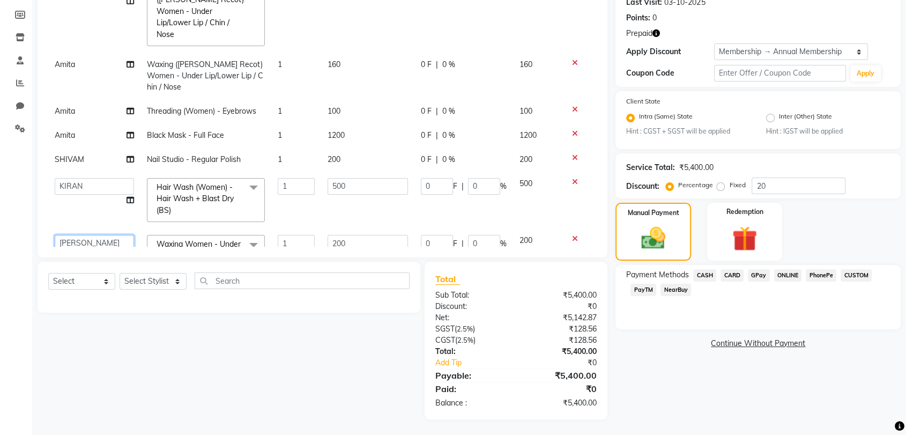
click at [73, 235] on select "Amita Amjad HINA INNAYAT KIRAN LAVESH Piyu Pramool Rai PRIYANKA K Reena ROHAN S…" at bounding box center [94, 243] width 79 height 17
click at [734, 274] on span "CARD" at bounding box center [731, 275] width 23 height 12
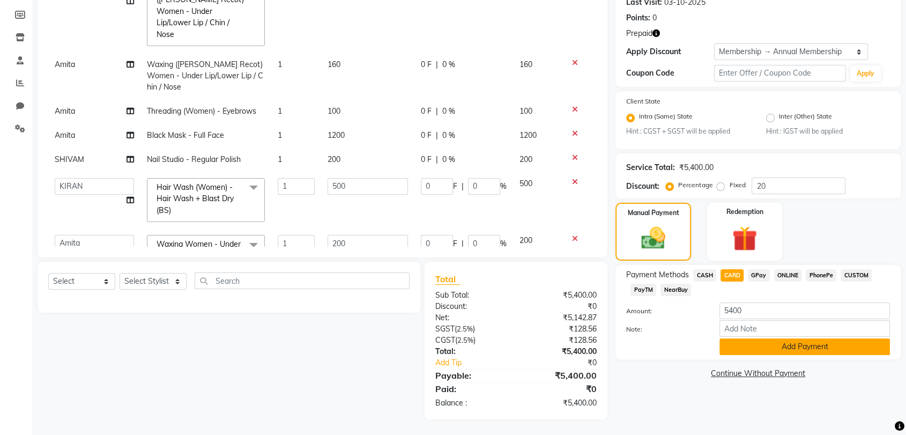
click at [754, 346] on button "Add Payment" at bounding box center [804, 346] width 170 height 17
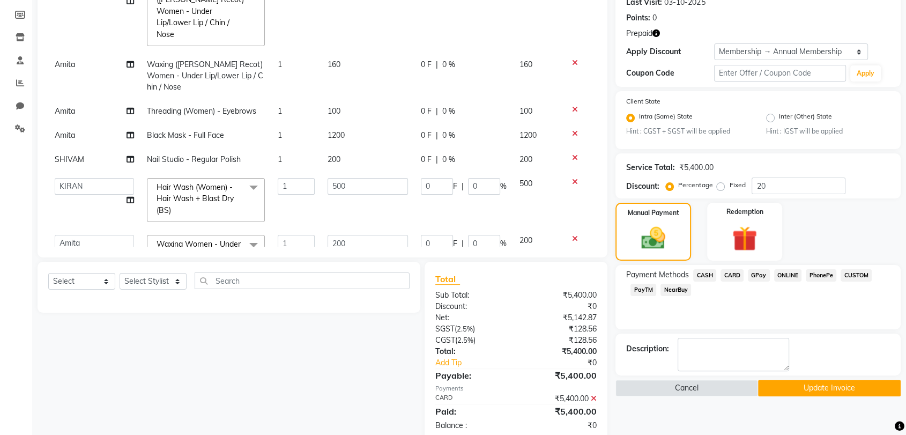
click at [782, 387] on button "Update Invoice" at bounding box center [829, 387] width 143 height 17
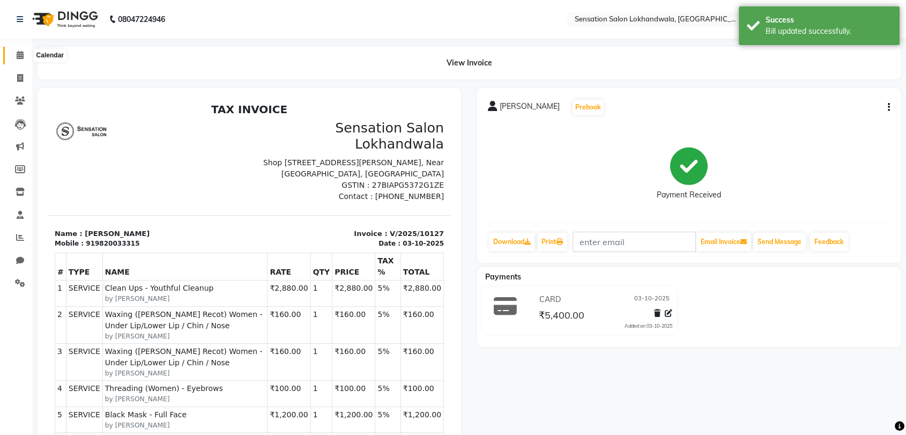
click at [28, 54] on span at bounding box center [20, 55] width 19 height 12
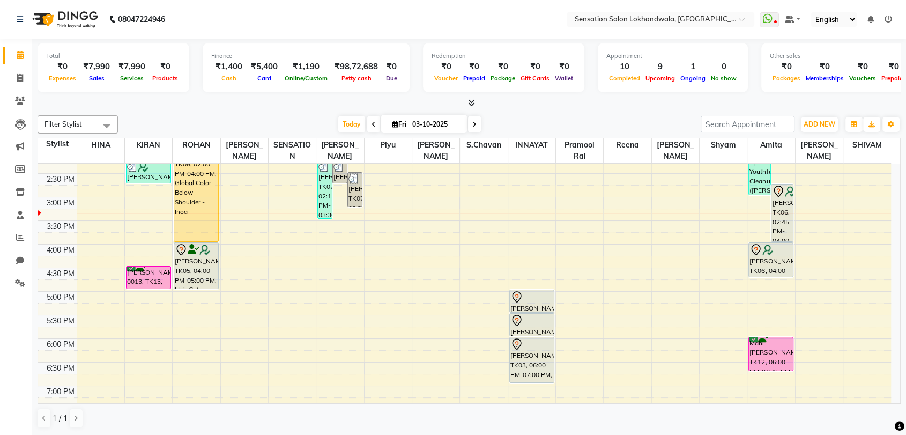
scroll to position [247, 0]
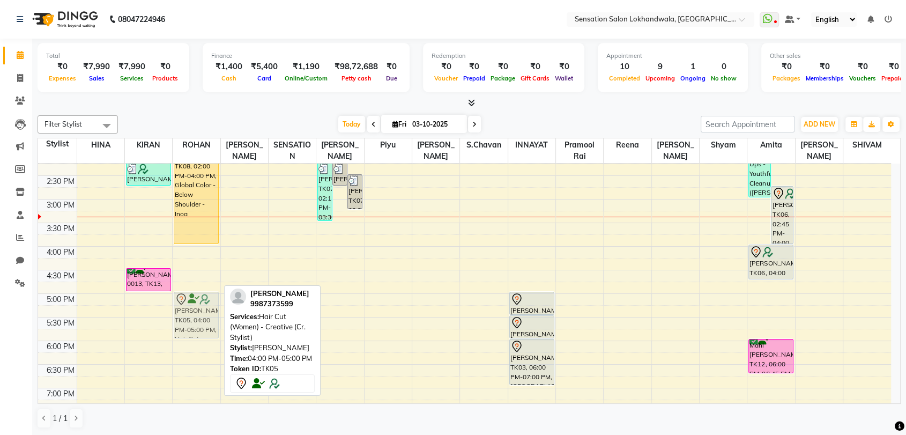
drag, startPoint x: 189, startPoint y: 270, endPoint x: 197, endPoint y: 318, distance: 48.5
click at [197, 318] on div "Anny, TK08, 02:00 PM-04:00 PM, Global Color - Below Shoulder - Inoa SANIA RAWAN…" at bounding box center [196, 269] width 47 height 707
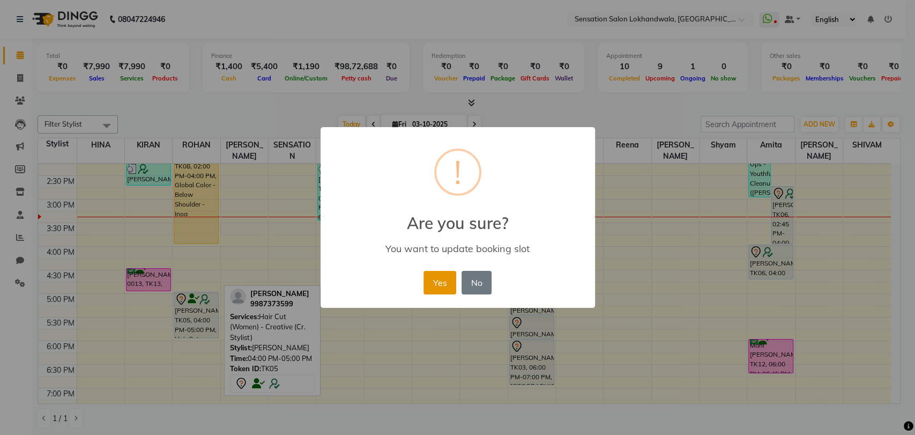
click at [431, 290] on button "Yes" at bounding box center [439, 283] width 33 height 24
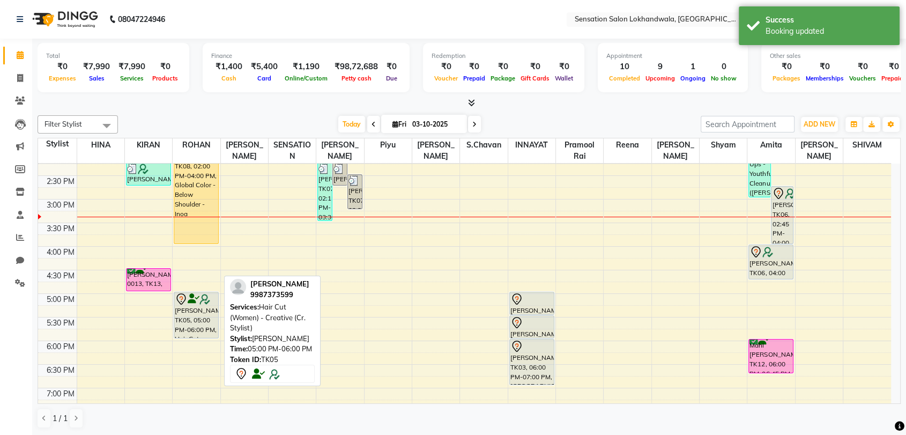
click at [184, 322] on div "[PERSON_NAME], TK05, 05:00 PM-06:00 PM, Hair Cut (Women) - Creative (Cr. Stylis…" at bounding box center [196, 315] width 44 height 46
click at [195, 305] on div "[PERSON_NAME], TK05, 05:00 PM-06:00 PM, Hair Cut (Women) - Creative (Cr. Stylis…" at bounding box center [196, 315] width 44 height 46
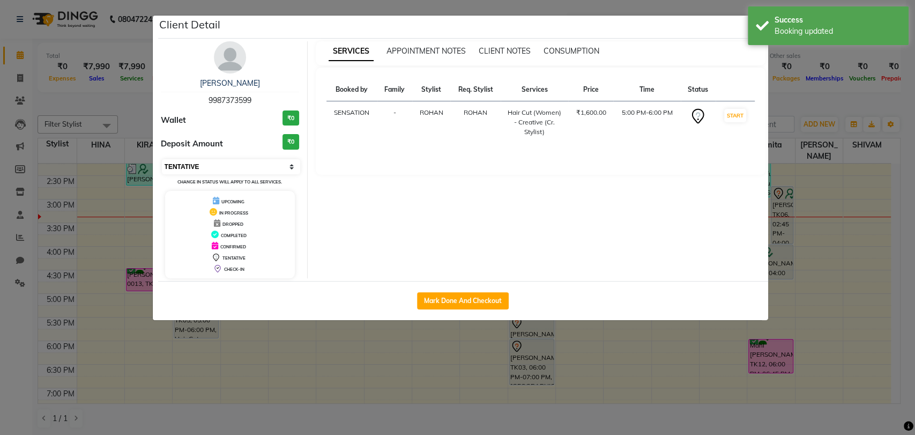
click at [199, 161] on select "Select IN SERVICE CONFIRMED TENTATIVE CHECK IN MARK DONE DROPPED UPCOMING" at bounding box center [231, 166] width 139 height 15
select select "6"
click at [162, 159] on select "Select IN SERVICE CONFIRMED TENTATIVE CHECK IN MARK DONE DROPPED UPCOMING" at bounding box center [231, 166] width 139 height 15
click at [781, 100] on ngb-modal-window "Client Detail SANIA RAWANI 9987373599 Wallet ₹0 Deposit Amount ₹0 Select IN SER…" at bounding box center [457, 217] width 915 height 435
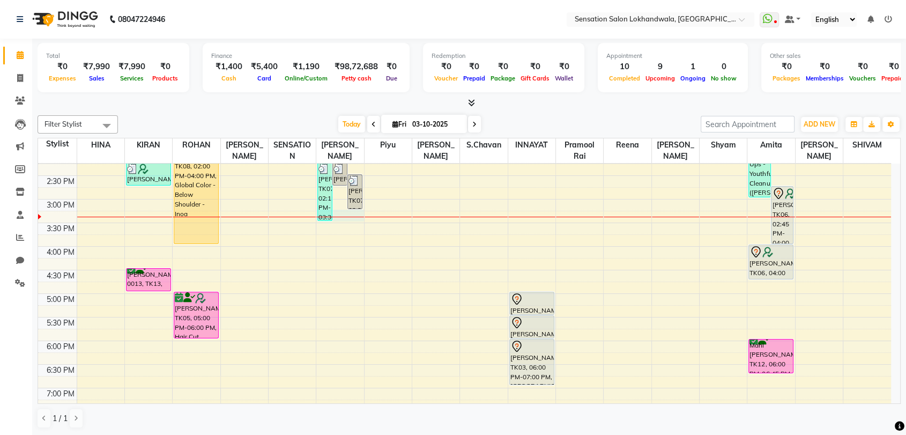
click at [340, 217] on div at bounding box center [339, 217] width 47 height 1
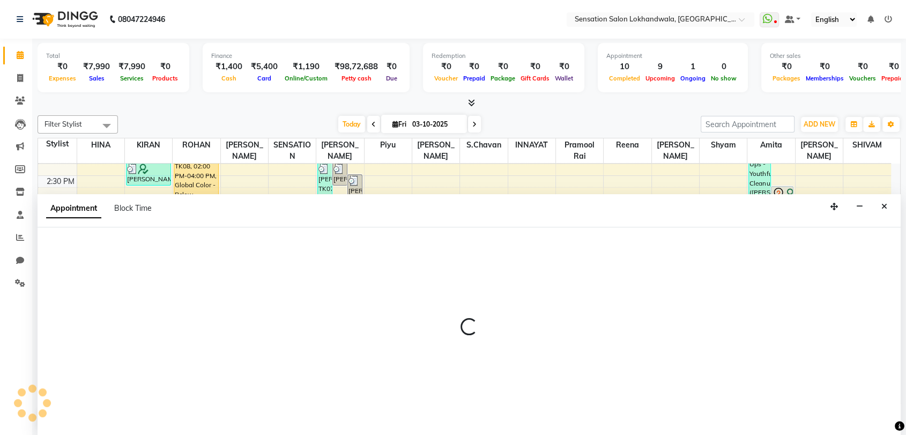
scroll to position [1, 0]
select select "9612"
select select "915"
select select "tentative"
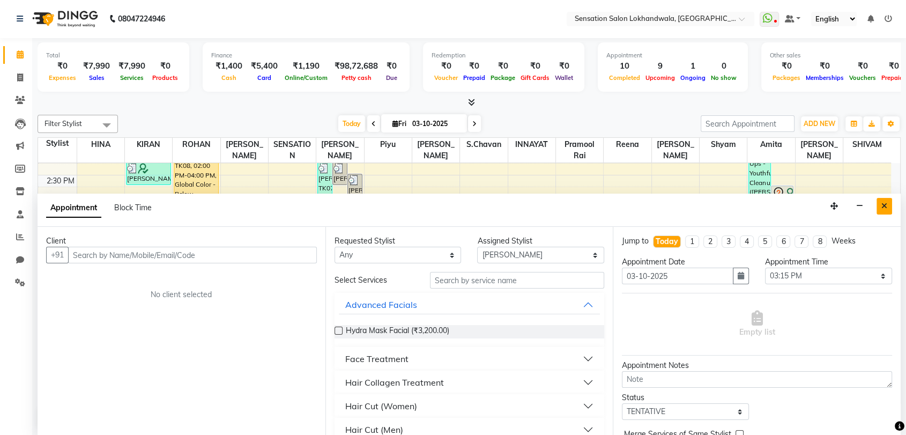
click at [886, 204] on icon "Close" at bounding box center [884, 206] width 6 height 8
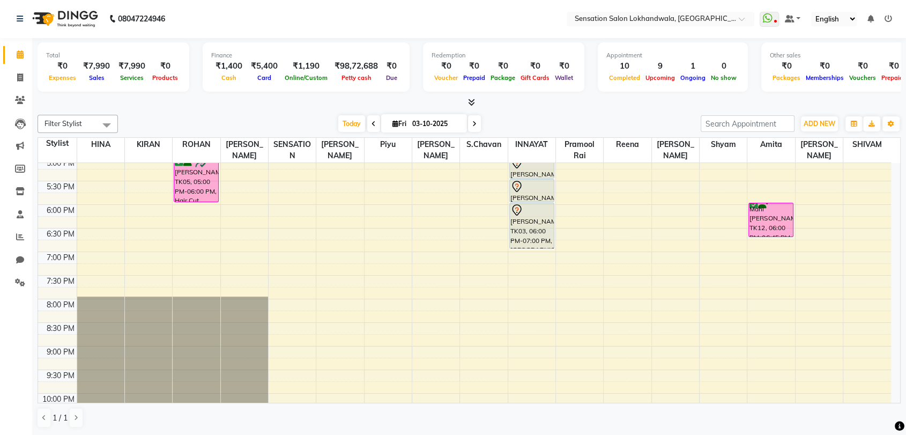
scroll to position [463, 0]
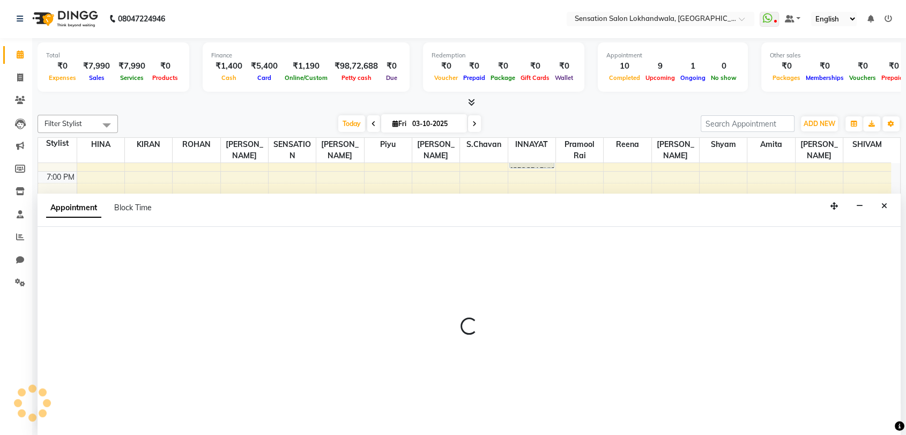
select select "7694"
select select "1260"
select select "tentative"
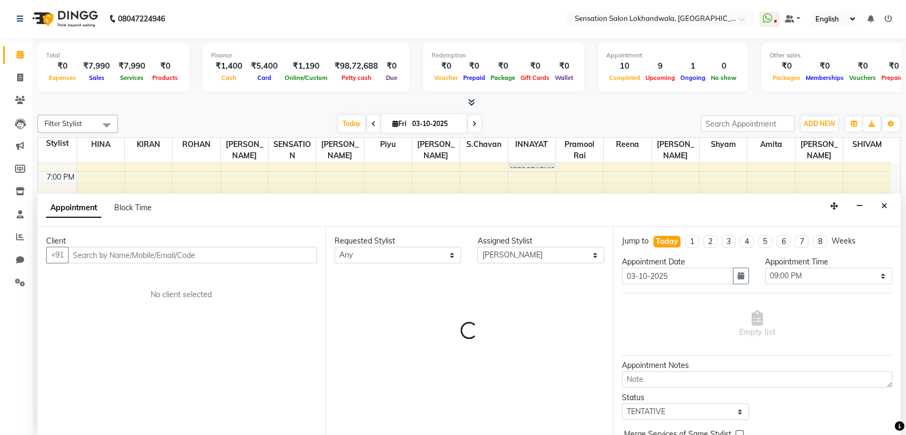
click at [153, 236] on div "Client" at bounding box center [181, 240] width 271 height 11
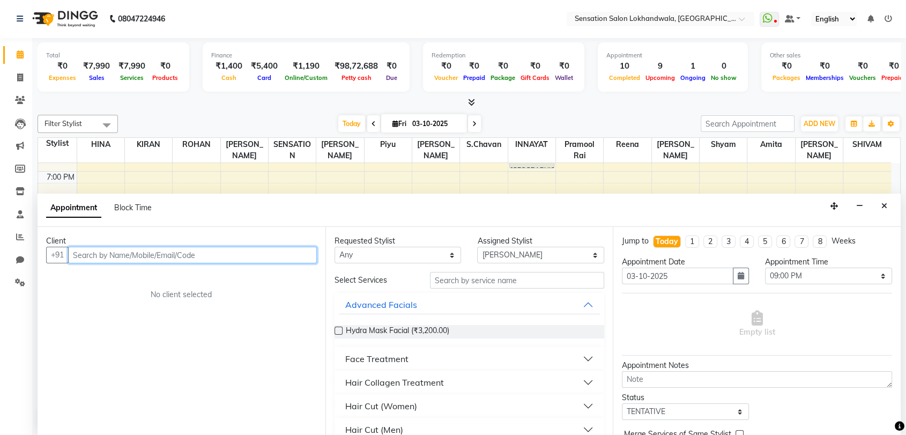
click at [153, 249] on input "text" at bounding box center [192, 255] width 249 height 17
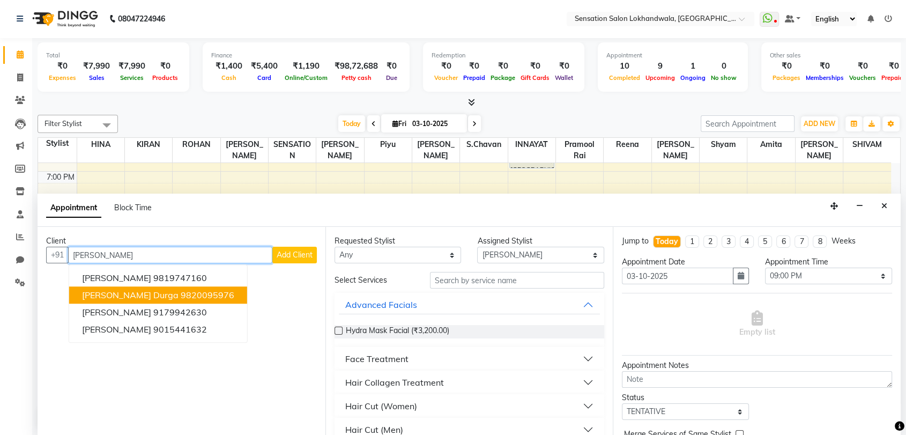
click at [181, 293] on ngb-highlight "9820095976" at bounding box center [208, 295] width 54 height 11
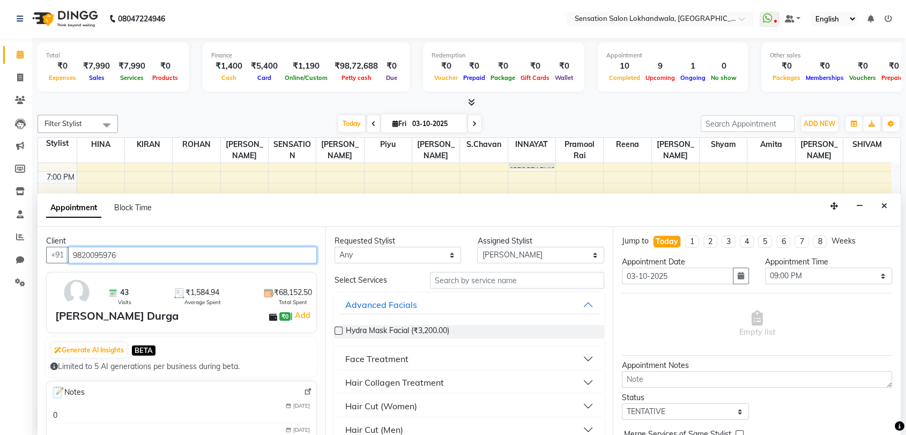
type input "9820095976"
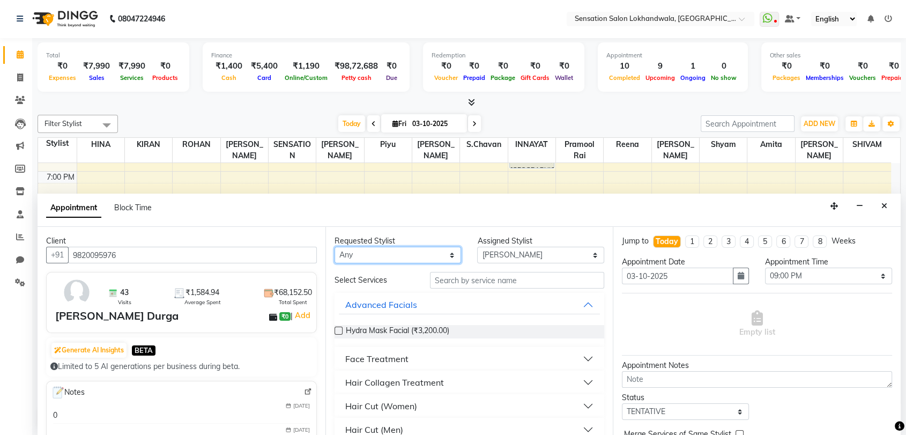
click at [347, 258] on select "Any [PERSON_NAME] INNAYAT [PERSON_NAME] [PERSON_NAME] [PERSON_NAME] [PERSON_NAM…" at bounding box center [397, 255] width 127 height 17
select select "7694"
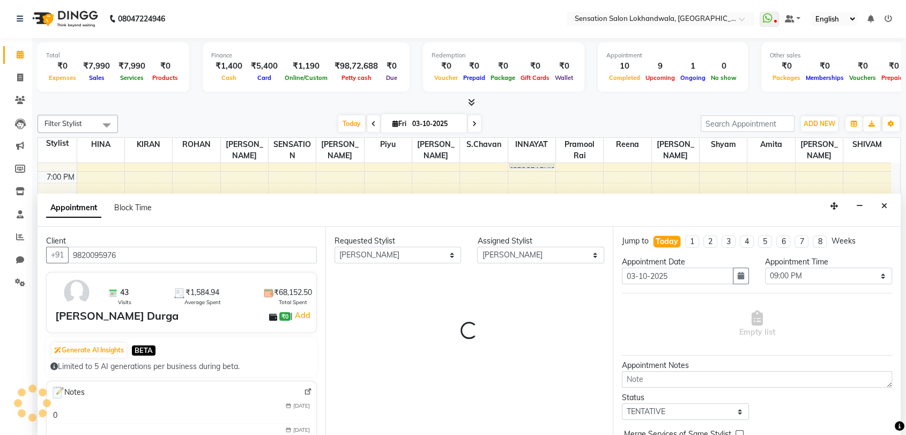
click at [449, 273] on div "Requested Stylist Any Amita Amjad HINA INNAYAT KIRAN LAVESH Piyu Pramool Rai Re…" at bounding box center [469, 331] width 288 height 208
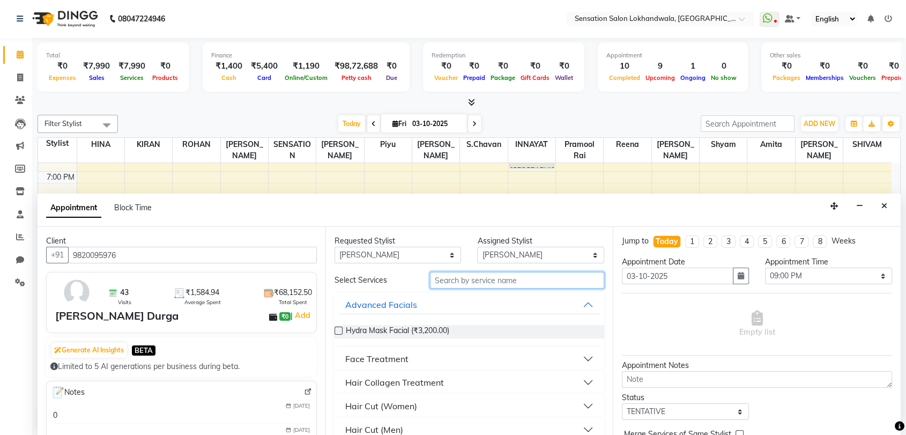
click at [449, 273] on input "text" at bounding box center [517, 280] width 175 height 17
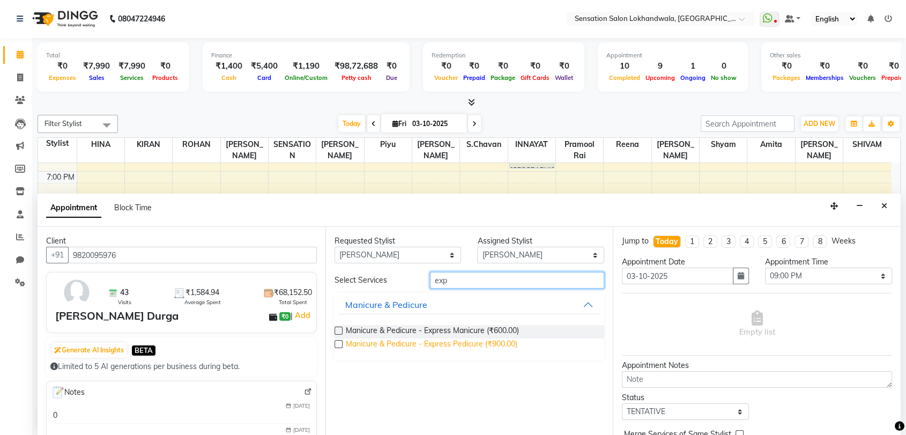
type input "exp"
click at [463, 345] on span "Manicure & Pedicure - Express Pedicure (₹900.00)" at bounding box center [431, 344] width 171 height 13
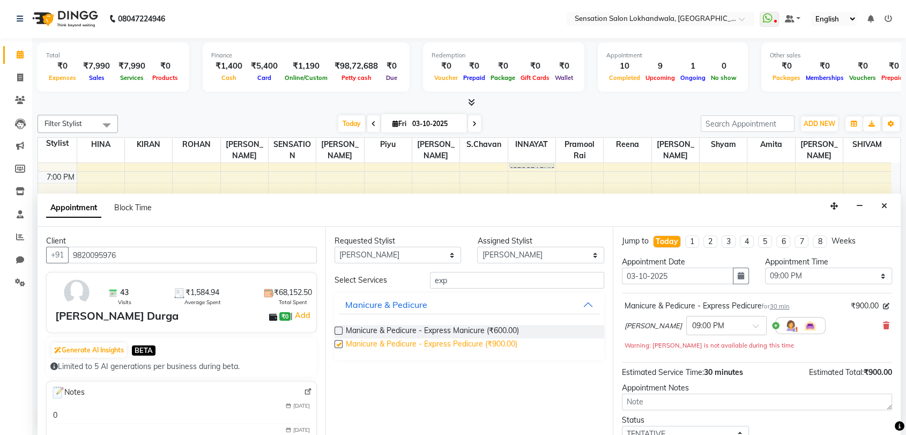
checkbox input "false"
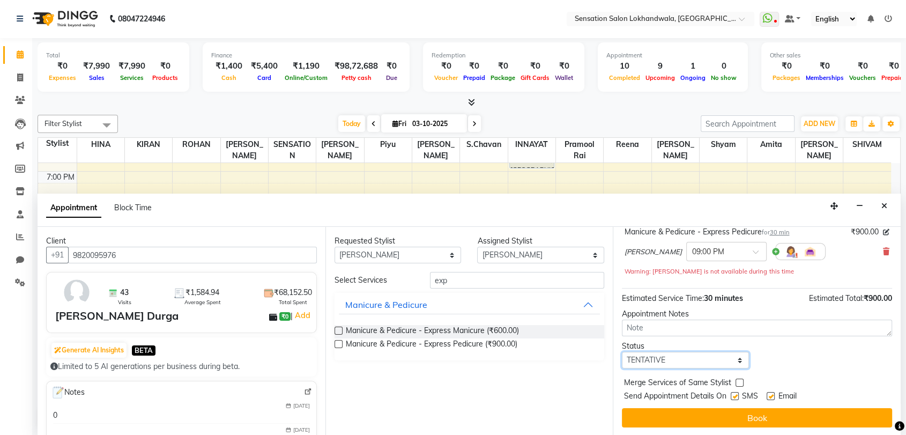
click at [681, 352] on select "Select TENTATIVE CONFIRM CHECK-IN UPCOMING" at bounding box center [685, 360] width 127 height 17
select select "confirm booking"
click at [622, 352] on select "Select TENTATIVE CONFIRM CHECK-IN UPCOMING" at bounding box center [685, 360] width 127 height 17
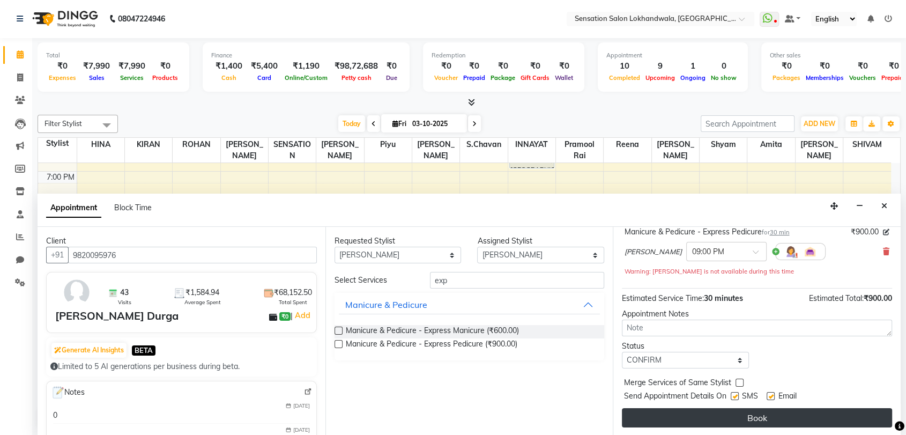
click at [705, 413] on button "Book" at bounding box center [757, 417] width 270 height 19
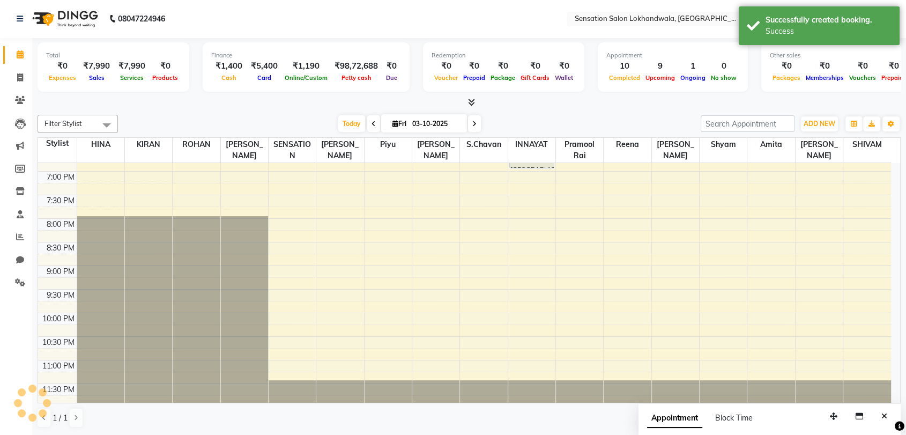
scroll to position [0, 0]
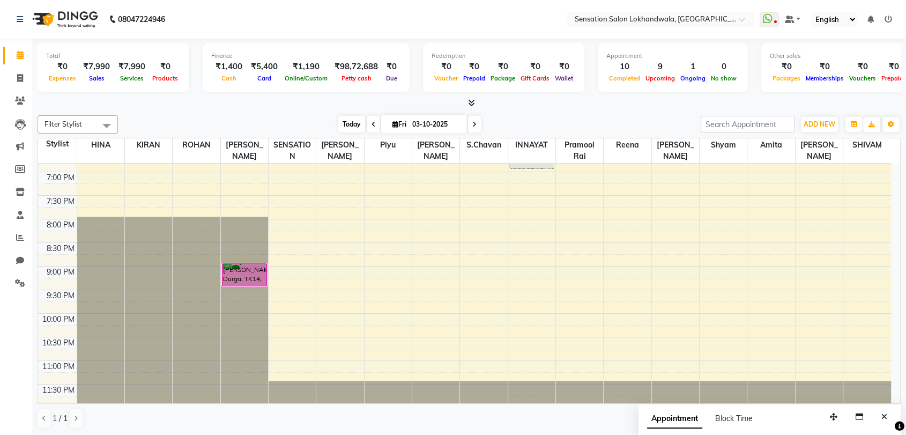
click at [361, 123] on span "Today" at bounding box center [351, 124] width 27 height 17
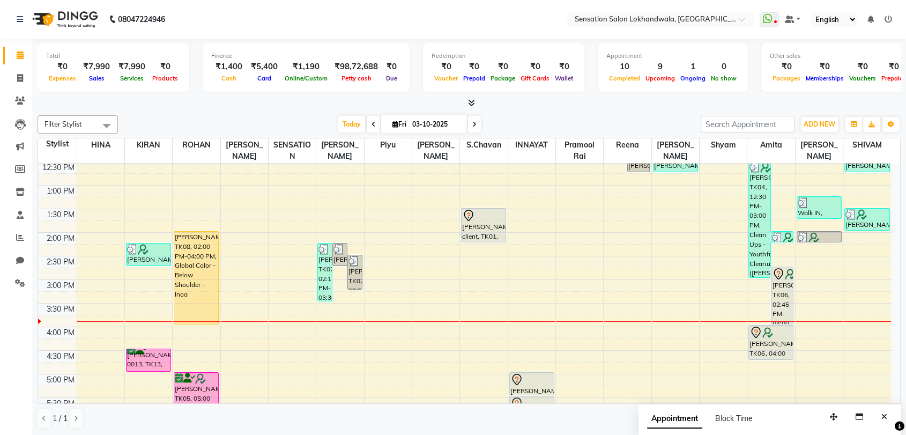
scroll to position [166, 0]
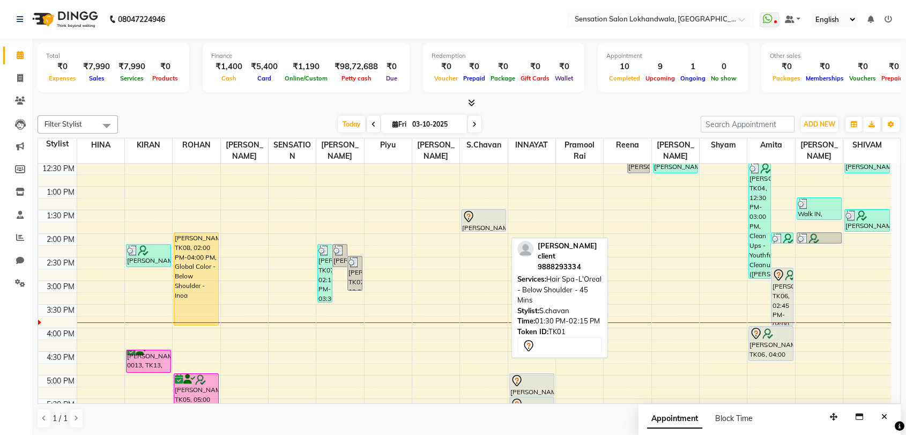
drag, startPoint x: 490, startPoint y: 241, endPoint x: 488, endPoint y: 220, distance: 20.5
click at [488, 220] on div "Garima Rohan client, TK01, 01:30 PM-02:15 PM, Hair Spa-L'Oreal - Below Shoulder…" at bounding box center [483, 351] width 47 height 707
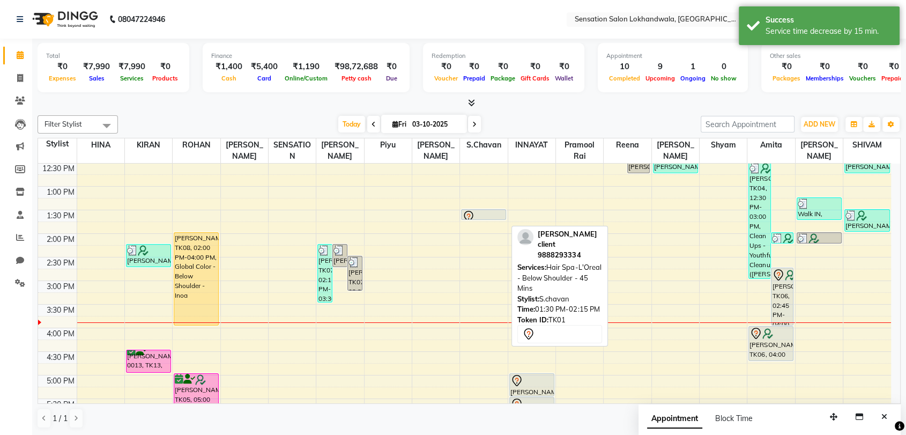
drag, startPoint x: 488, startPoint y: 229, endPoint x: 488, endPoint y: 220, distance: 9.1
click at [488, 220] on div "Garima Rohan client, TK01, 01:30 PM-02:00 PM, Hair Spa-L'Oreal - Below Shoulder…" at bounding box center [483, 351] width 47 height 707
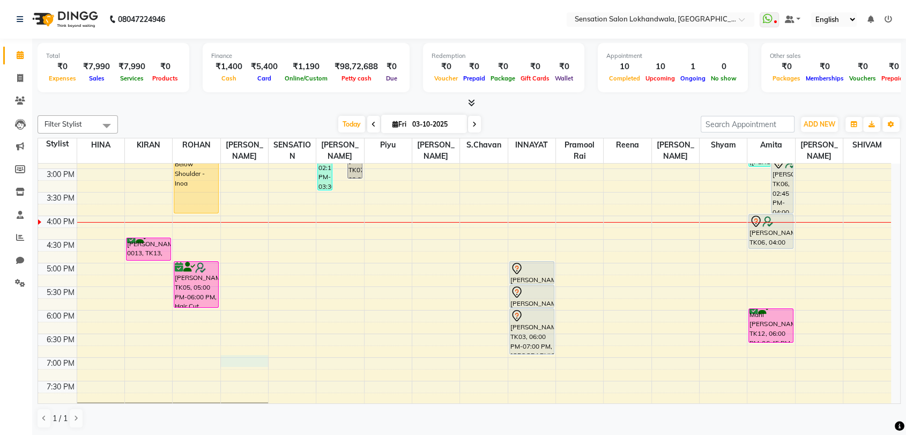
click at [249, 362] on div "9:00 AM 9:30 AM 10:00 AM 10:30 AM 11:00 AM 11:30 AM 12:00 PM 12:30 PM 1:00 PM 1…" at bounding box center [464, 239] width 853 height 707
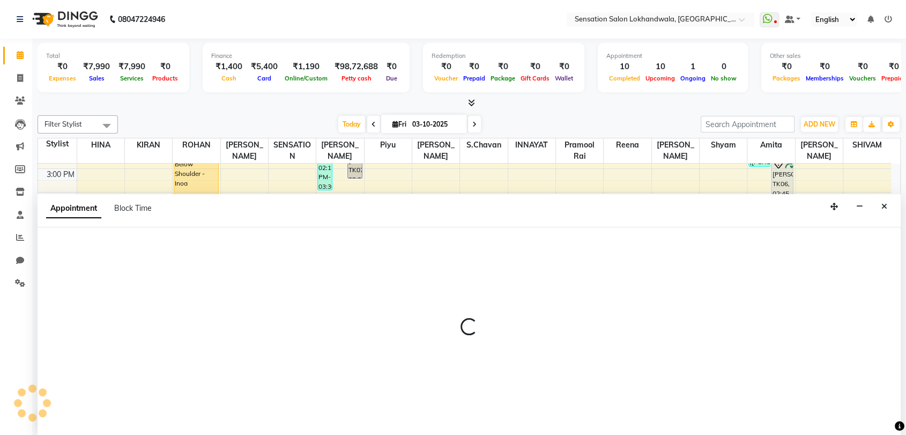
scroll to position [1, 0]
select select "7694"
select select "1140"
select select "tentative"
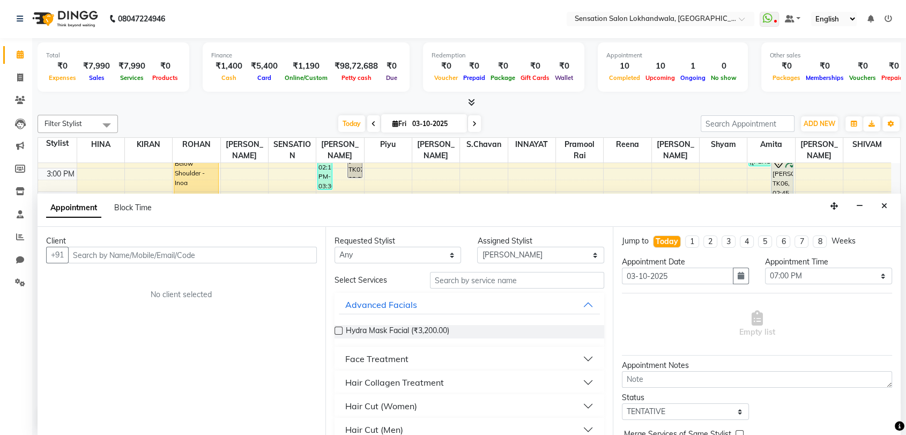
click at [118, 253] on input "text" at bounding box center [192, 255] width 249 height 17
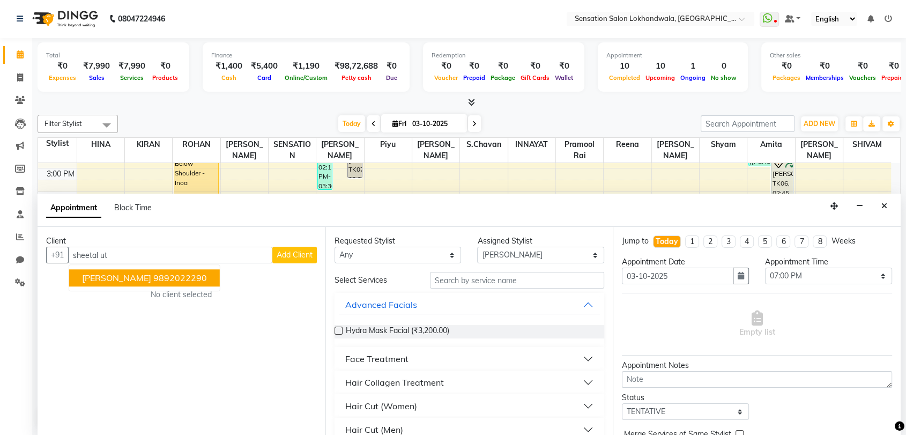
click at [162, 281] on ngb-highlight "9892022290" at bounding box center [180, 278] width 54 height 11
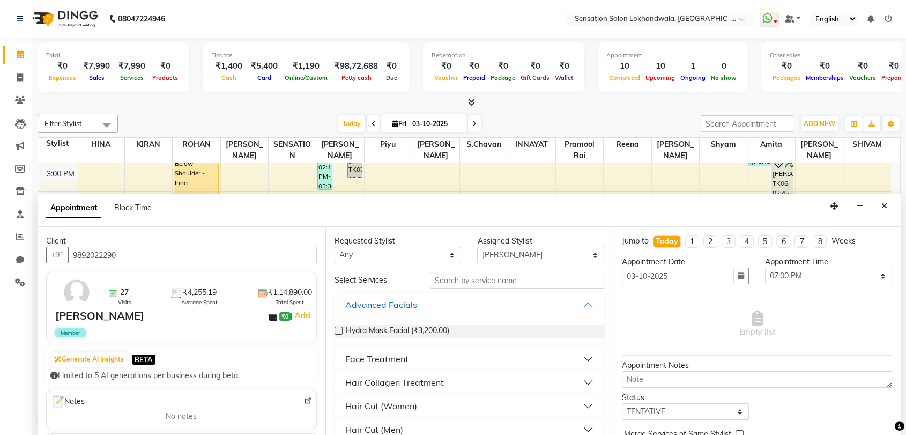
type input "9892022290"
click at [399, 251] on select "Any [PERSON_NAME] INNAYAT [PERSON_NAME] [PERSON_NAME] [PERSON_NAME] [PERSON_NAM…" at bounding box center [397, 255] width 127 height 17
select select "7694"
click at [464, 287] on div "Requested Stylist Any [PERSON_NAME] HINA INNAYAT KIRAN LAVESH Piyu Pramool Rai …" at bounding box center [469, 331] width 288 height 208
click at [464, 287] on input "text" at bounding box center [517, 280] width 175 height 17
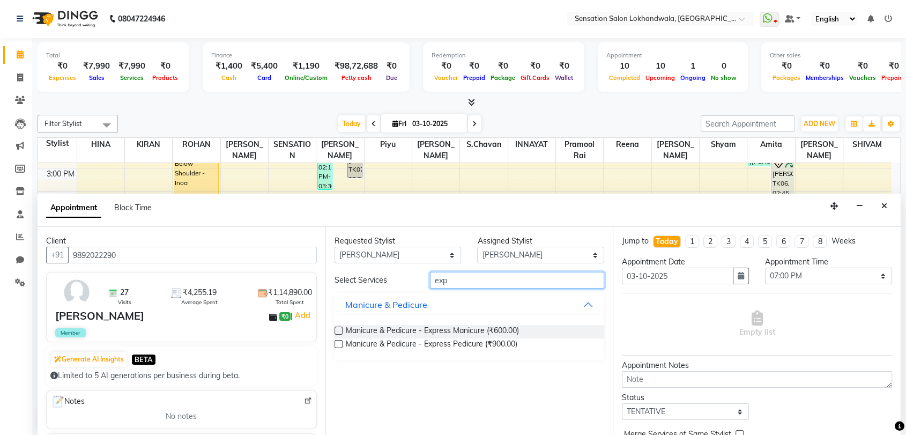
type input "exp"
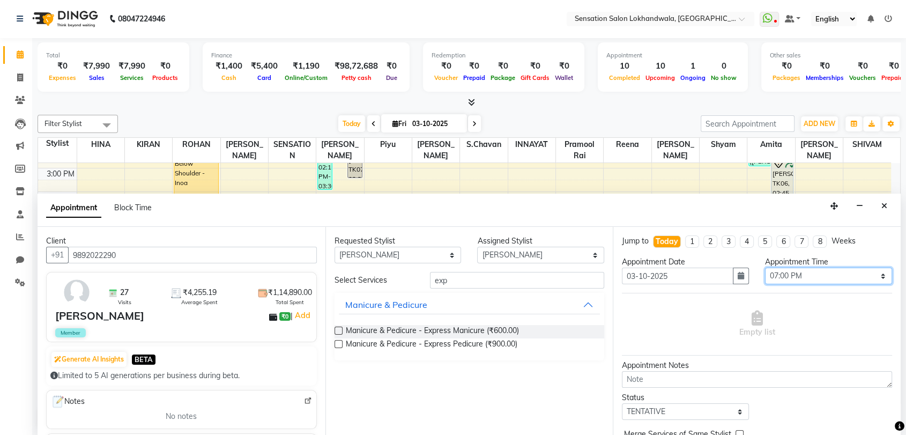
click at [799, 276] on select "Select 10:00 AM 10:15 AM 10:30 AM 10:45 AM 11:00 AM 11:15 AM 11:30 AM 11:45 AM …" at bounding box center [828, 275] width 127 height 17
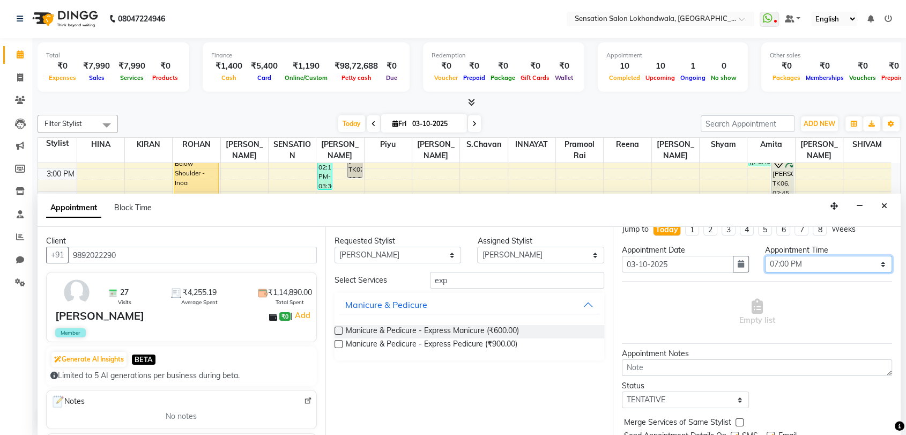
scroll to position [11, 0]
click at [801, 269] on select "Select 10:00 AM 10:15 AM 10:30 AM 10:45 AM 11:00 AM 11:15 AM 11:30 AM 11:45 AM …" at bounding box center [828, 264] width 127 height 17
select select "1170"
click at [765, 256] on select "Select 10:00 AM 10:15 AM 10:30 AM 10:45 AM 11:00 AM 11:15 AM 11:30 AM 11:45 AM …" at bounding box center [828, 264] width 127 height 17
click at [440, 261] on select "Any [PERSON_NAME] INNAYAT [PERSON_NAME] [PERSON_NAME] [PERSON_NAME] [PERSON_NAM…" at bounding box center [397, 255] width 127 height 17
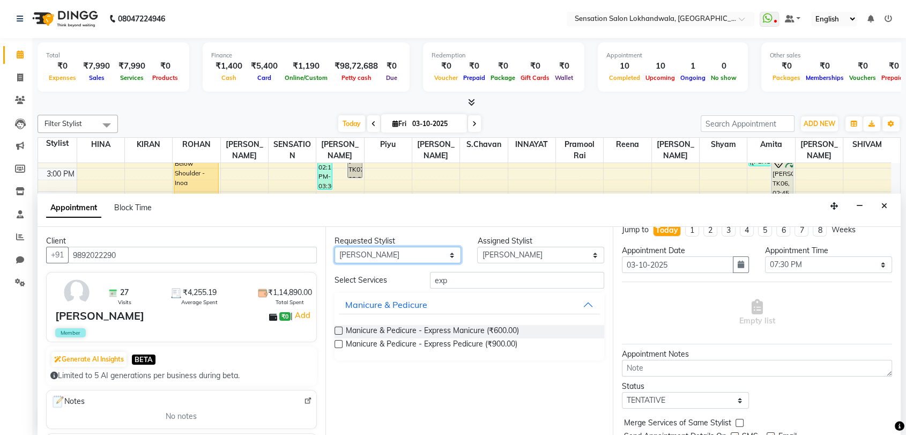
select select "48168"
click at [334, 247] on select "Any [PERSON_NAME] INNAYAT [PERSON_NAME] [PERSON_NAME] [PERSON_NAME] [PERSON_NAM…" at bounding box center [397, 255] width 127 height 17
select select "48168"
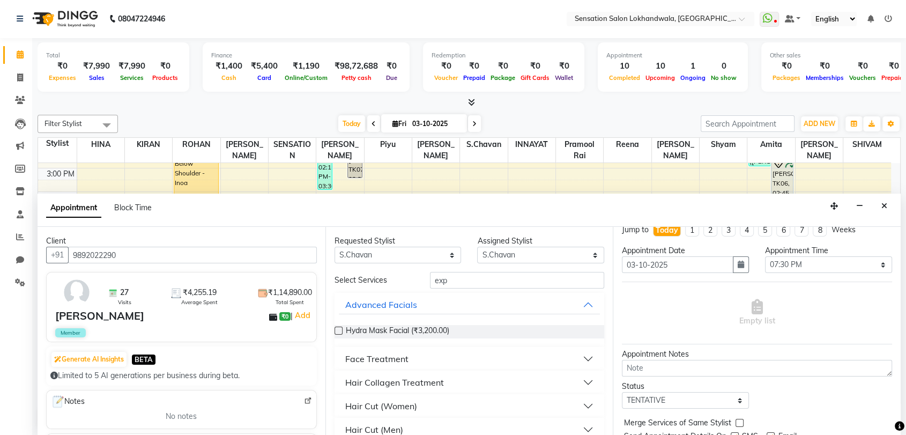
click at [454, 281] on input "exp" at bounding box center [517, 280] width 175 height 17
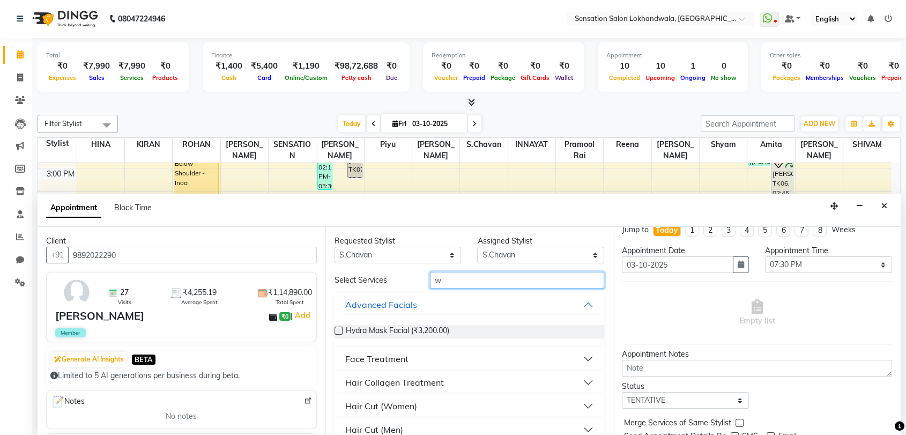
click at [454, 281] on input "w" at bounding box center [517, 280] width 175 height 17
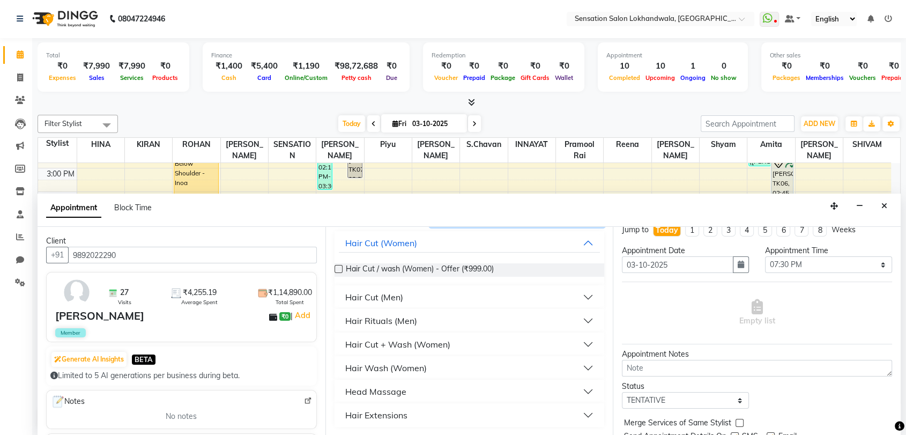
type input "wash"
click at [445, 368] on button "Hair Wash (Women)" at bounding box center [470, 367] width 262 height 19
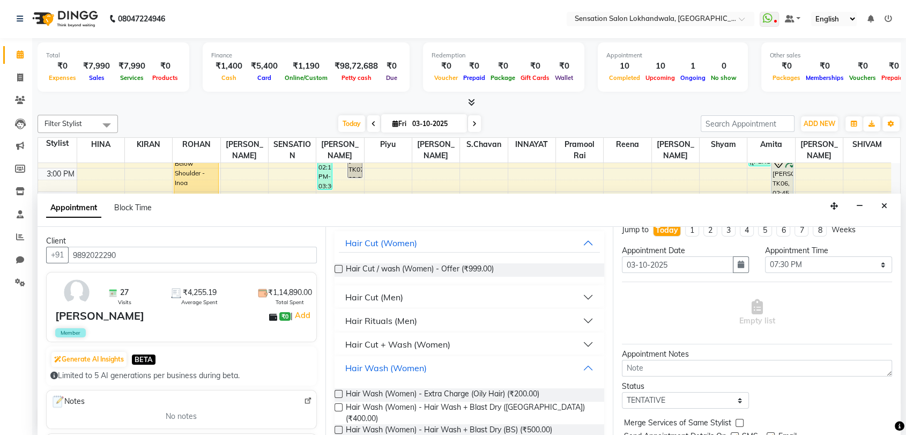
scroll to position [139, 0]
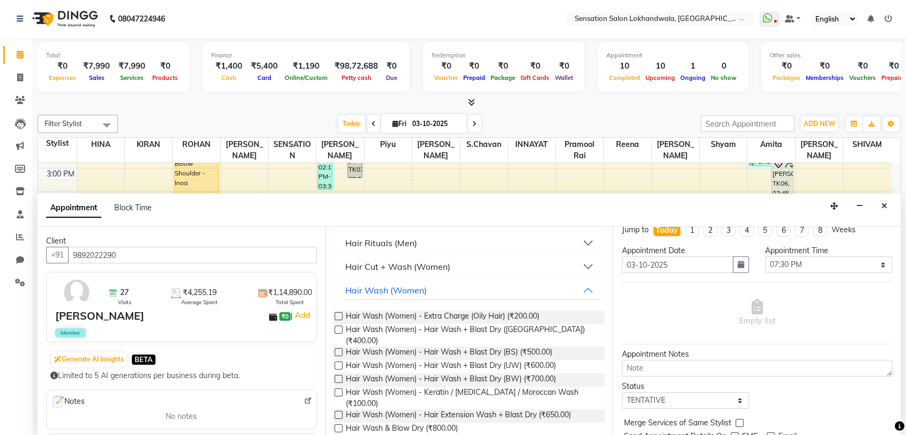
click at [441, 434] on span "Hair Wash & Blow Dry (₹900.00)" at bounding box center [402, 442] width 112 height 13
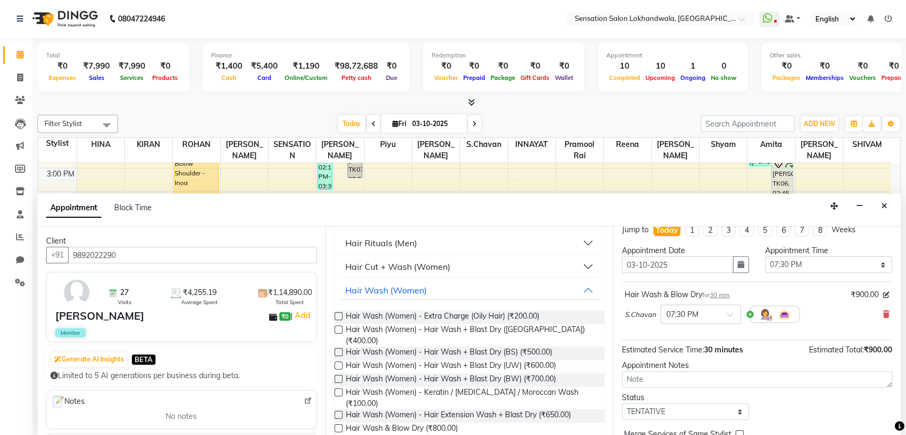
checkbox input "false"
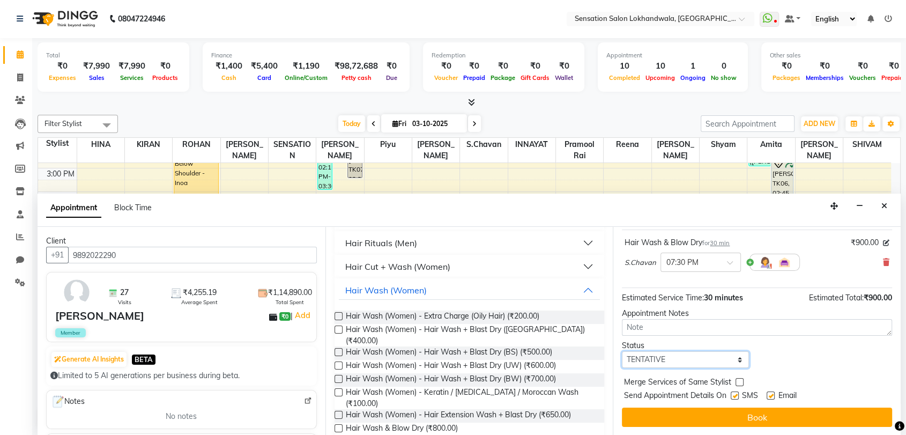
click at [737, 351] on select "Select TENTATIVE CONFIRM CHECK-IN UPCOMING" at bounding box center [685, 359] width 127 height 17
select select "confirm booking"
click at [622, 351] on select "Select TENTATIVE CONFIRM CHECK-IN UPCOMING" at bounding box center [685, 359] width 127 height 17
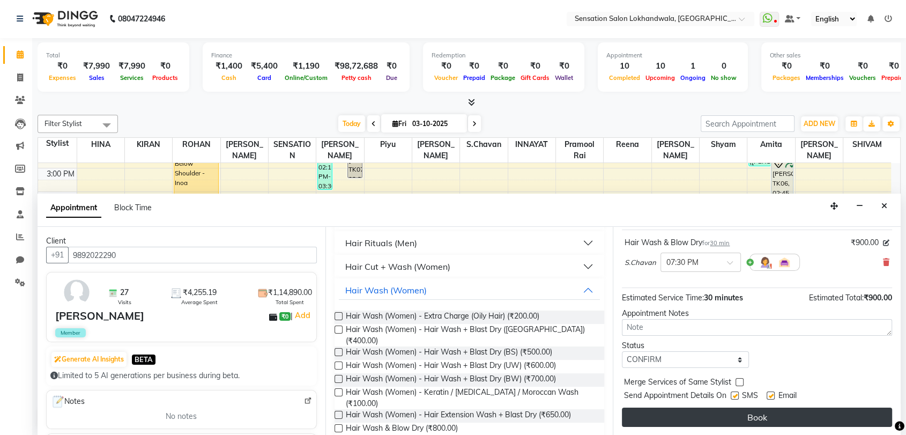
click at [739, 412] on button "Book" at bounding box center [757, 416] width 270 height 19
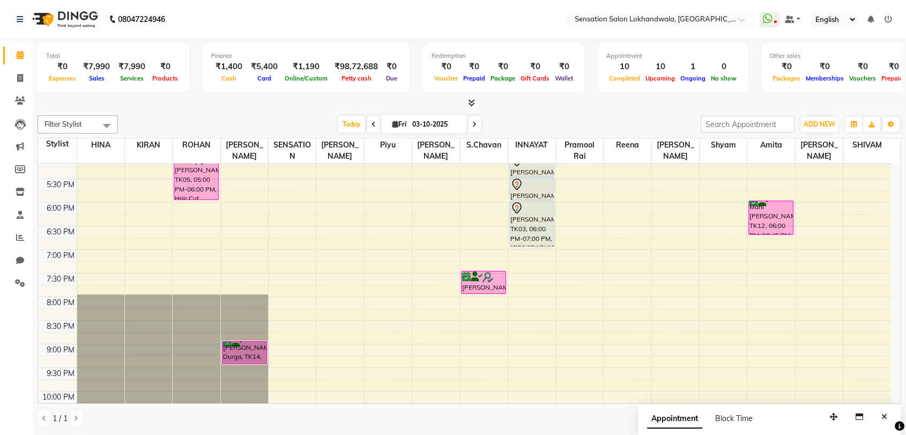
scroll to position [463, 0]
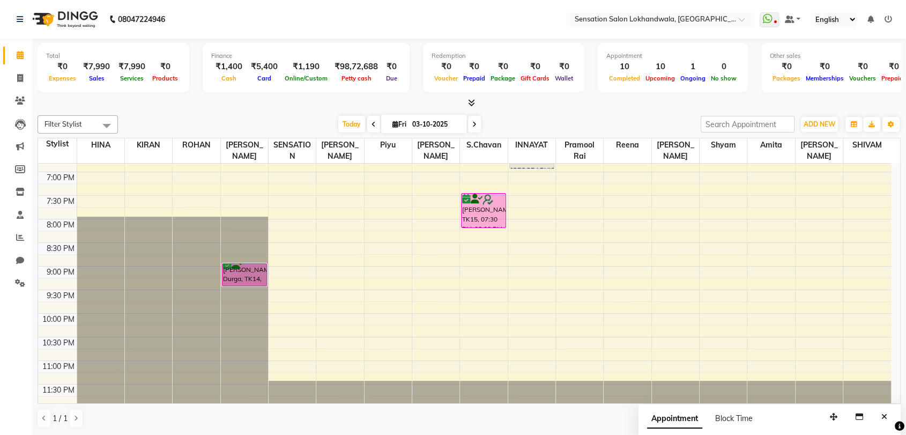
drag, startPoint x: 487, startPoint y: 215, endPoint x: 487, endPoint y: 221, distance: 5.9
click at [487, 221] on div "[PERSON_NAME] client, TK01, 01:30 PM-01:45 PM, Hair Spa-L'Oreal - Below Shoulde…" at bounding box center [483, 53] width 47 height 707
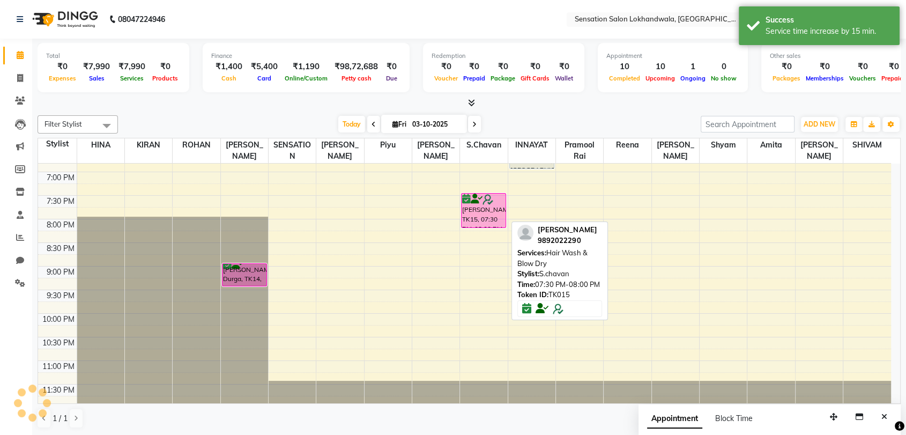
click at [486, 210] on div "[PERSON_NAME], TK15, 07:30 PM-08:00 PM, Hair Wash & Blow Dry" at bounding box center [483, 210] width 44 height 34
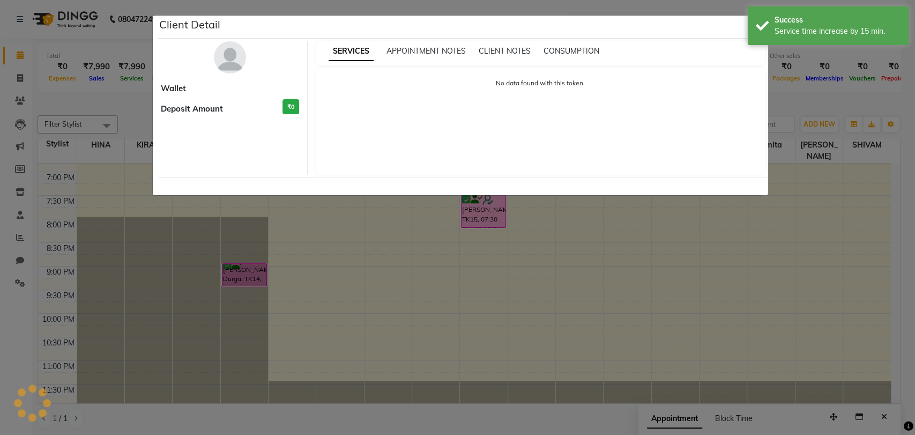
select select "6"
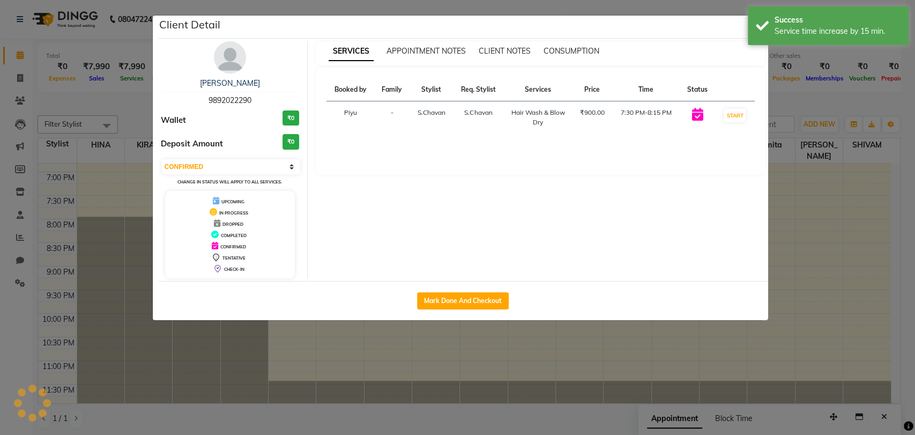
click at [850, 108] on ngb-modal-window "Client Detail [PERSON_NAME] 9892022290 Wallet ₹0 Deposit Amount ₹0 Select IN SE…" at bounding box center [457, 217] width 915 height 435
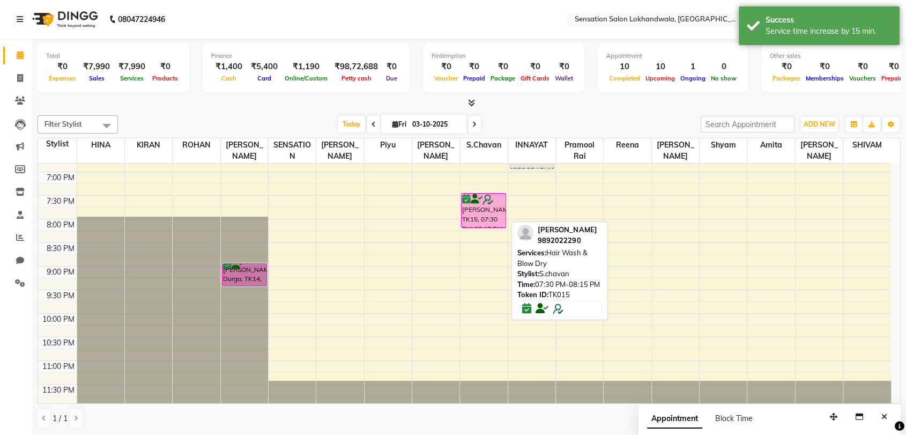
click at [477, 226] on div at bounding box center [483, 227] width 44 height 4
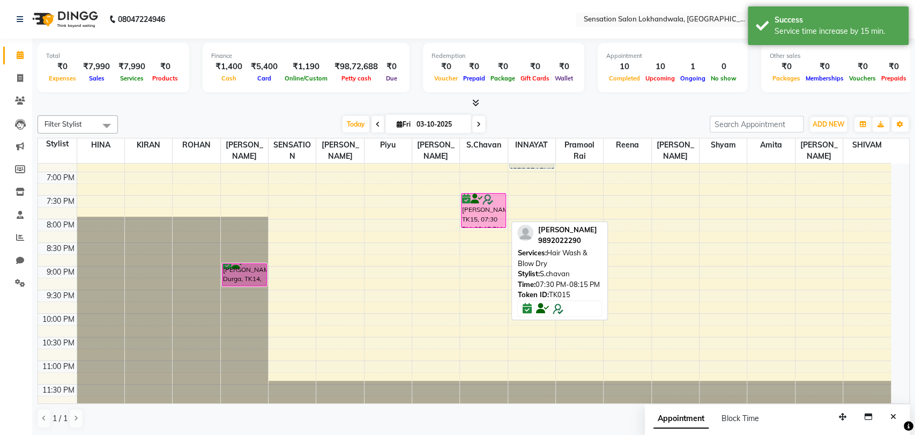
select select "6"
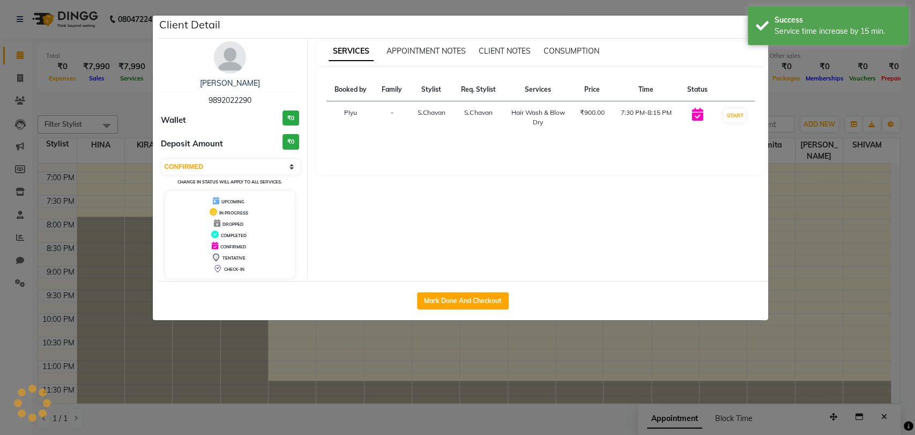
click at [477, 226] on div "SERVICES APPOINTMENT NOTES CLIENT NOTES CONSUMPTION Booked by Family Stylist Re…" at bounding box center [541, 159] width 466 height 237
click at [780, 127] on ngb-modal-window "Client Detail [PERSON_NAME] 9892022290 Wallet ₹0 Deposit Amount ₹0 Select IN SE…" at bounding box center [457, 217] width 915 height 435
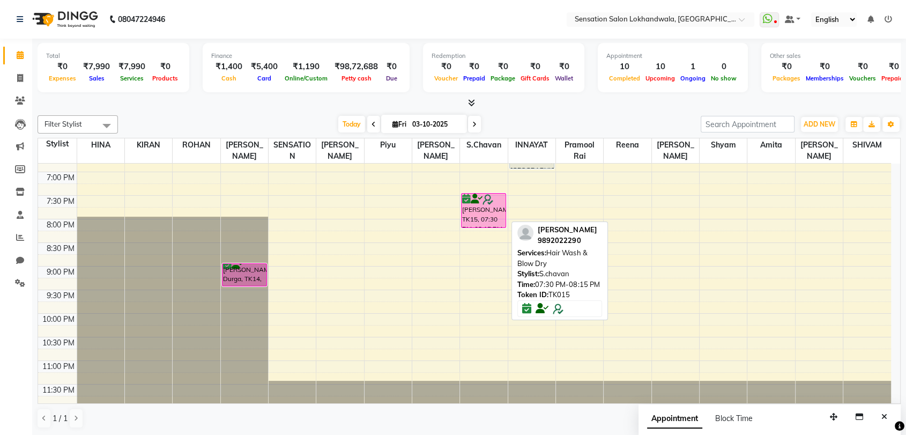
click at [496, 206] on div "[PERSON_NAME], TK15, 07:30 PM-08:15 PM, Hair Wash & Blow Dry" at bounding box center [483, 210] width 44 height 34
select select "6"
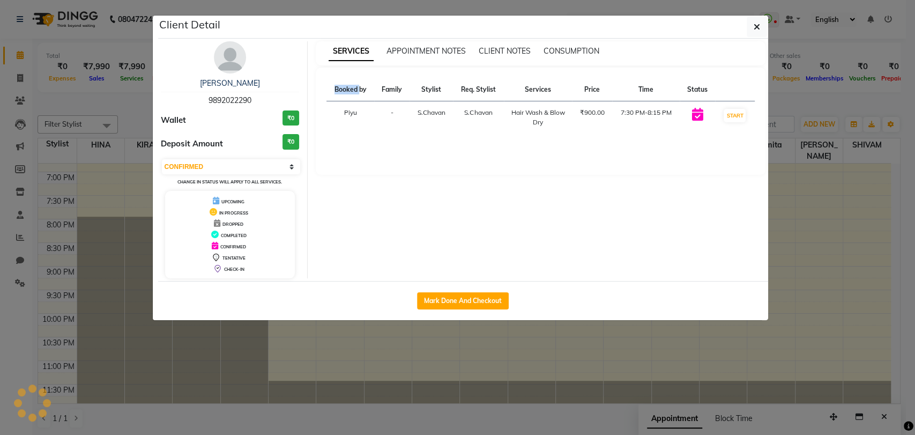
click at [496, 206] on div "SERVICES APPOINTMENT NOTES CLIENT NOTES CONSUMPTION Booked by Family Stylist Re…" at bounding box center [541, 159] width 466 height 237
click at [792, 83] on ngb-modal-window "Client Detail [PERSON_NAME] 9892022290 Wallet ₹0 Deposit Amount ₹0 Select IN SE…" at bounding box center [457, 217] width 915 height 435
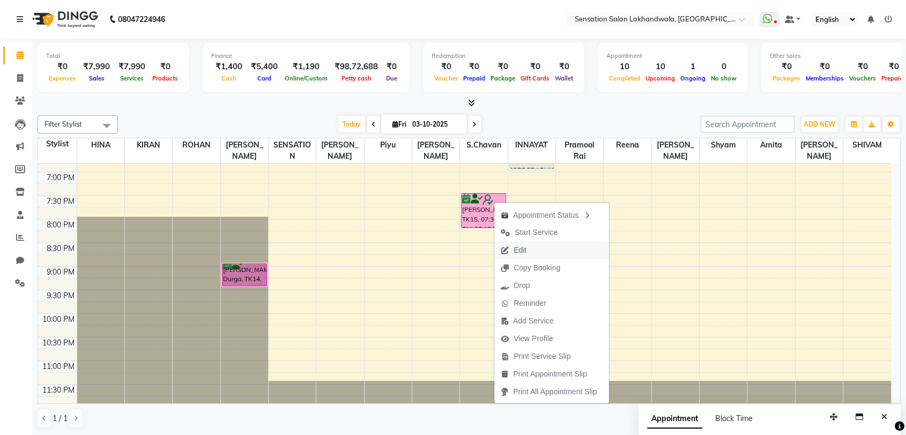
click at [521, 245] on span "Edit" at bounding box center [519, 249] width 13 height 11
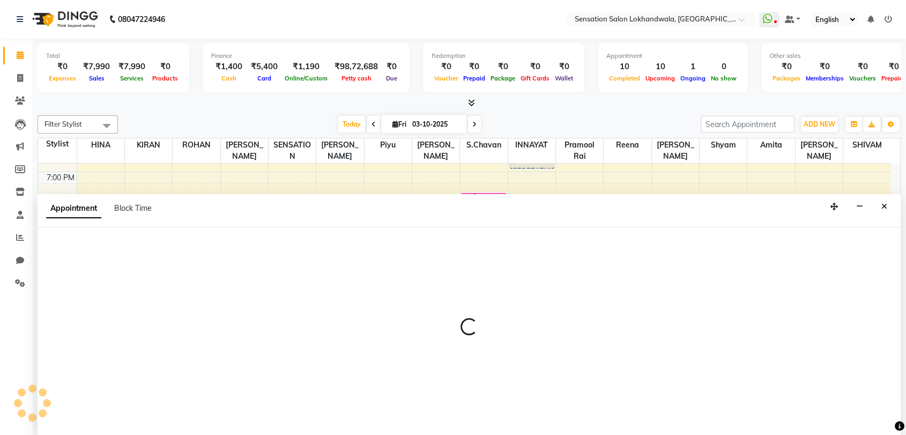
scroll to position [1, 0]
select select "tentative"
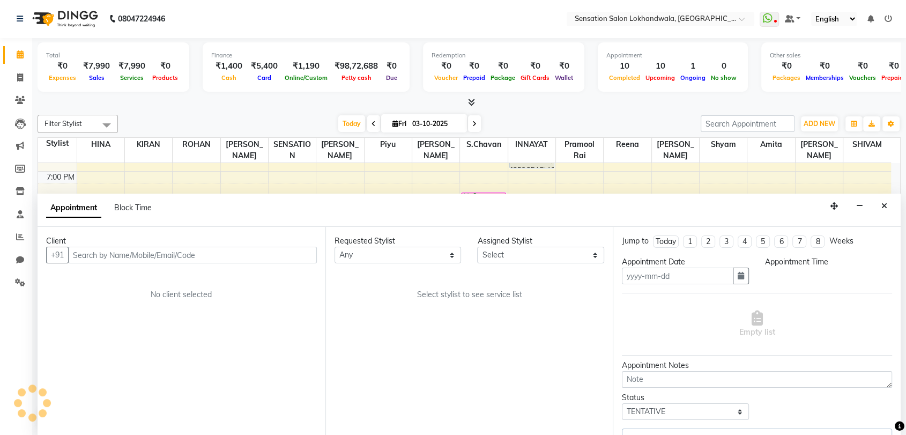
type input "03-10-2025"
select select "48168"
select select "confirm booking"
select select "1170"
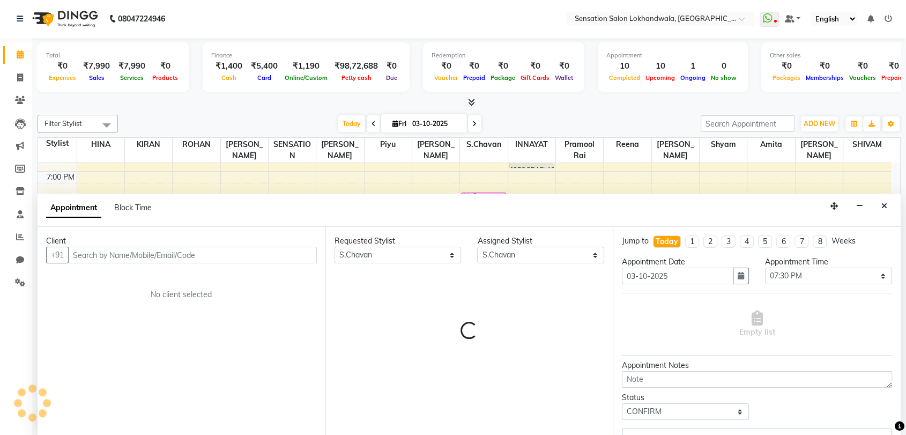
scroll to position [329, 0]
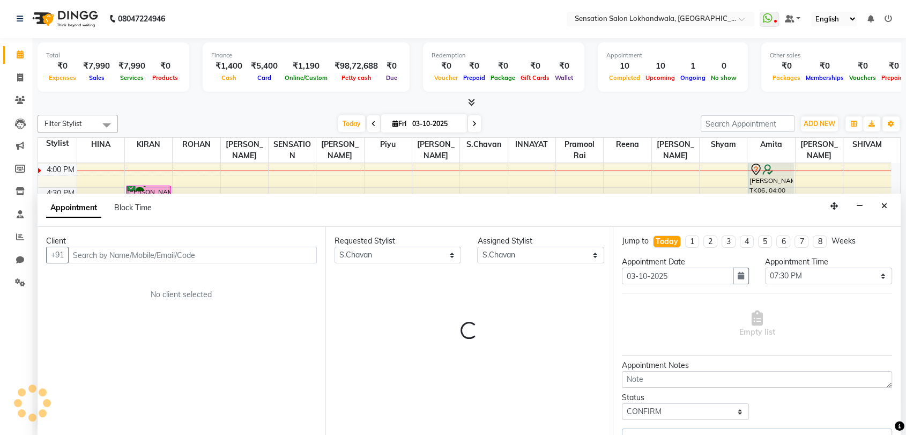
select select "534"
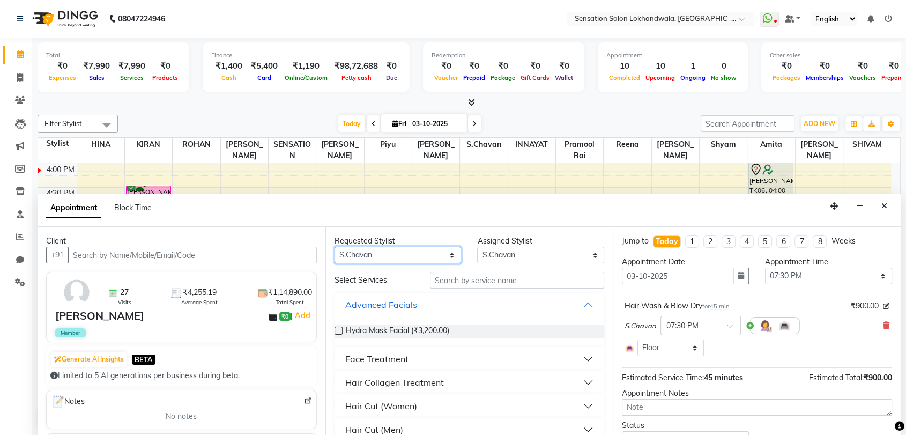
click at [429, 259] on select "Any [PERSON_NAME] INNAYAT [PERSON_NAME] [PERSON_NAME] [PERSON_NAME] [PERSON_NAM…" at bounding box center [397, 255] width 127 height 17
select select "7694"
click at [334, 247] on select "Any [PERSON_NAME] INNAYAT [PERSON_NAME] [PERSON_NAME] [PERSON_NAME] [PERSON_NAM…" at bounding box center [397, 255] width 127 height 17
select select "7694"
click at [452, 284] on input "text" at bounding box center [517, 280] width 175 height 17
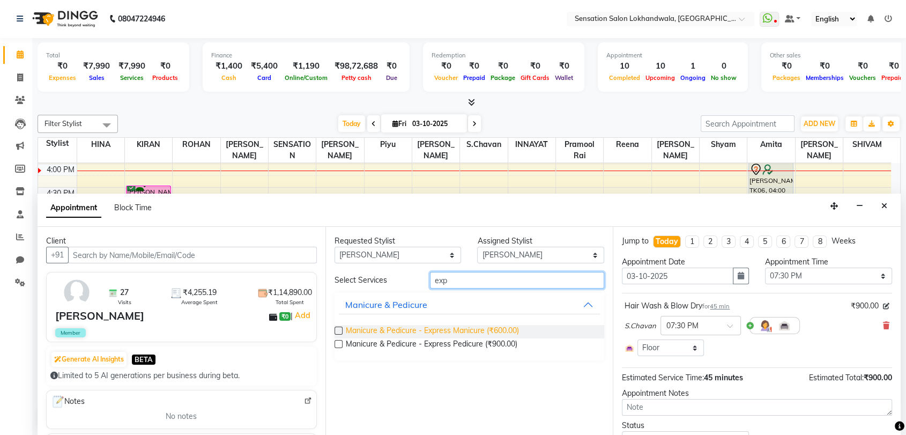
type input "exp"
click at [471, 330] on span "Manicure & Pedicure - Express Manicure (₹600.00)" at bounding box center [432, 331] width 173 height 13
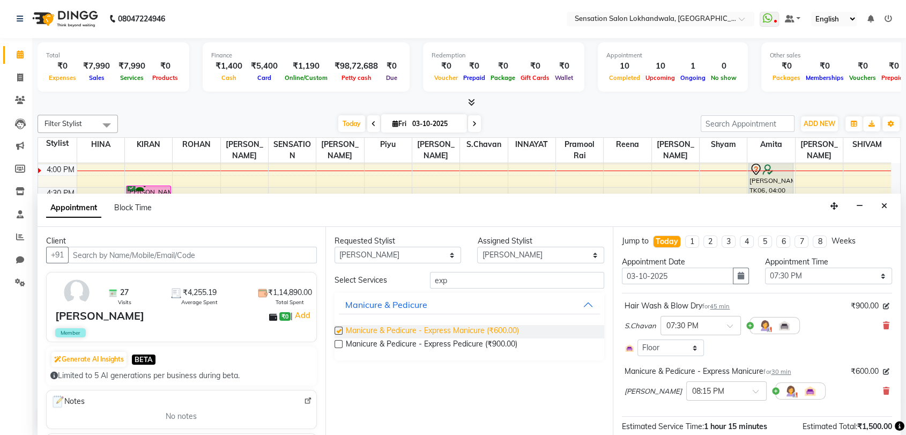
checkbox input "false"
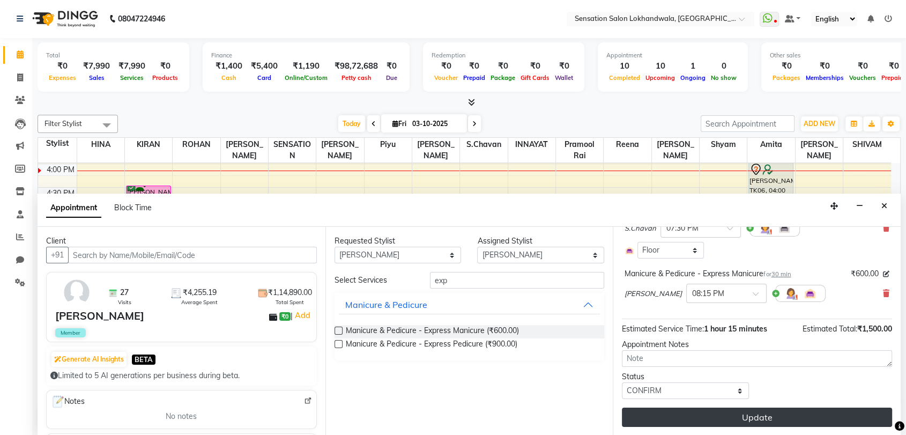
click at [712, 421] on button "Update" at bounding box center [757, 416] width 270 height 19
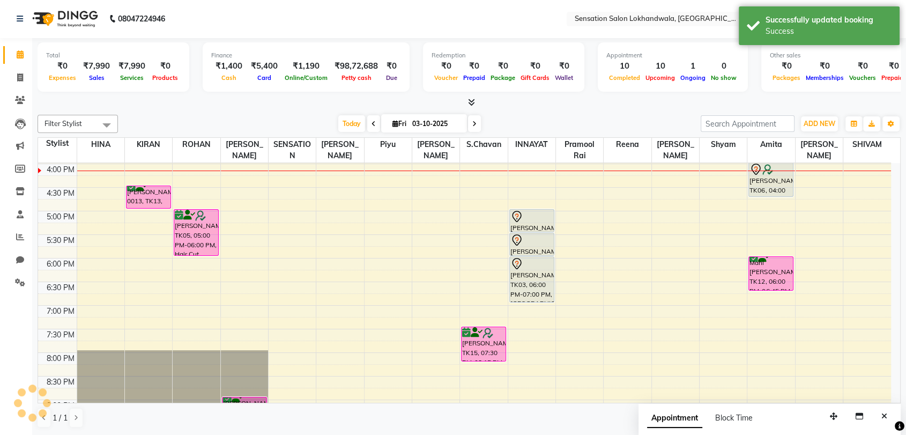
scroll to position [0, 0]
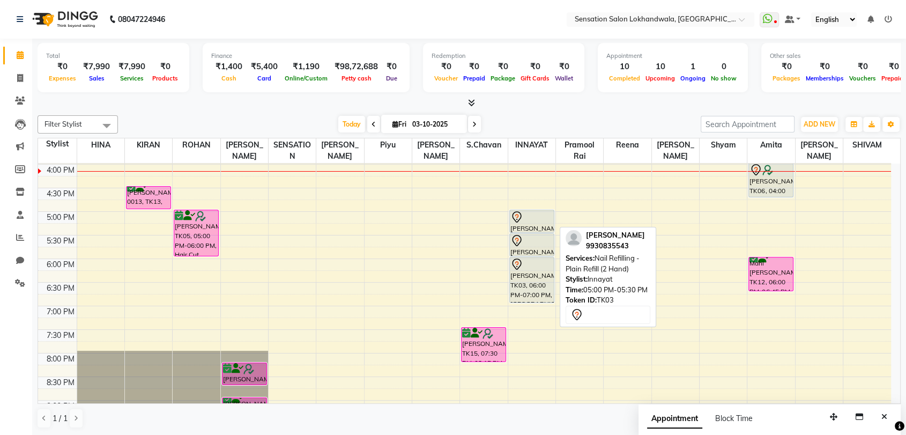
click at [531, 226] on div "[PERSON_NAME], TK03, 05:00 PM-05:30 PM, Nail Refilling - Plain Refill (2 Hand)" at bounding box center [532, 221] width 44 height 22
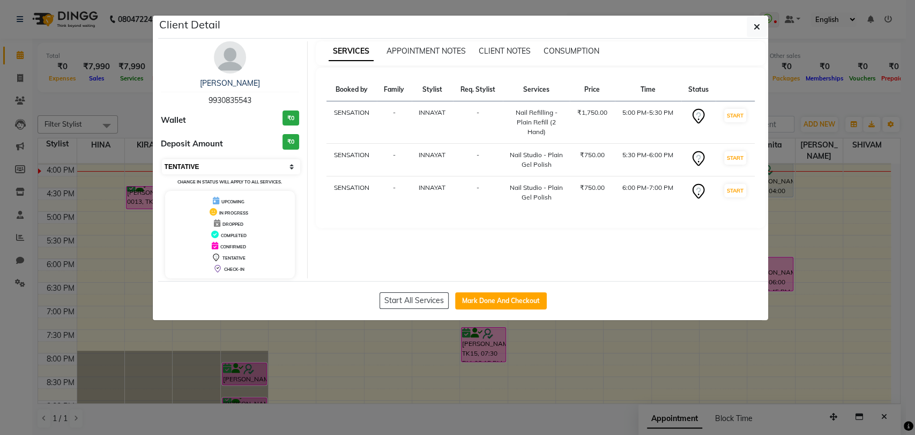
click at [196, 160] on select "Select IN SERVICE CONFIRMED TENTATIVE CHECK IN MARK DONE DROPPED UPCOMING" at bounding box center [231, 166] width 139 height 15
select select "6"
click at [162, 159] on select "Select IN SERVICE CONFIRMED TENTATIVE CHECK IN MARK DONE DROPPED UPCOMING" at bounding box center [231, 166] width 139 height 15
click at [823, 98] on ngb-modal-window "Client Detail [PERSON_NAME] 9930835543 Wallet ₹0 Deposit Amount ₹0 Select IN SE…" at bounding box center [457, 217] width 915 height 435
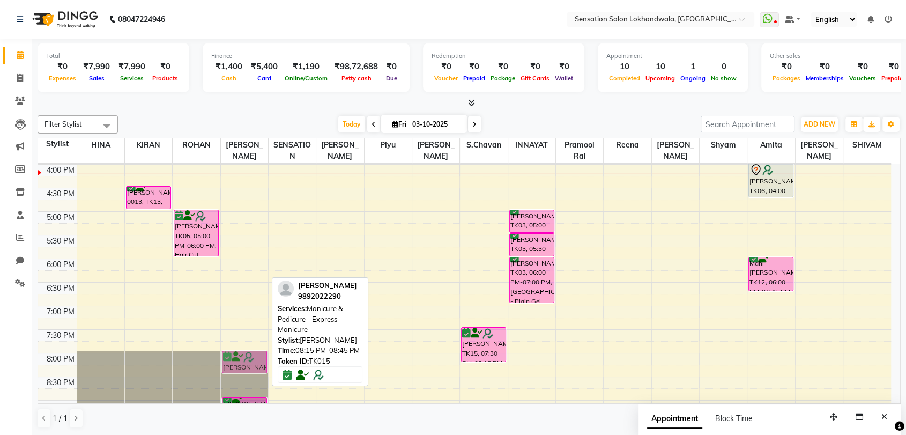
drag, startPoint x: 238, startPoint y: 368, endPoint x: 238, endPoint y: 359, distance: 9.7
click at [238, 359] on div "[PERSON_NAME], TK15, 08:15 PM-08:45 PM, Manicure & Pedicure - Express Manicure …" at bounding box center [244, 187] width 47 height 707
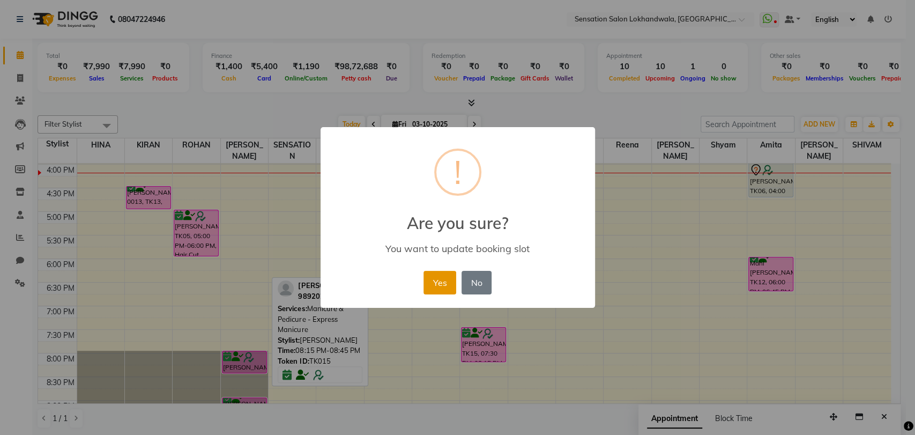
click at [442, 282] on button "Yes" at bounding box center [439, 283] width 33 height 24
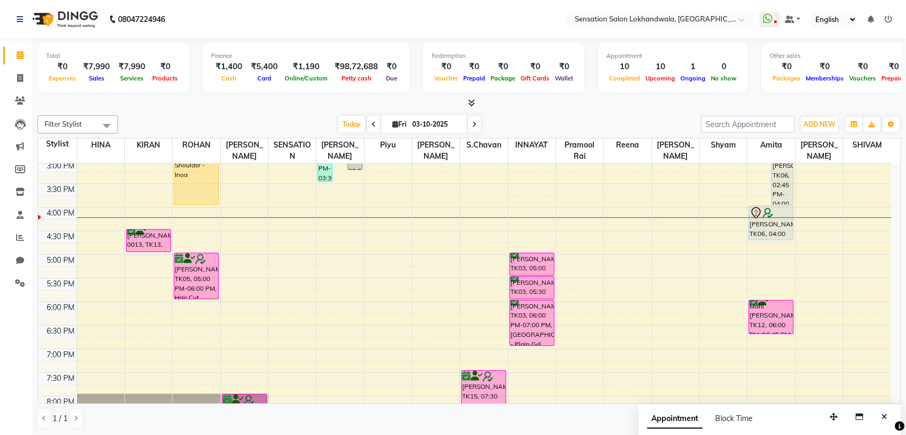
scroll to position [286, 0]
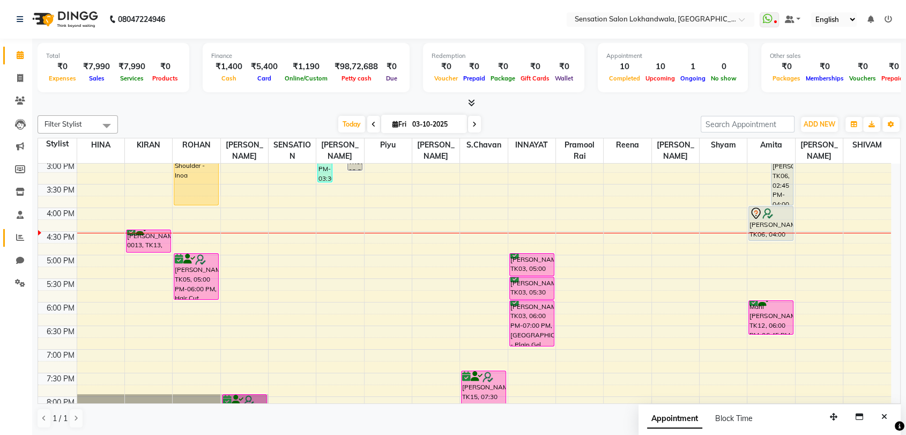
click at [17, 245] on link "Reports" at bounding box center [16, 238] width 26 height 18
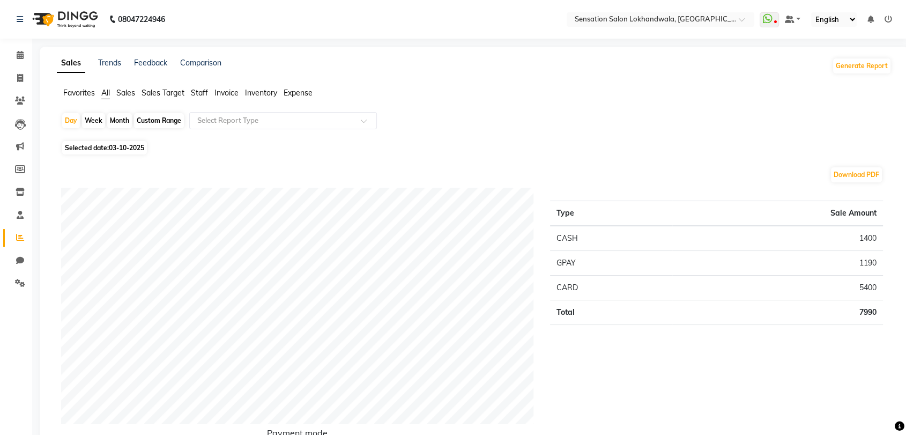
click at [197, 92] on span "Staff" at bounding box center [199, 93] width 17 height 10
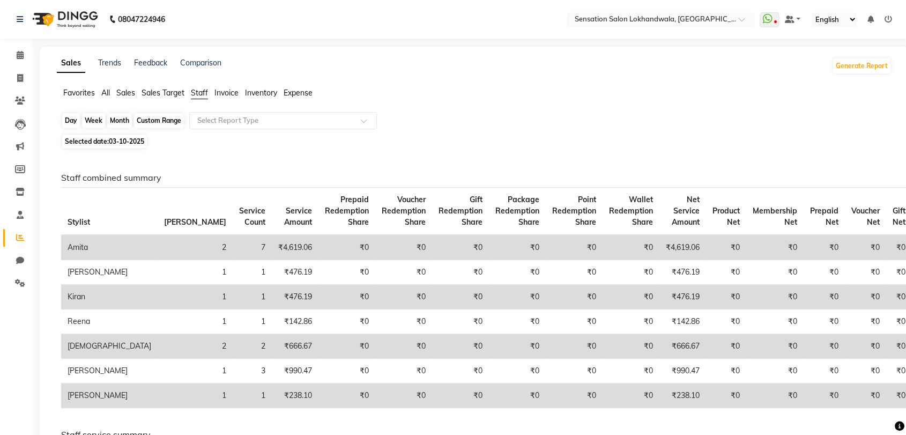
click at [73, 123] on div "Day" at bounding box center [71, 120] width 18 height 15
select select "10"
select select "2025"
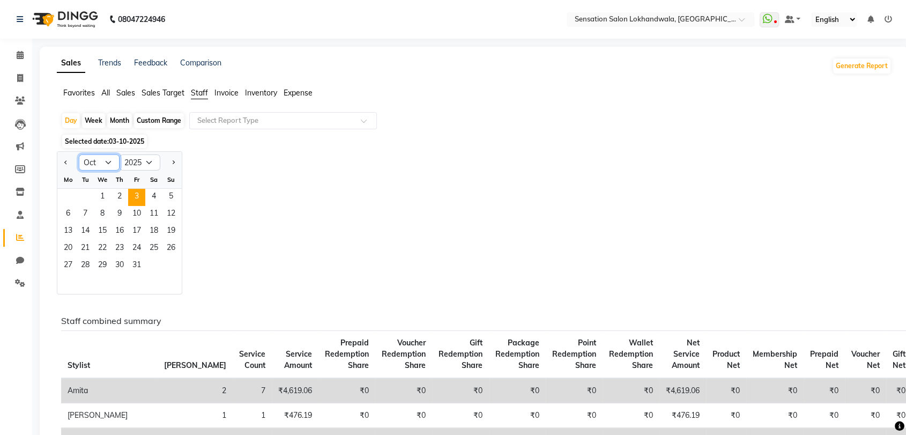
click at [108, 160] on select "Jan Feb Mar Apr May Jun [DATE] Aug Sep Oct Nov Dec" at bounding box center [99, 162] width 41 height 16
click at [130, 88] on span "Sales" at bounding box center [125, 93] width 19 height 10
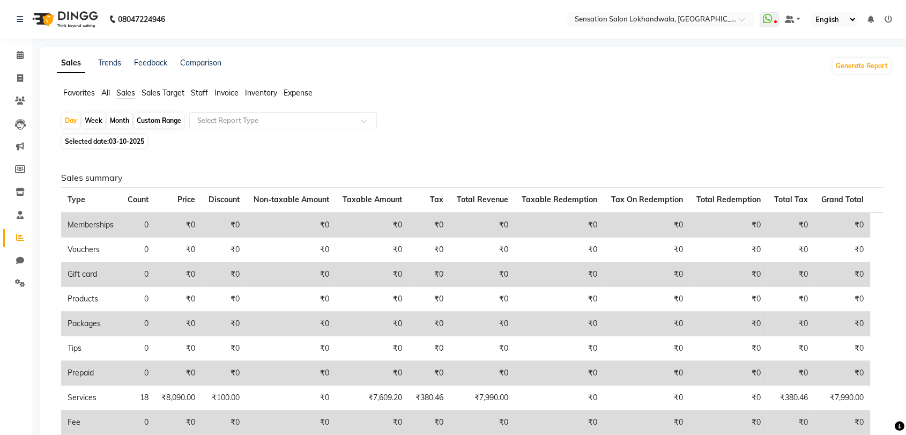
click at [116, 123] on div "Month" at bounding box center [119, 120] width 25 height 15
select select "10"
select select "2025"
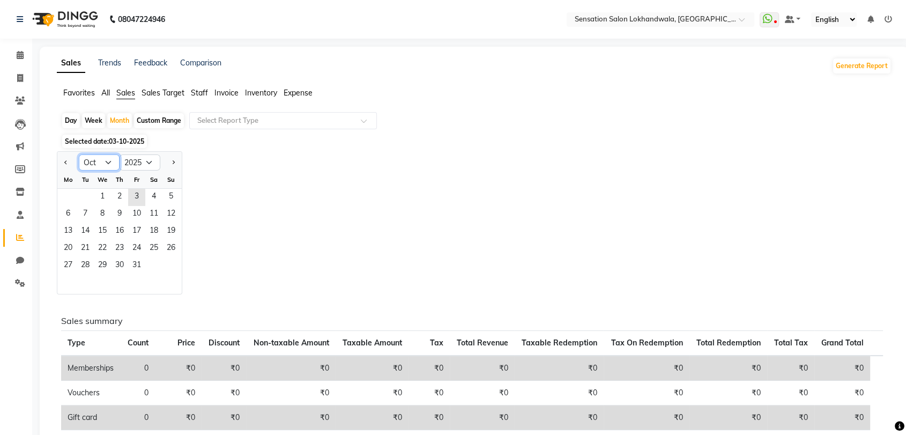
click at [105, 162] on select "Jan Feb Mar Apr May Jun [DATE] Aug Sep Oct Nov Dec" at bounding box center [99, 162] width 41 height 16
select select "9"
click at [79, 154] on select "Jan Feb Mar Apr May Jun [DATE] Aug Sep Oct Nov Dec" at bounding box center [99, 162] width 41 height 16
click at [64, 194] on span "1" at bounding box center [67, 197] width 17 height 17
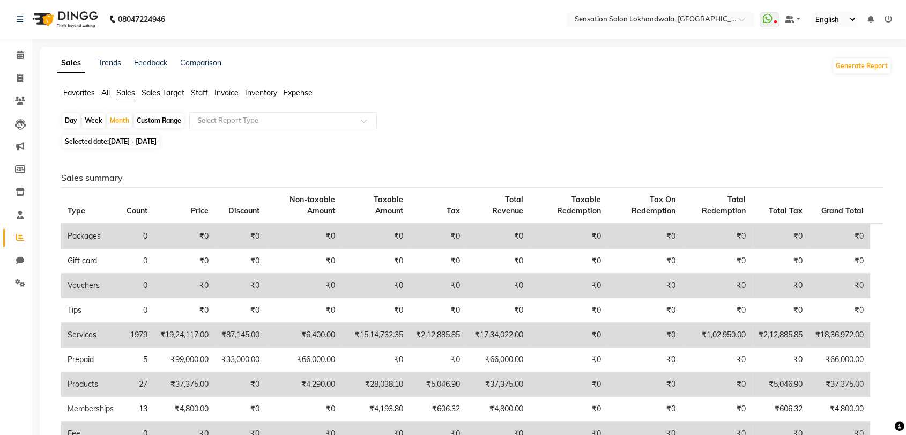
click at [105, 95] on span "All" at bounding box center [105, 93] width 9 height 10
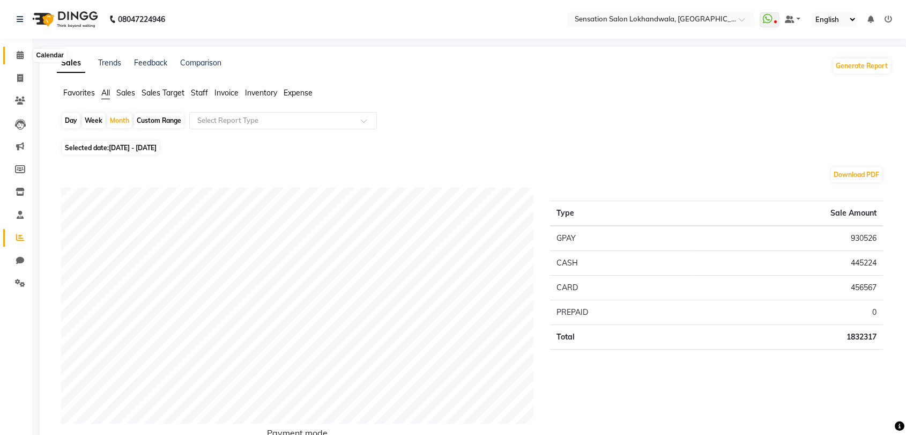
click at [22, 57] on icon at bounding box center [20, 55] width 7 height 8
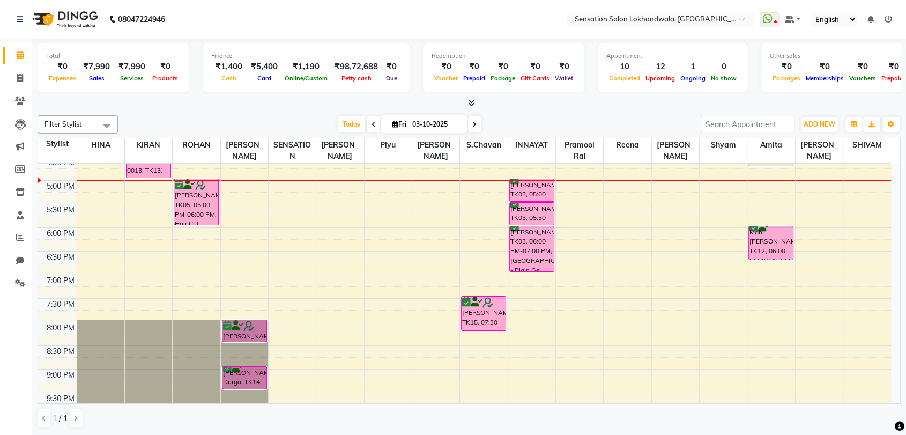
scroll to position [360, 0]
drag, startPoint x: 635, startPoint y: 275, endPoint x: 642, endPoint y: 331, distance: 55.6
click at [642, 331] on div "9:00 AM 9:30 AM 10:00 AM 10:30 AM 11:00 AM 11:30 AM 12:00 PM 12:30 PM 1:00 PM 1…" at bounding box center [464, 156] width 853 height 707
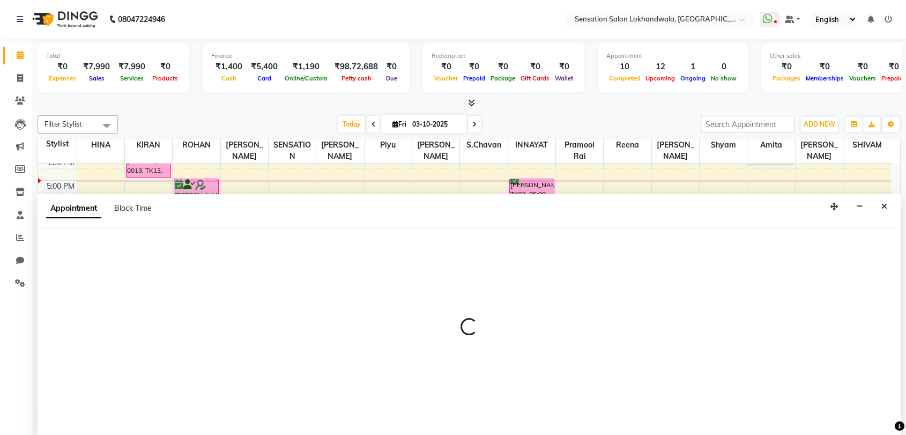
scroll to position [1, 0]
select select "70285"
select select "1140"
select select "tentative"
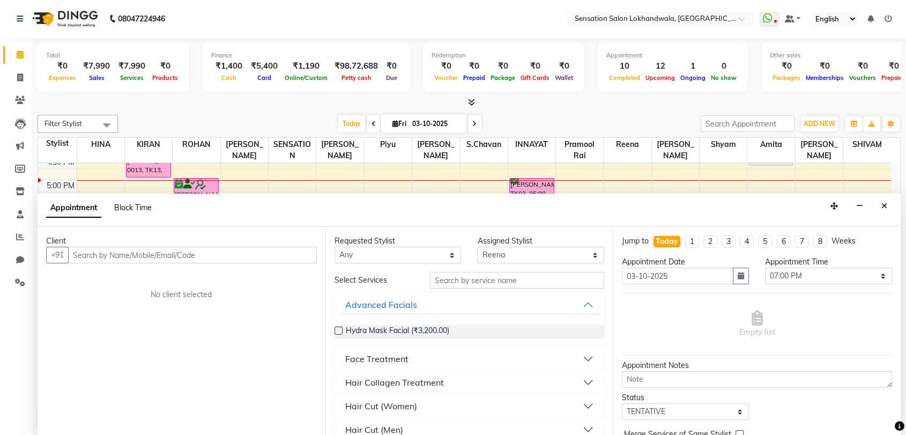
click at [148, 210] on span "Block Time" at bounding box center [133, 208] width 38 height 10
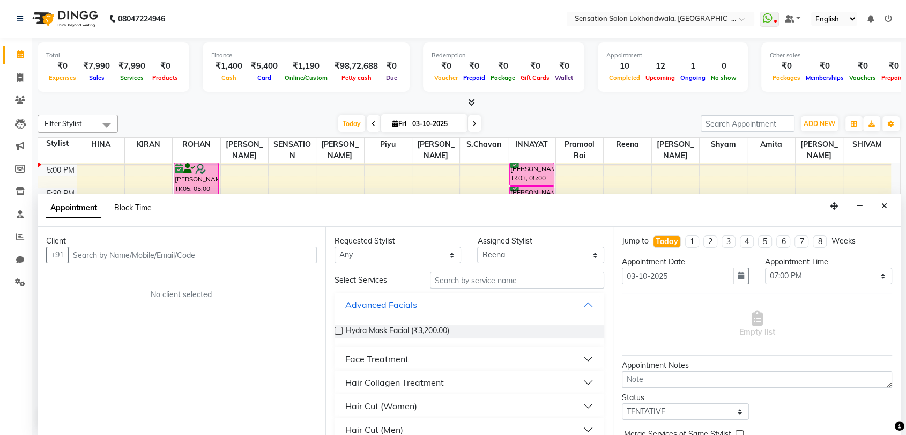
select select "70285"
select select "1140"
select select "1230"
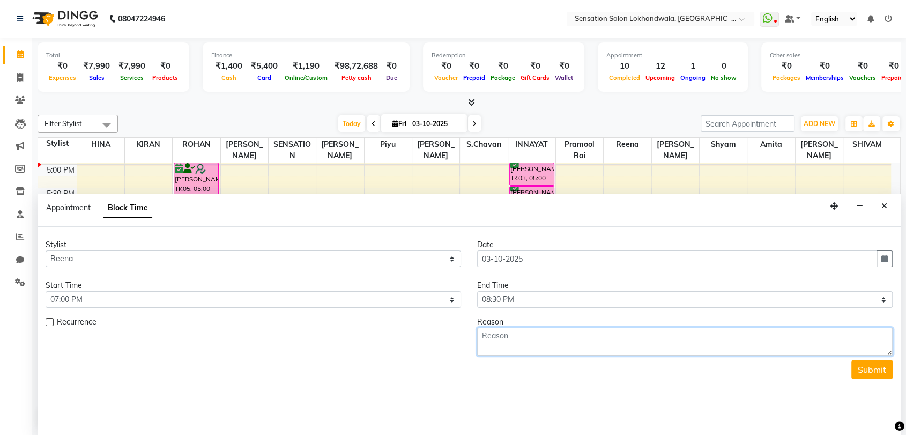
click at [528, 348] on textarea at bounding box center [684, 341] width 415 height 28
type textarea "nail set"
click at [885, 379] on div "Stylist Select [PERSON_NAME] HINA INNAYAT KIRAN LAVESH Piyu Pramool Rai [PERSON…" at bounding box center [469, 331] width 863 height 208
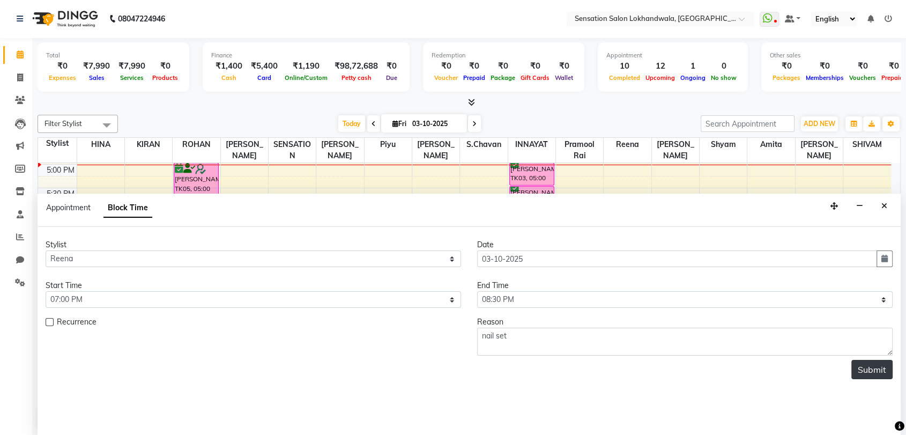
click at [882, 374] on button "Submit" at bounding box center [871, 369] width 41 height 19
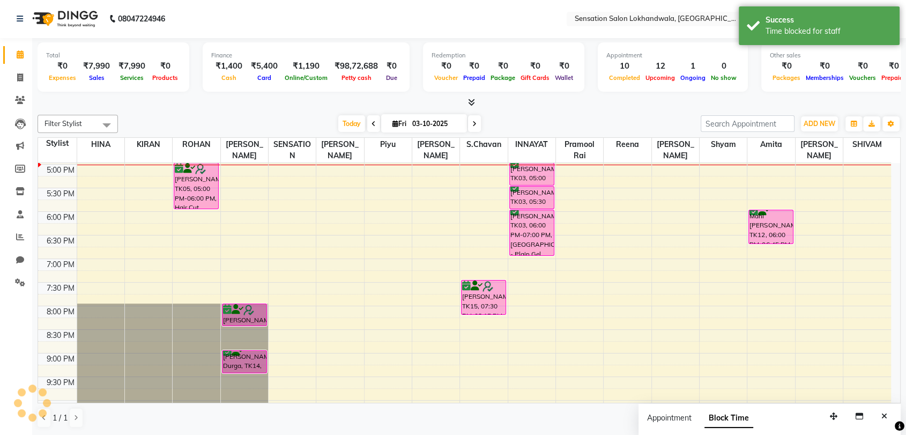
scroll to position [0, 0]
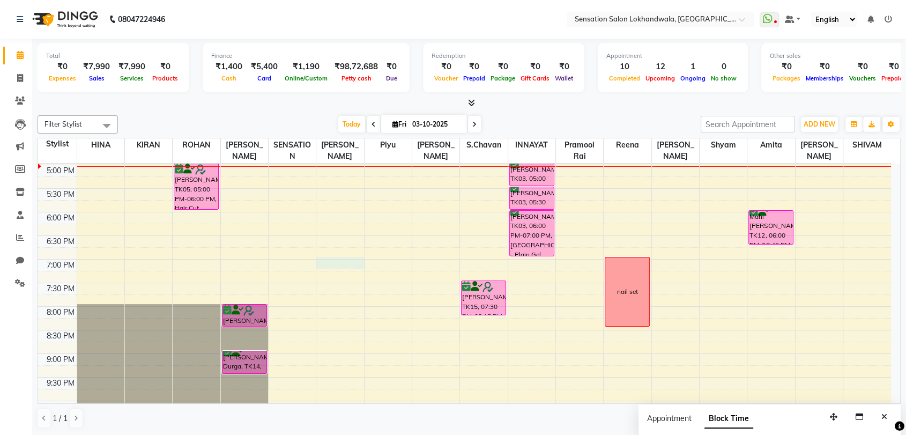
click at [329, 262] on div "9:00 AM 9:30 AM 10:00 AM 10:30 AM 11:00 AM 11:30 AM 12:00 PM 12:30 PM 1:00 PM 1…" at bounding box center [464, 141] width 853 height 707
select select "9612"
select select "1140"
select select "tentative"
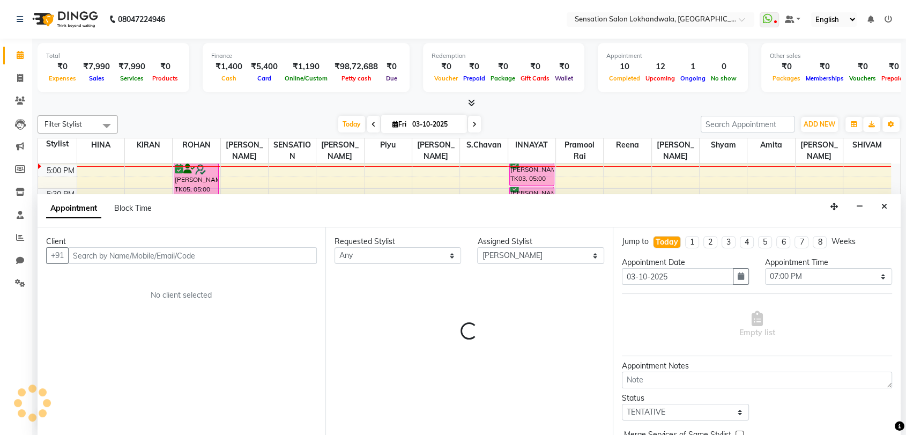
scroll to position [1, 0]
type input "p"
click at [879, 205] on button "Close" at bounding box center [884, 206] width 16 height 17
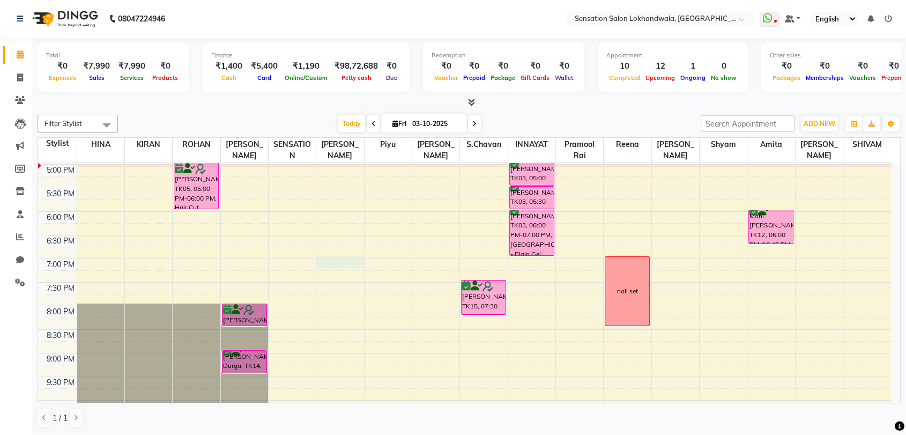
click at [353, 259] on div "9:00 AM 9:30 AM 10:00 AM 10:30 AM 11:00 AM 11:30 AM 12:00 PM 12:30 PM 1:00 PM 1…" at bounding box center [464, 140] width 853 height 707
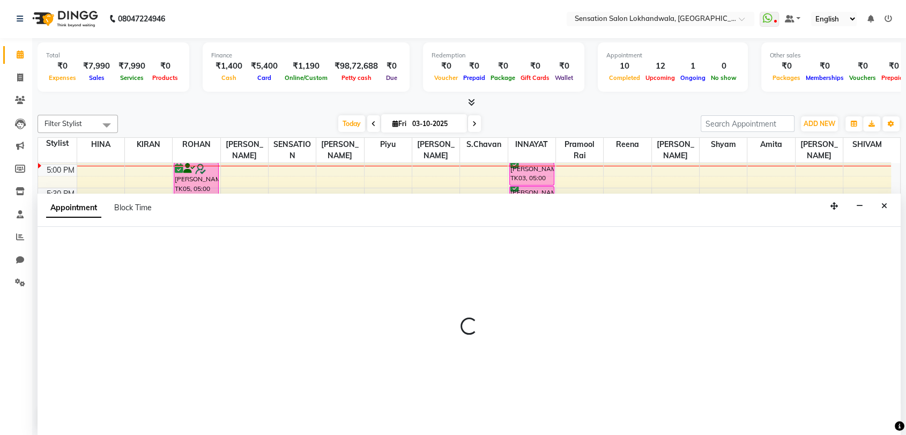
select select "9612"
select select "tentative"
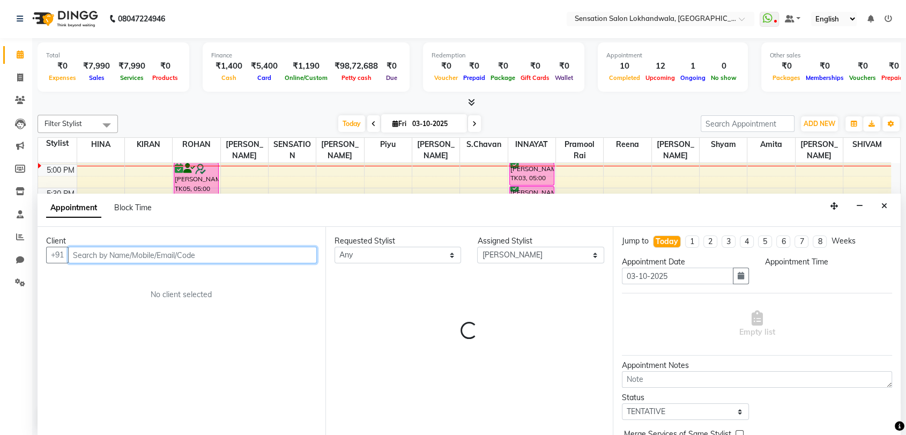
select select "1140"
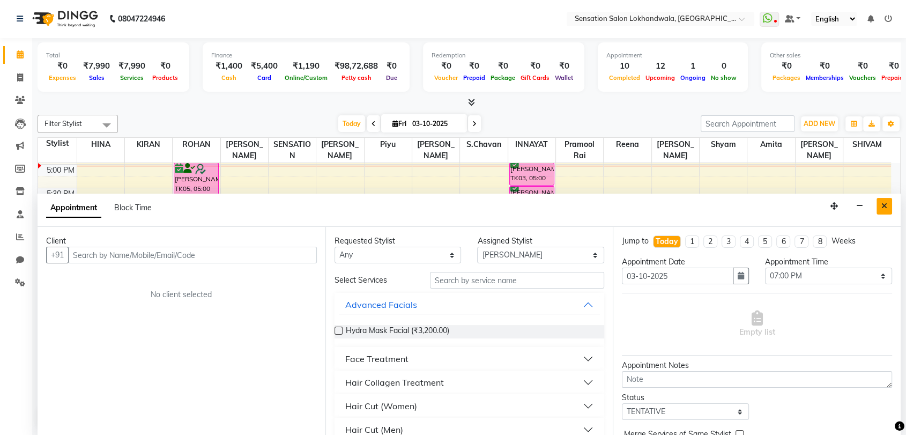
click at [883, 211] on button "Close" at bounding box center [884, 206] width 16 height 17
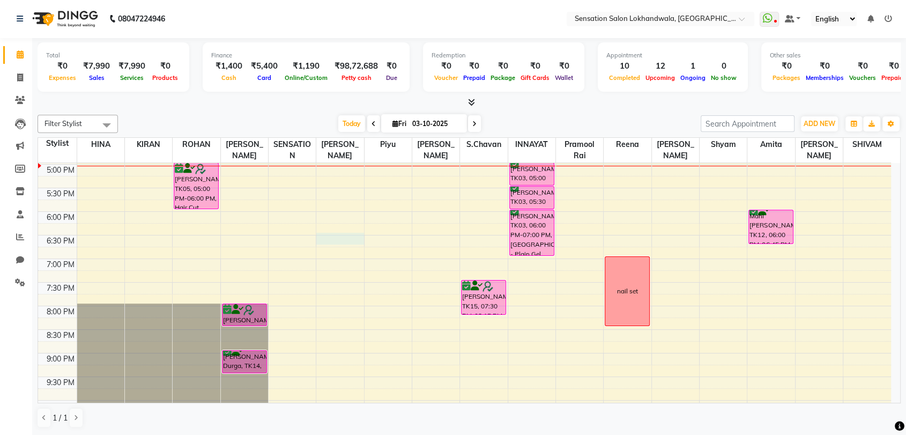
click at [348, 237] on div "9:00 AM 9:30 AM 10:00 AM 10:30 AM 11:00 AM 11:30 AM 12:00 PM 12:30 PM 1:00 PM 1…" at bounding box center [464, 140] width 853 height 707
select select "9612"
select select "1110"
select select "tentative"
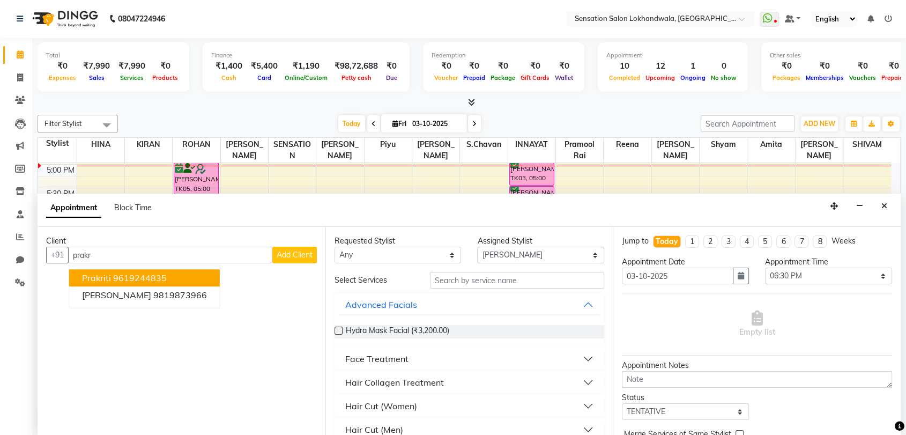
click at [184, 282] on button "Prakriti 9619244835" at bounding box center [144, 278] width 151 height 17
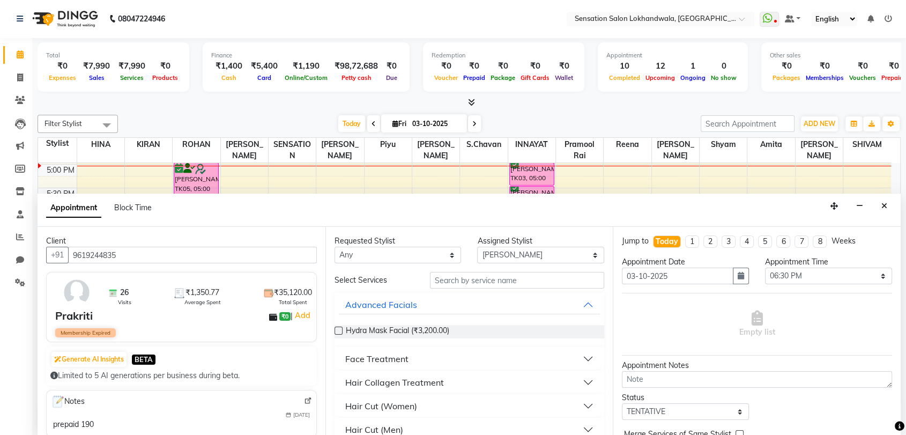
type input "9619244835"
click at [390, 254] on select "Any [PERSON_NAME] INNAYAT [PERSON_NAME] [PERSON_NAME] [PERSON_NAME] [PERSON_NAM…" at bounding box center [397, 255] width 127 height 17
click at [477, 275] on input "text" at bounding box center [517, 280] width 175 height 17
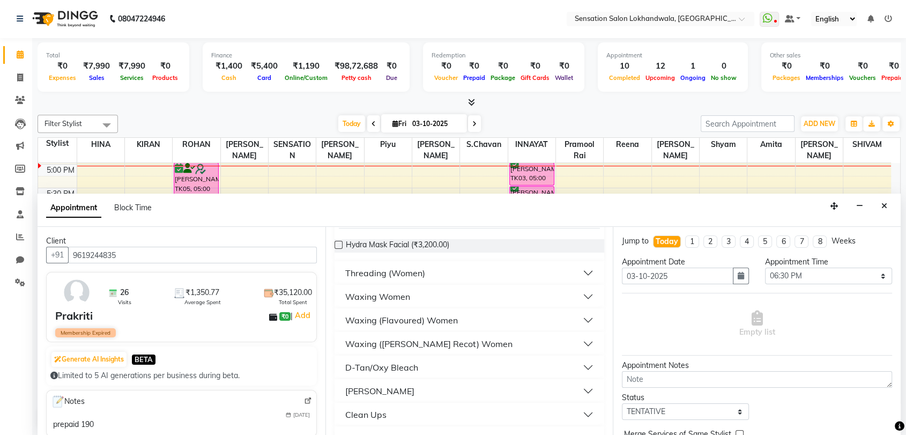
scroll to position [86, 0]
type input "fa"
click at [454, 315] on div "Waxing (Flavoured) Women" at bounding box center [401, 320] width 113 height 13
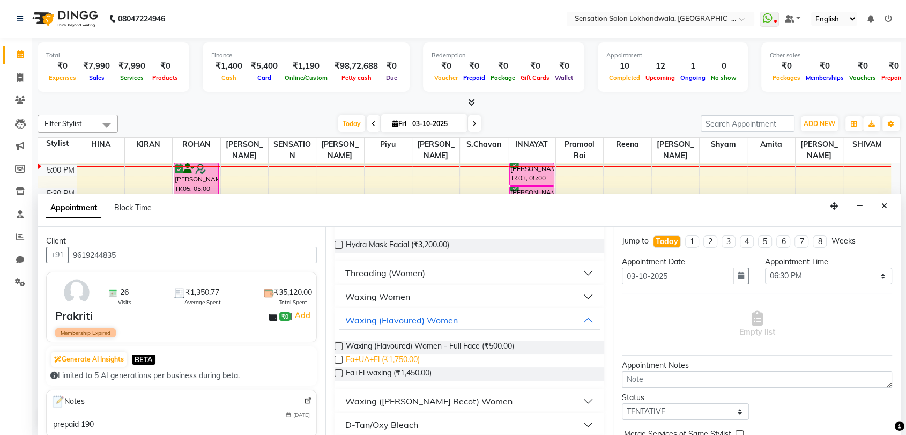
click at [408, 354] on span "Fa+UA+Fl (₹1,750.00)" at bounding box center [383, 360] width 74 height 13
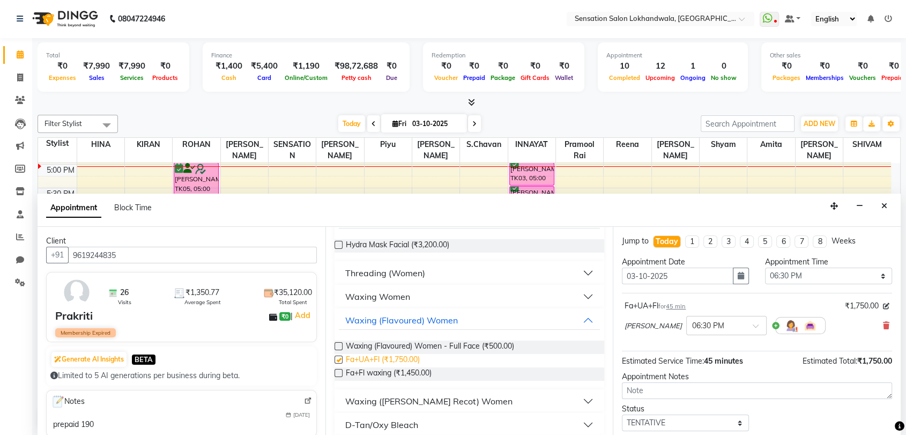
checkbox input "false"
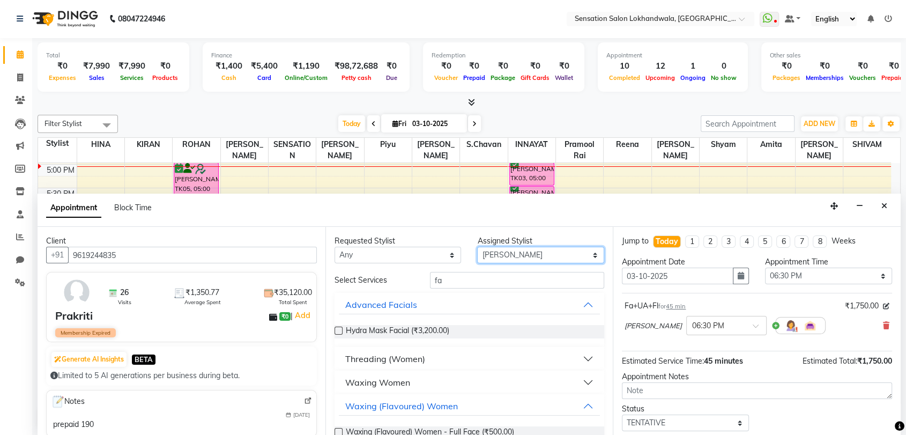
click at [482, 249] on select "Select [PERSON_NAME] HINA INNAYAT [PERSON_NAME] [PERSON_NAME] [PERSON_NAME] [PE…" at bounding box center [540, 255] width 127 height 17
select select "80019"
click at [477, 247] on select "Select [PERSON_NAME] HINA INNAYAT [PERSON_NAME] [PERSON_NAME] [PERSON_NAME] [PE…" at bounding box center [540, 255] width 127 height 17
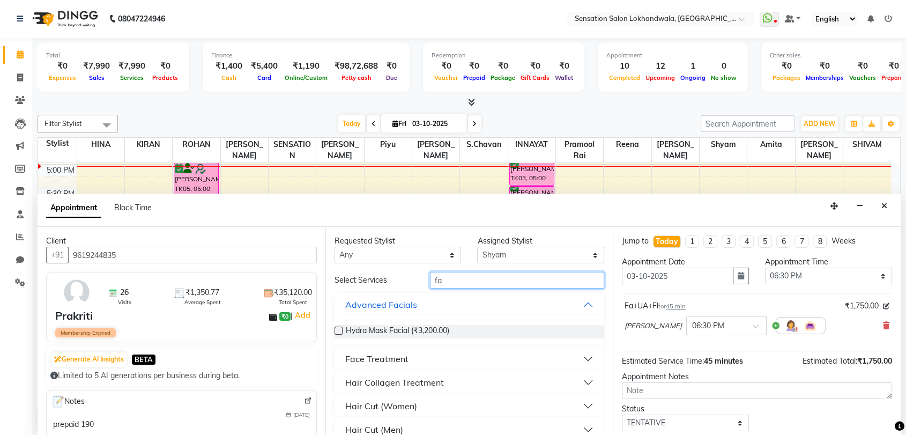
click at [463, 275] on input "fa" at bounding box center [517, 280] width 175 height 17
click at [463, 275] on input "e" at bounding box center [517, 280] width 175 height 17
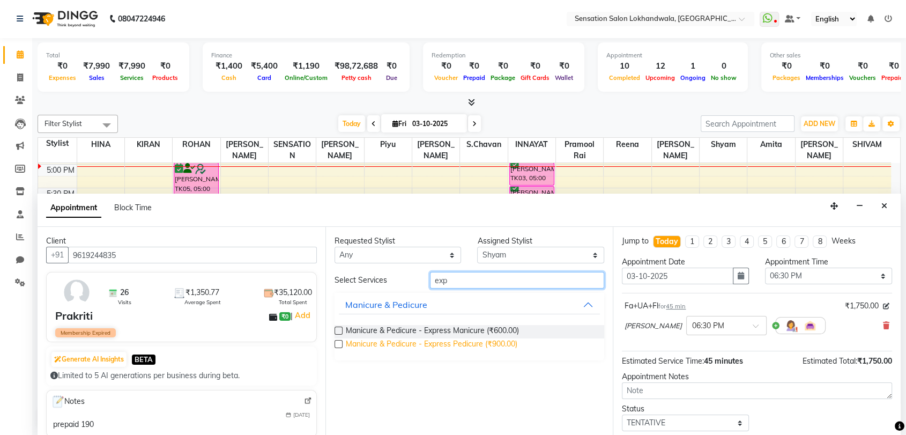
type input "exp"
click at [482, 346] on span "Manicure & Pedicure - Express Pedicure (₹900.00)" at bounding box center [431, 344] width 171 height 13
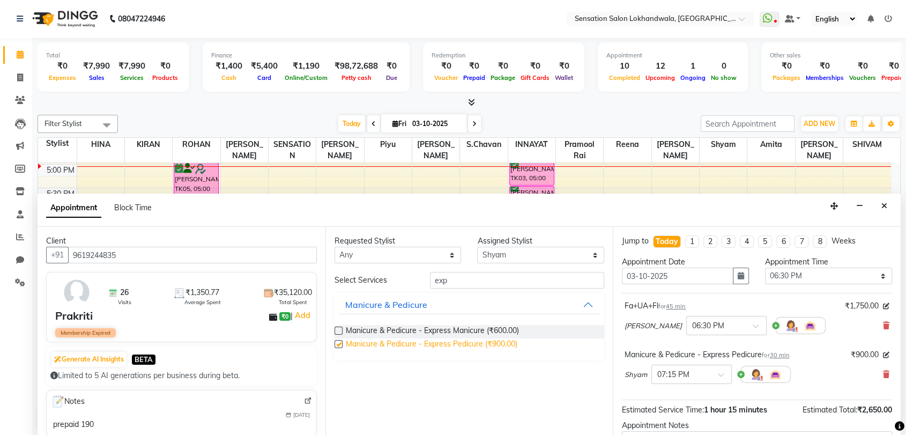
checkbox input "false"
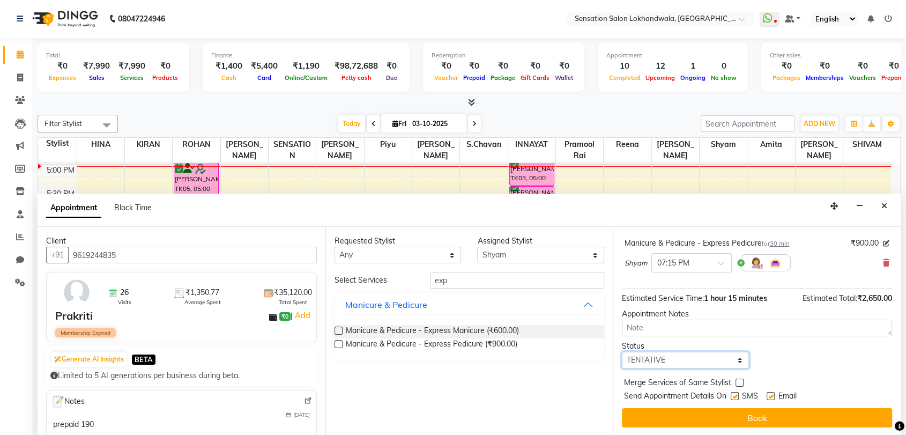
click at [688, 363] on select "Select TENTATIVE CONFIRM CHECK-IN UPCOMING" at bounding box center [685, 360] width 127 height 17
select select "confirm booking"
click at [622, 352] on select "Select TENTATIVE CONFIRM CHECK-IN UPCOMING" at bounding box center [685, 360] width 127 height 17
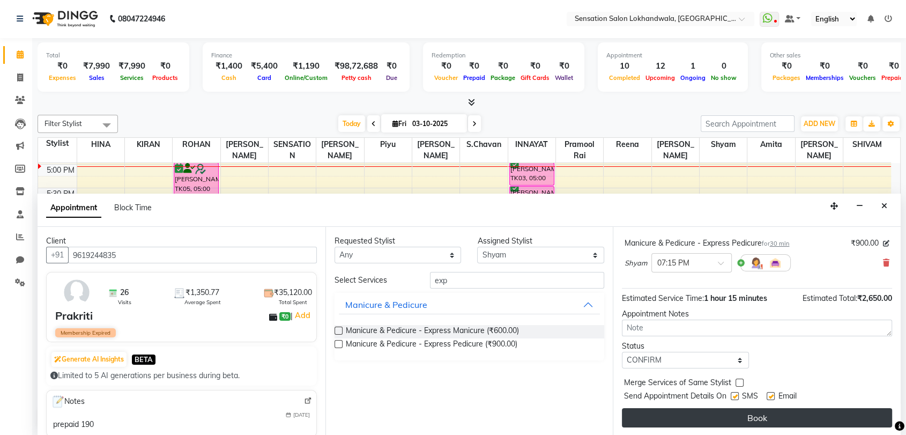
click at [716, 414] on button "Book" at bounding box center [757, 417] width 270 height 19
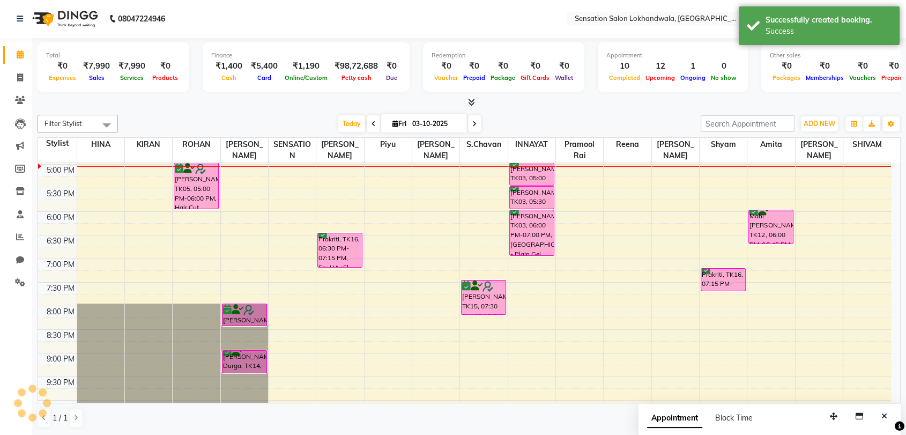
scroll to position [0, 0]
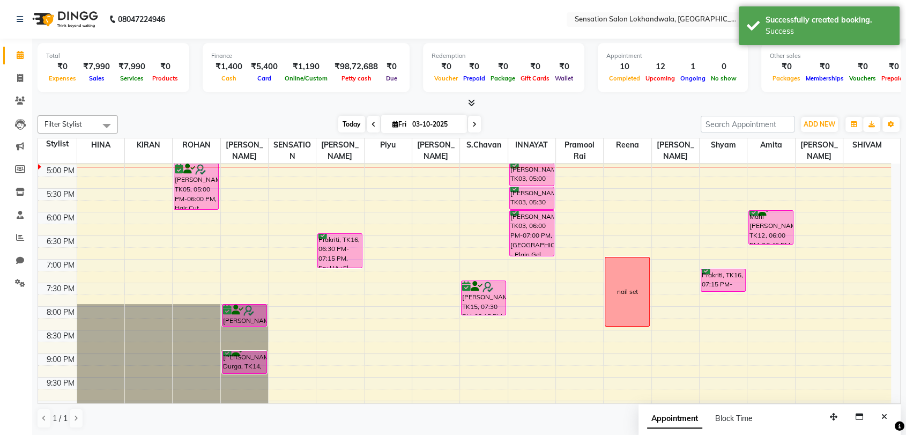
click at [349, 118] on span "Today" at bounding box center [351, 124] width 27 height 17
